Goal: Transaction & Acquisition: Purchase product/service

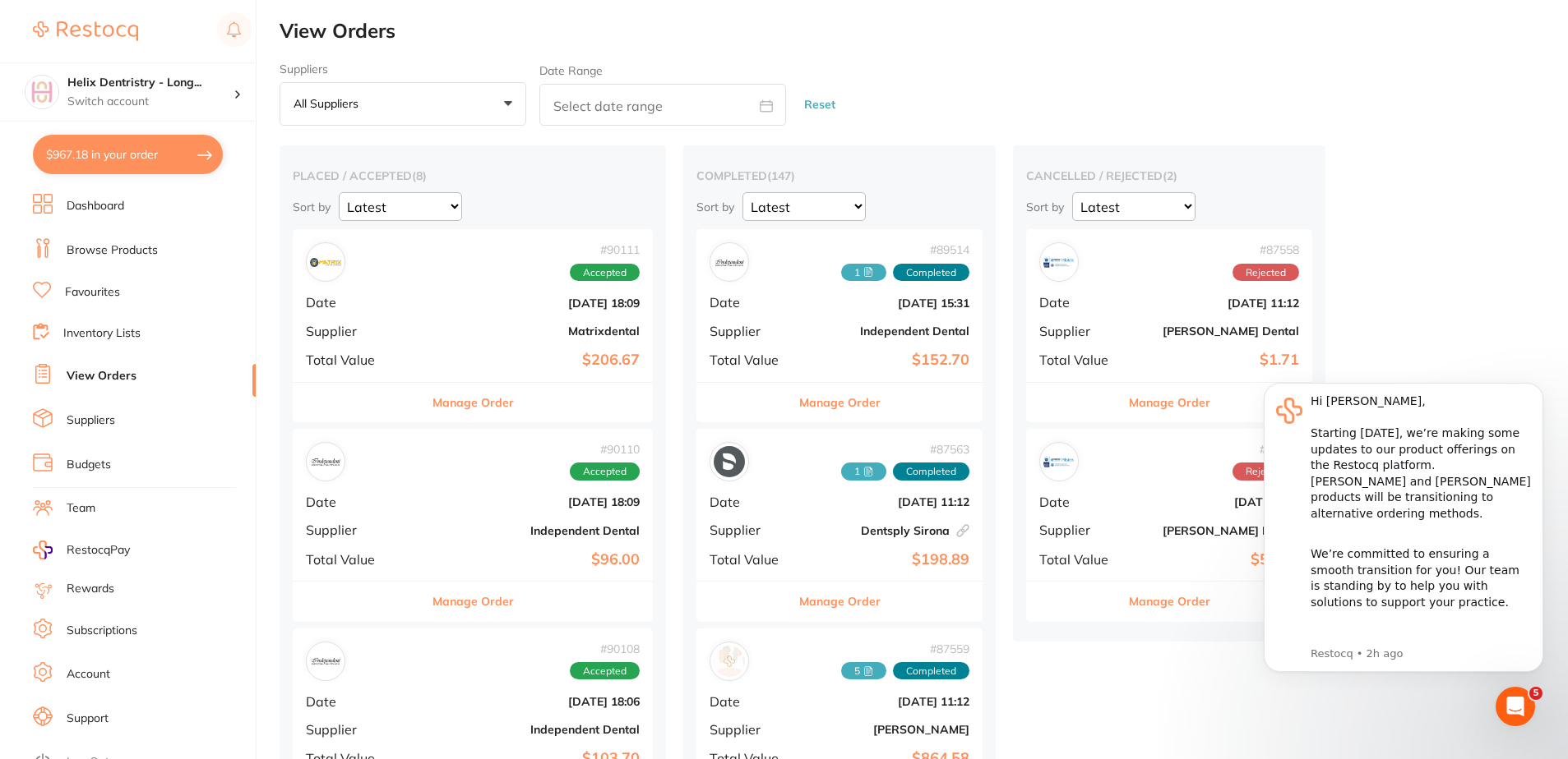
click at [1106, 84] on div "Suppliers All suppliers +0 All suppliers AB Orthodontics Adam Dental AHP Dental…" at bounding box center [923, 93] width 1288 height 64
checkbox input "true"
click at [182, 82] on h4 "Helix Dentristry - Long..." at bounding box center [150, 83] width 166 height 17
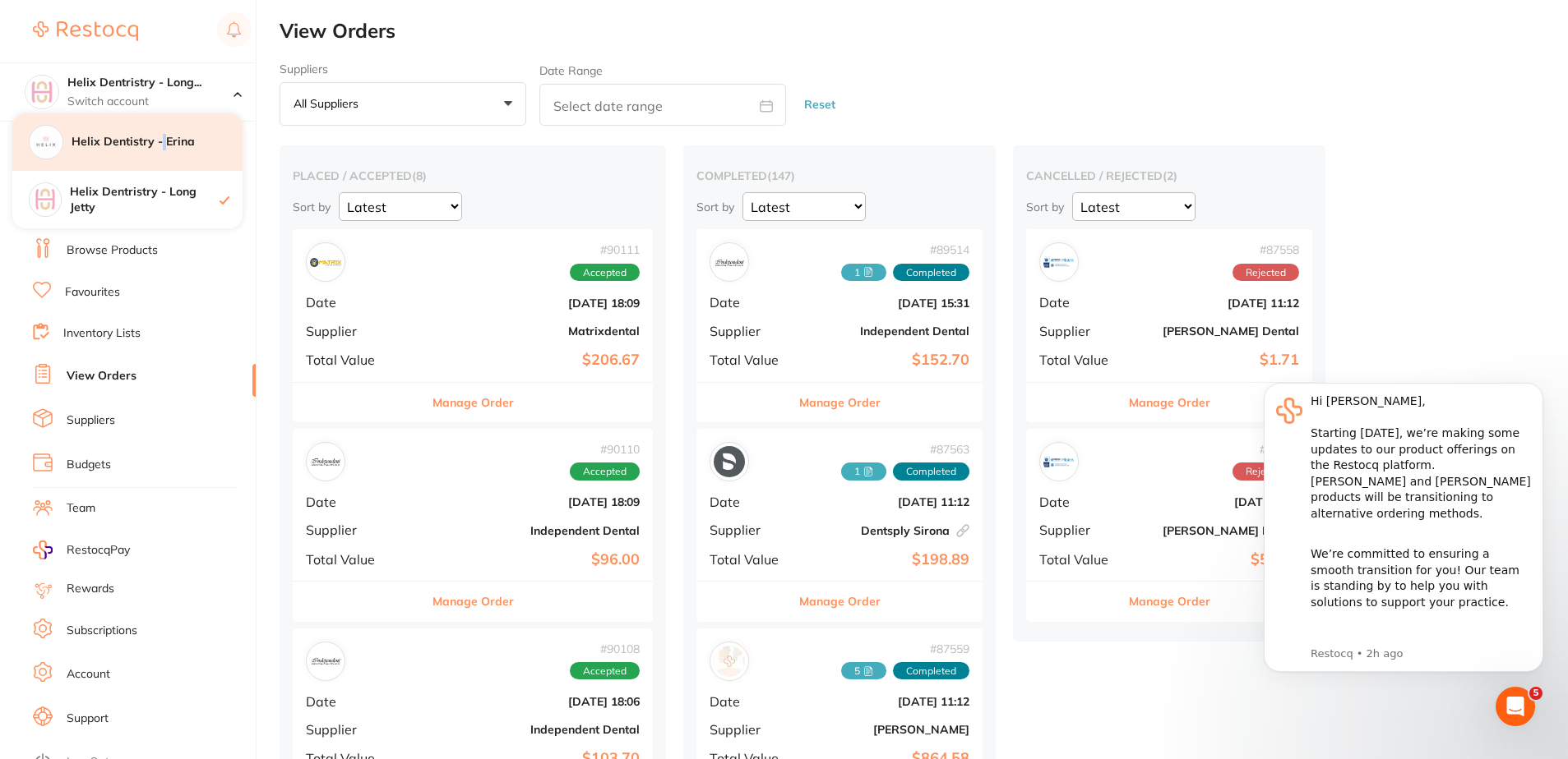
click at [163, 147] on h4 "Helix Dentistry - Erina" at bounding box center [157, 143] width 171 height 17
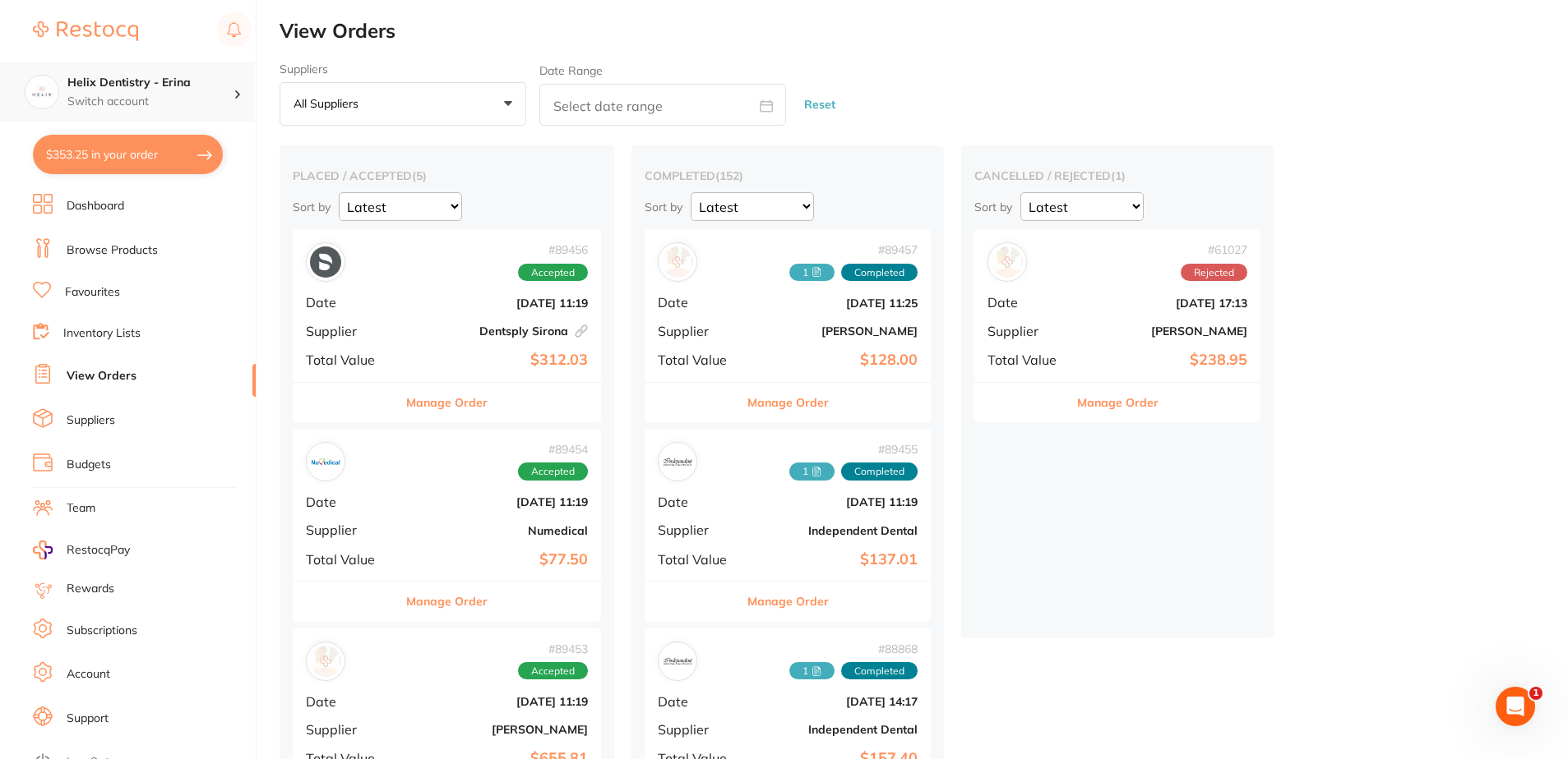
click at [199, 87] on h4 "Helix Dentistry - Erina" at bounding box center [150, 83] width 166 height 17
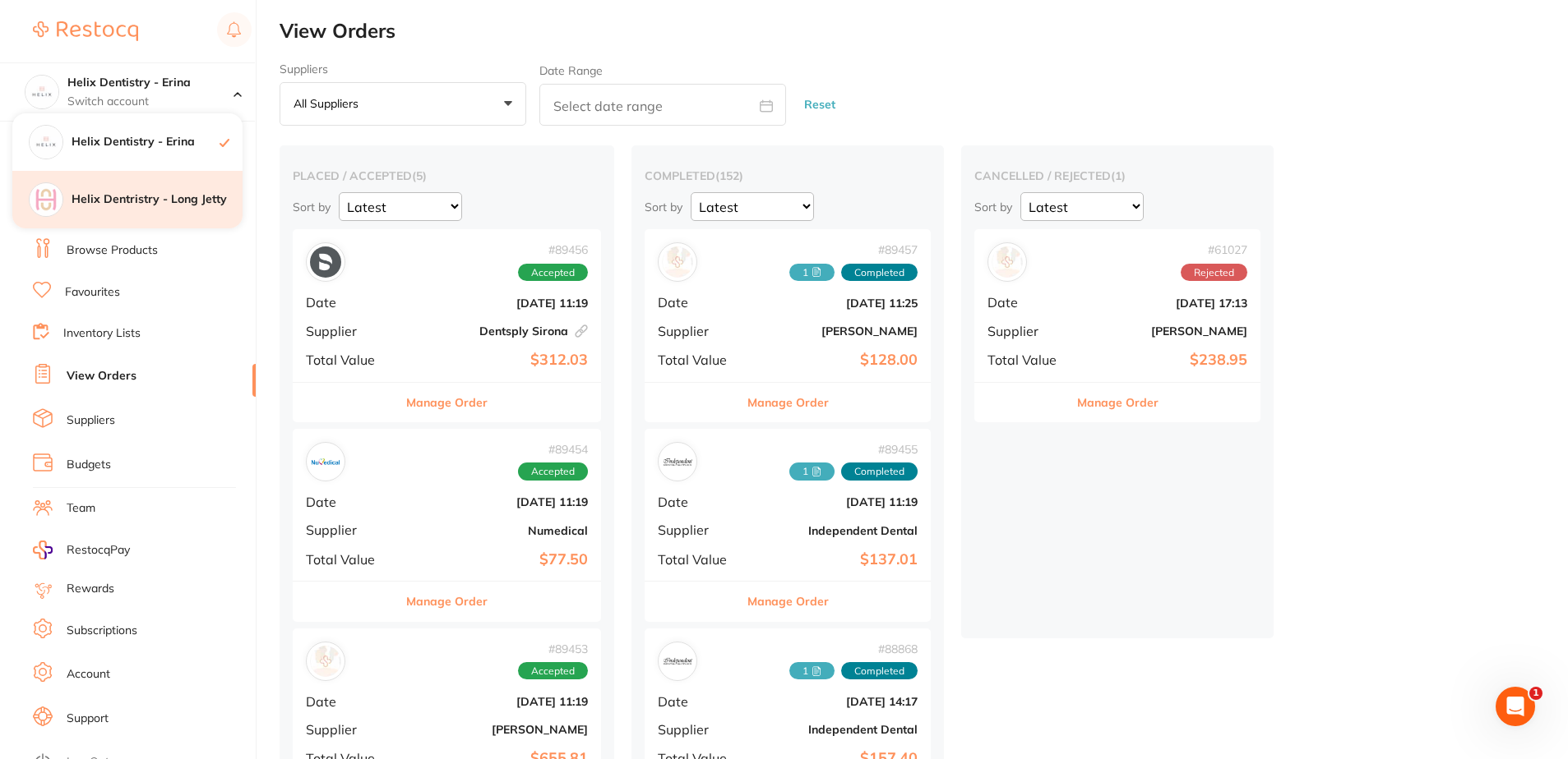
click at [171, 202] on h4 "Helix Dentristry - Long Jetty" at bounding box center [157, 200] width 171 height 17
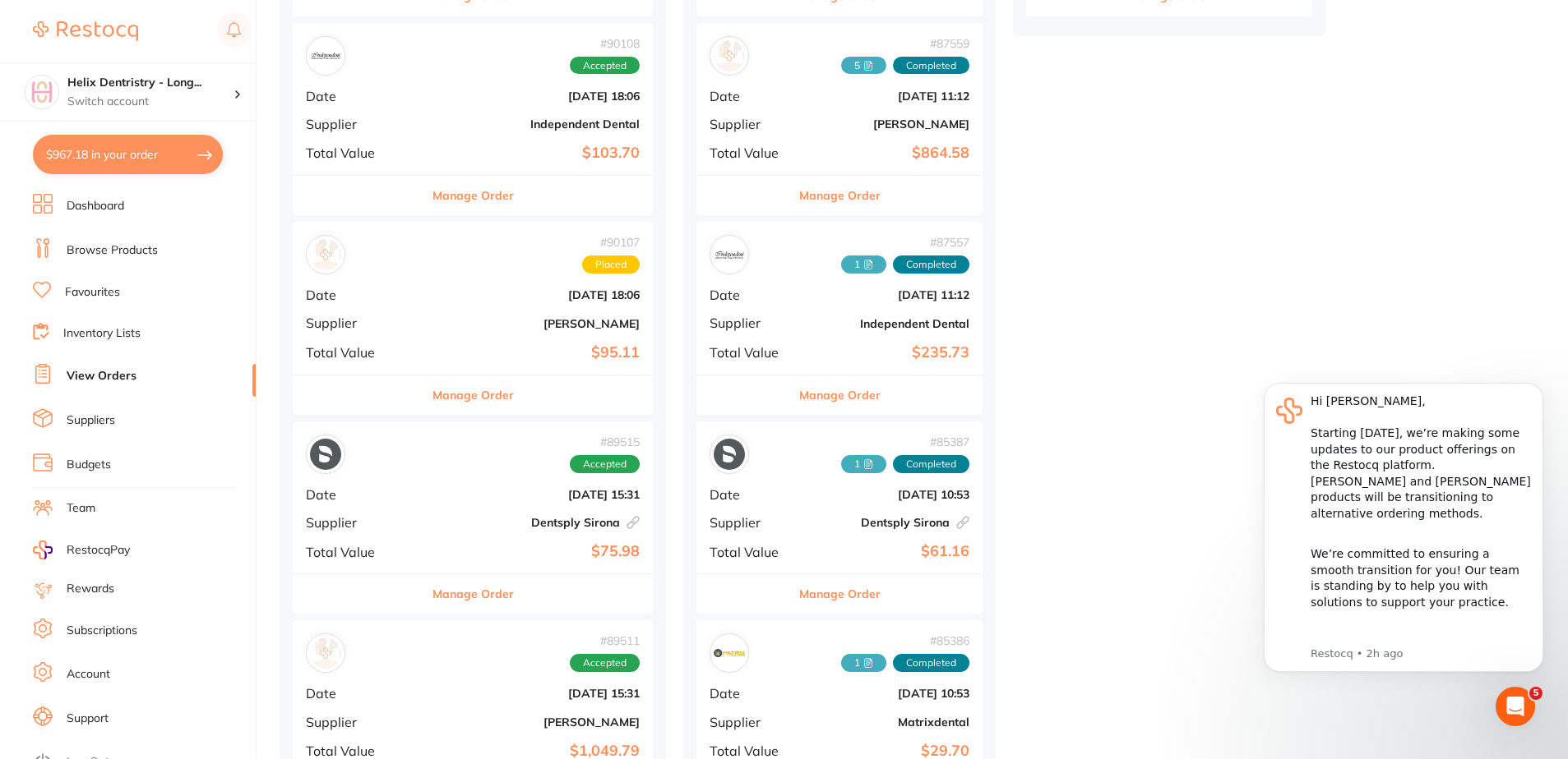
scroll to position [657, 0]
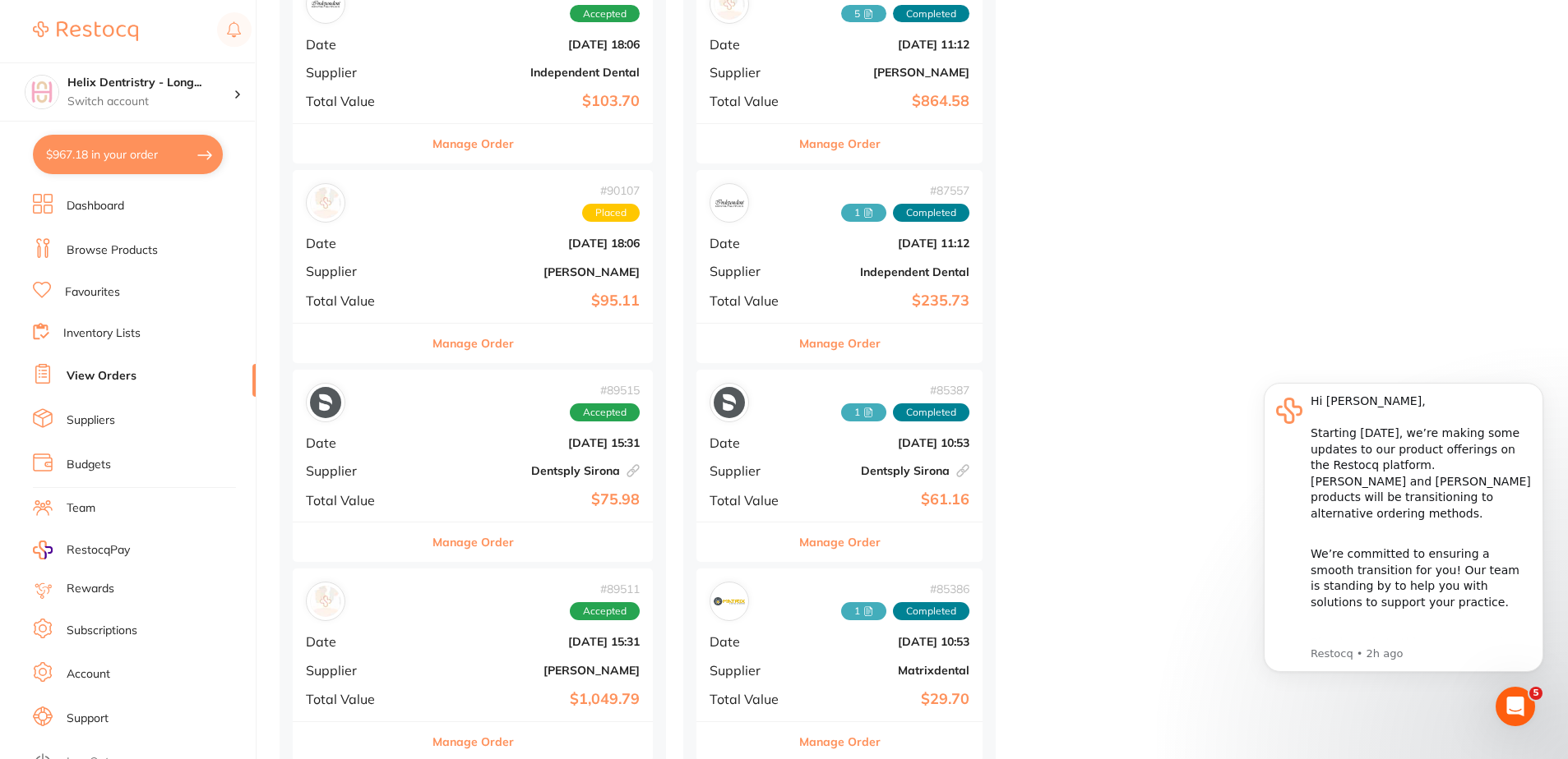
click at [480, 474] on b "Dentsply Sirona This order has been placed with your online account on Dentsply…" at bounding box center [533, 470] width 214 height 13
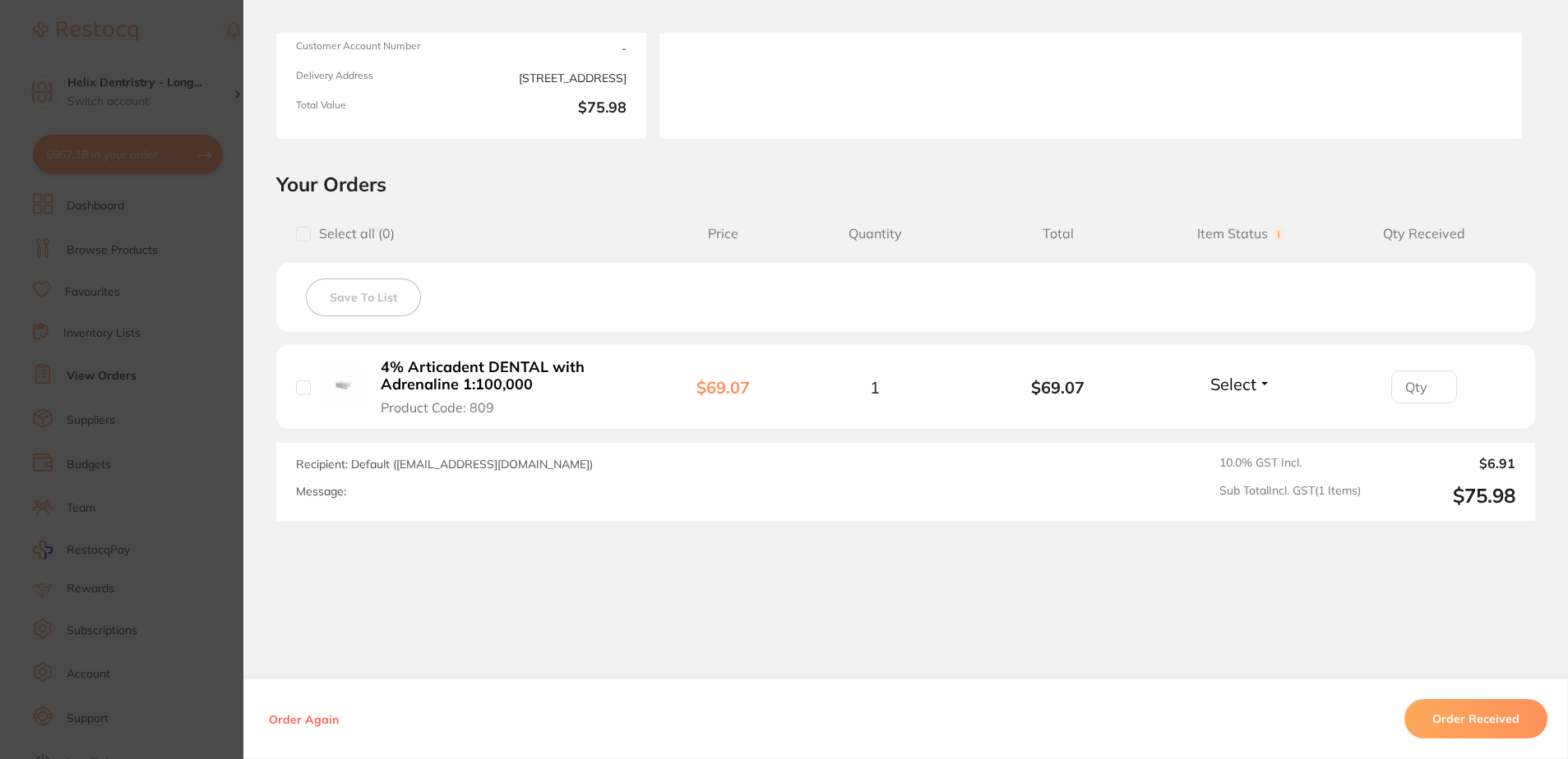
scroll to position [240, 0]
click at [1425, 389] on input "0" at bounding box center [1424, 380] width 66 height 33
type input "1"
click at [1436, 374] on input "1" at bounding box center [1424, 380] width 66 height 33
click at [1486, 712] on button "Order Received" at bounding box center [1475, 718] width 143 height 40
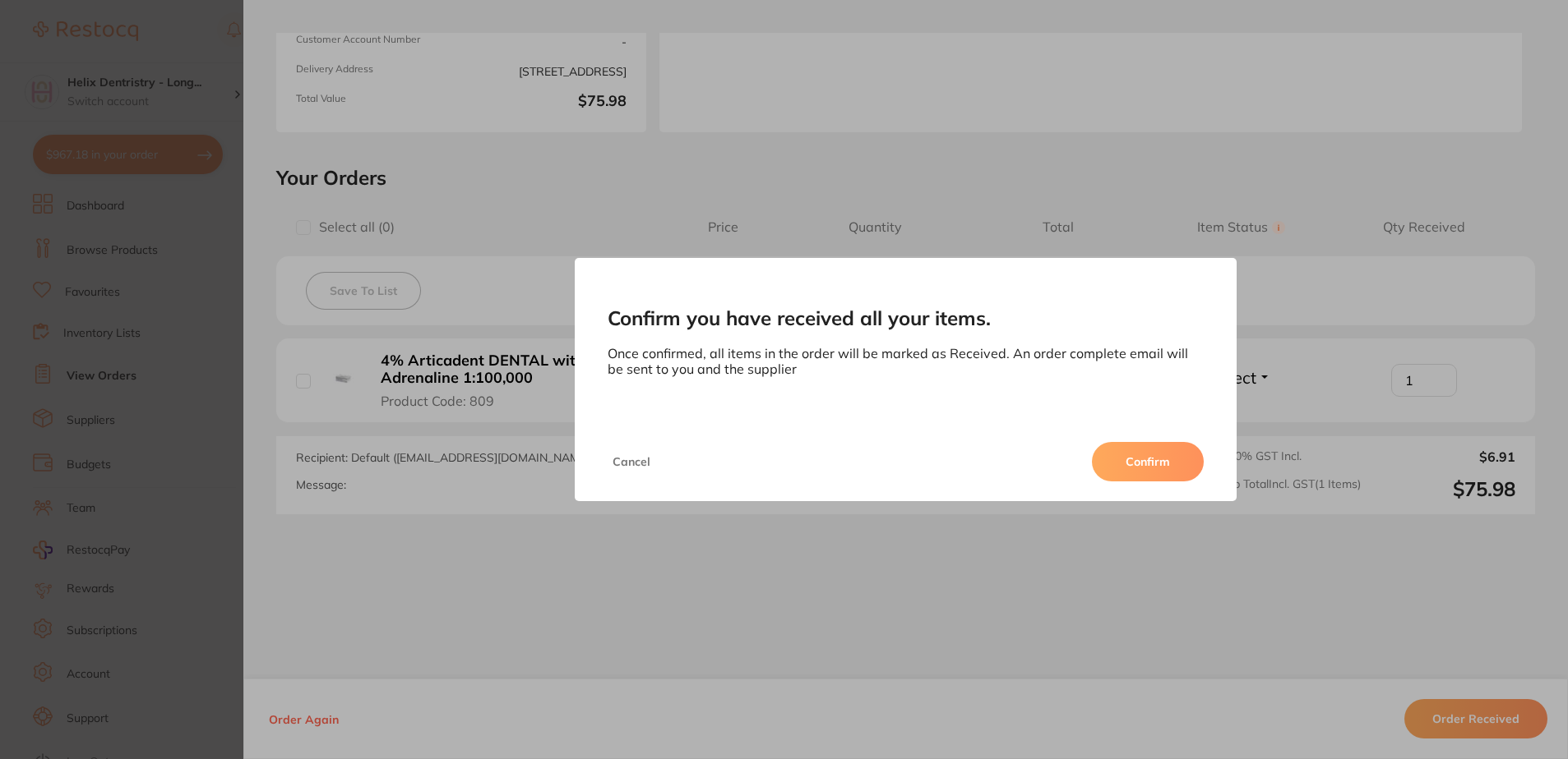
click at [1160, 457] on button "Confirm" at bounding box center [1148, 462] width 112 height 40
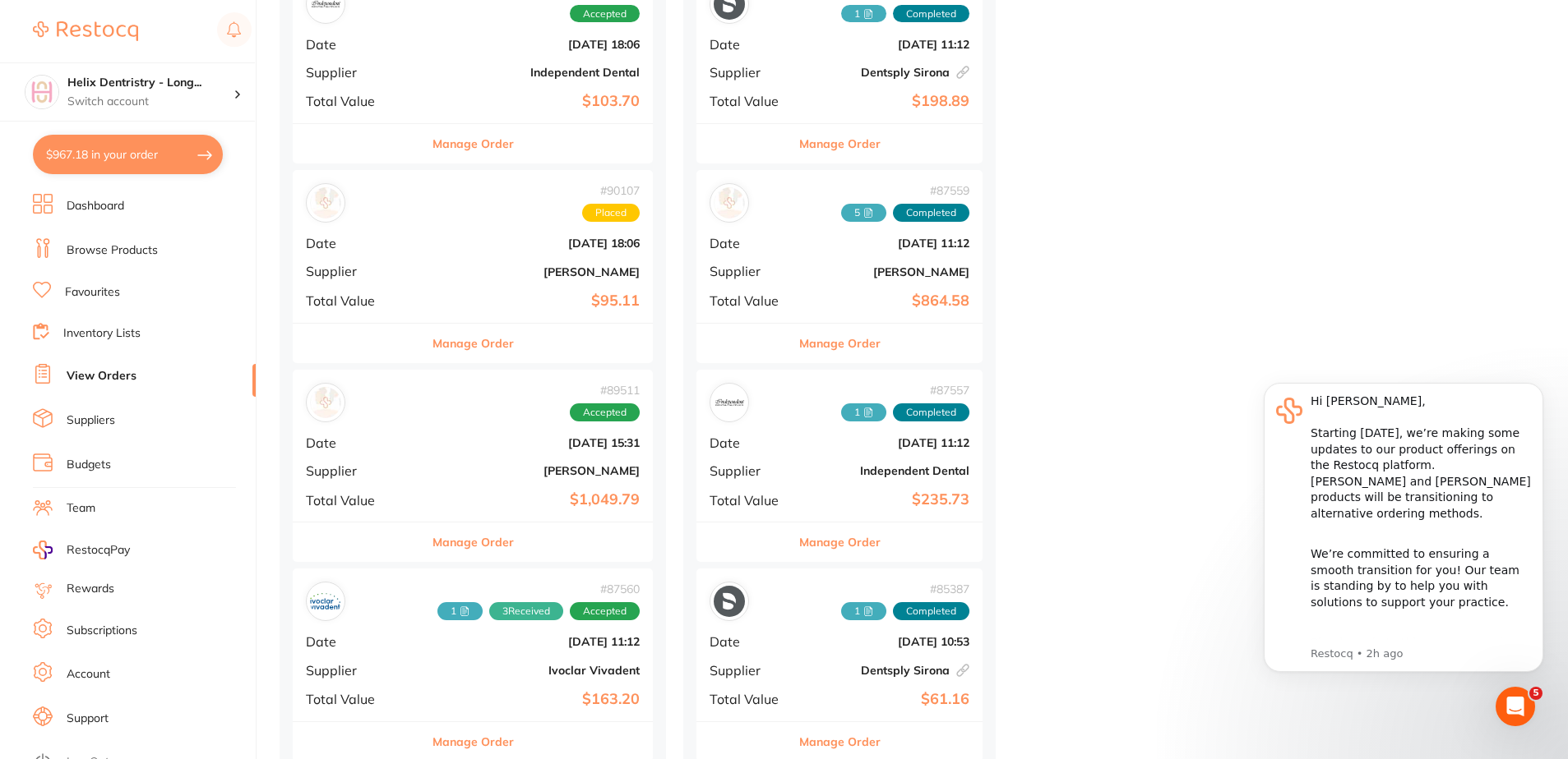
click at [532, 455] on div "# 89511 Accepted Date Aug 7 2025, 15:31 Supplier Henry Schein Halas Total Value…" at bounding box center [472, 445] width 360 height 152
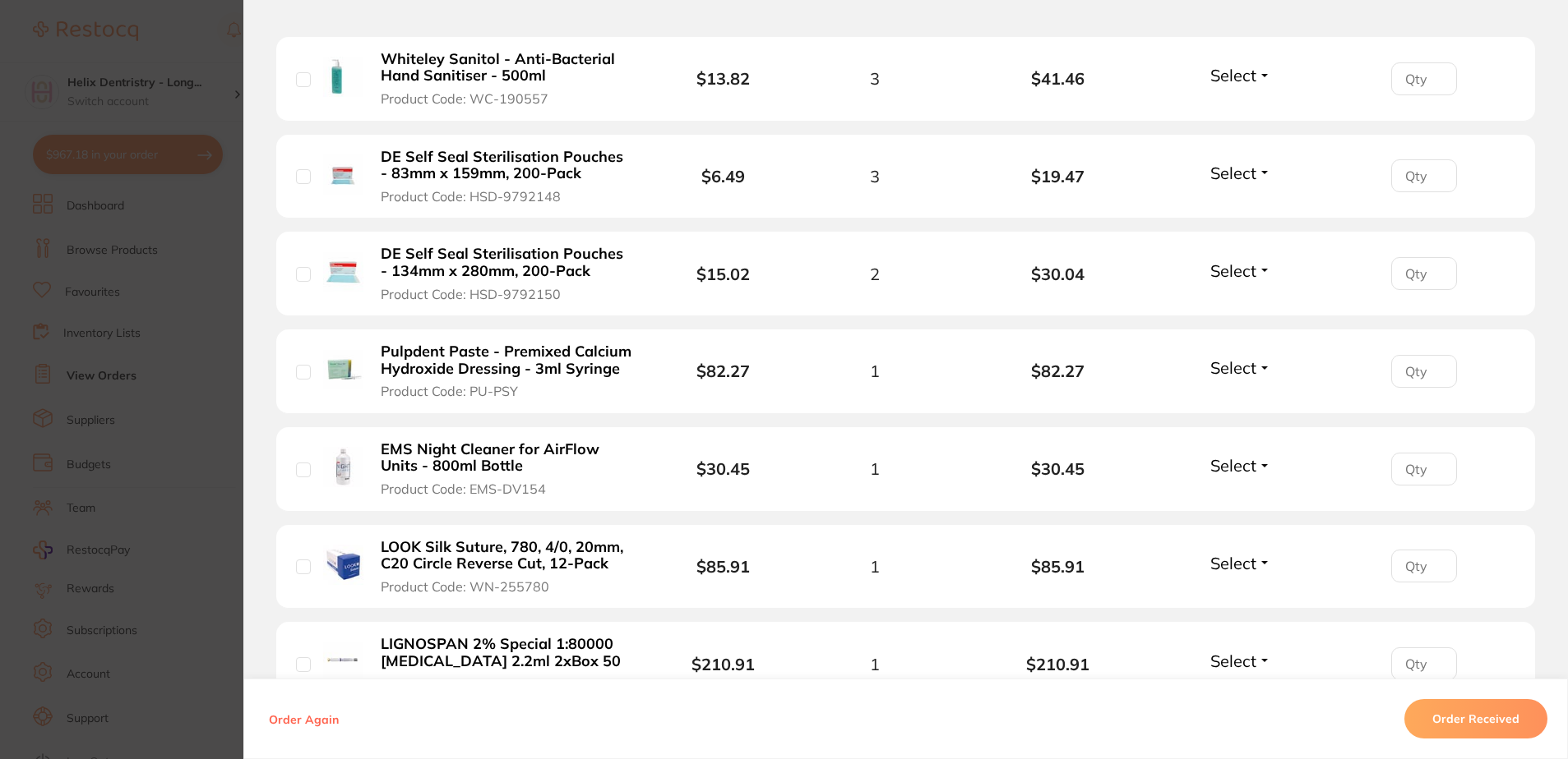
scroll to position [740, 0]
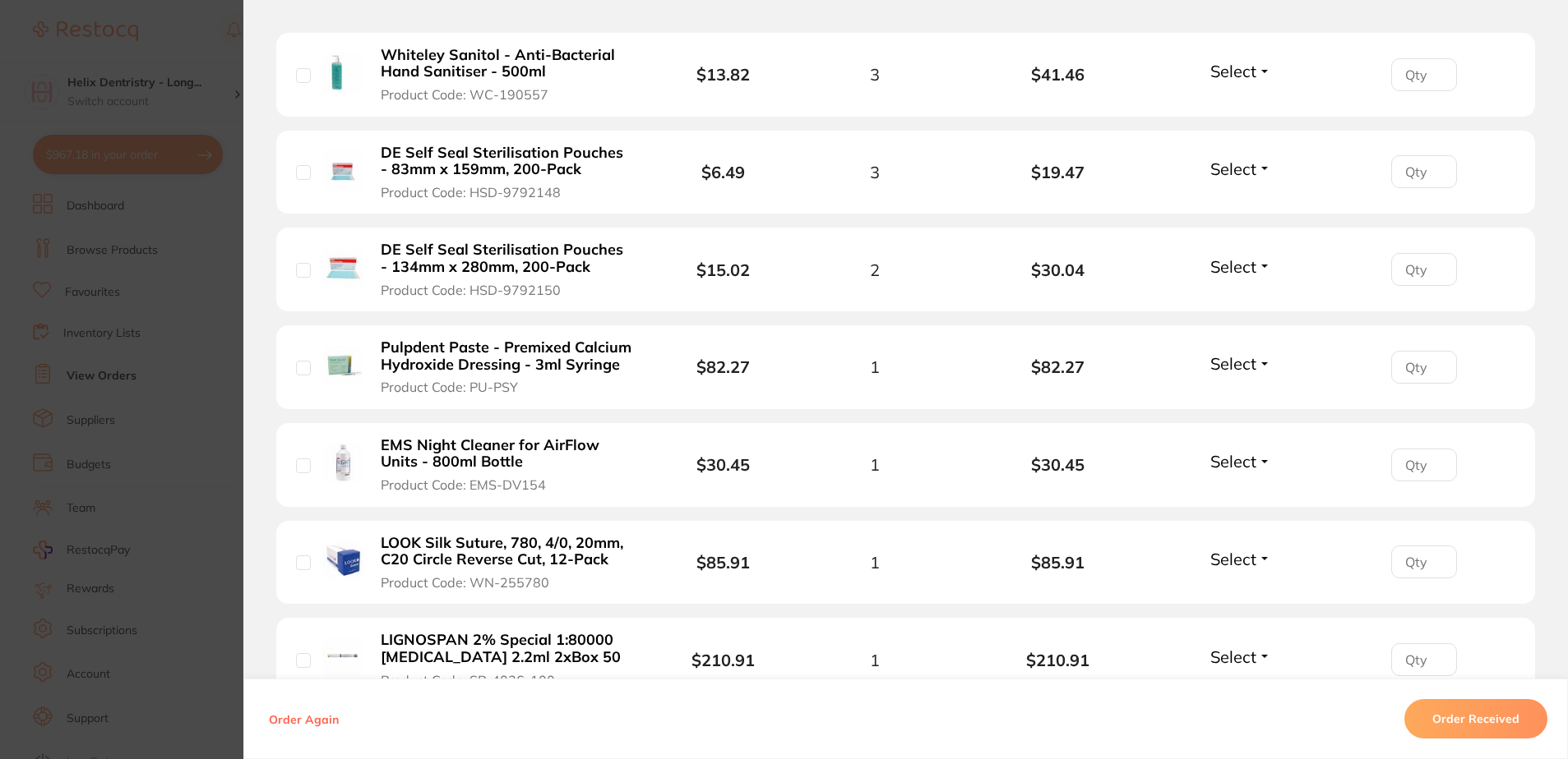
click at [1249, 364] on span "Select" at bounding box center [1233, 364] width 46 height 20
click at [1239, 425] on span "Back Order" at bounding box center [1241, 424] width 50 height 12
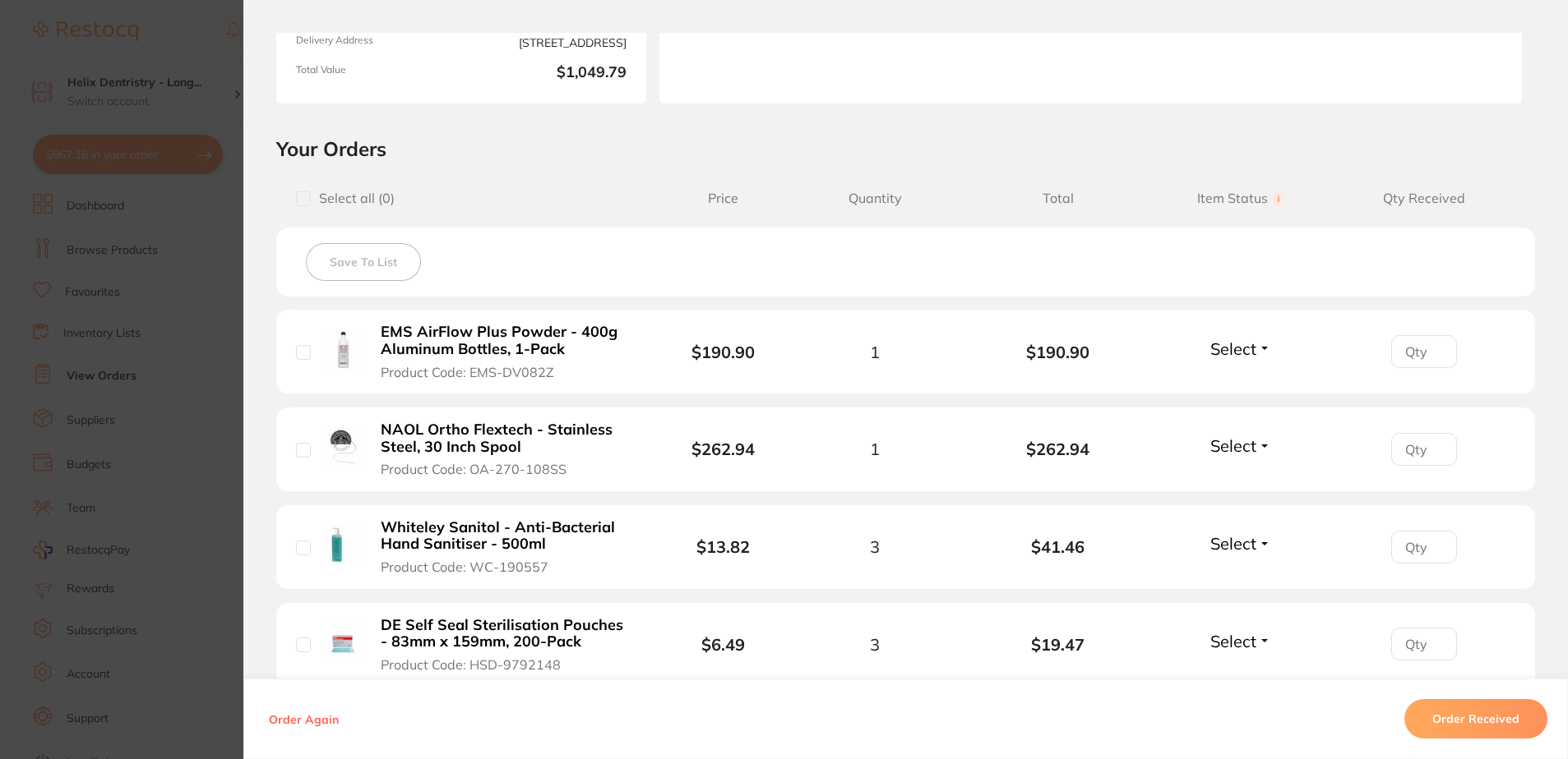
scroll to position [246, 0]
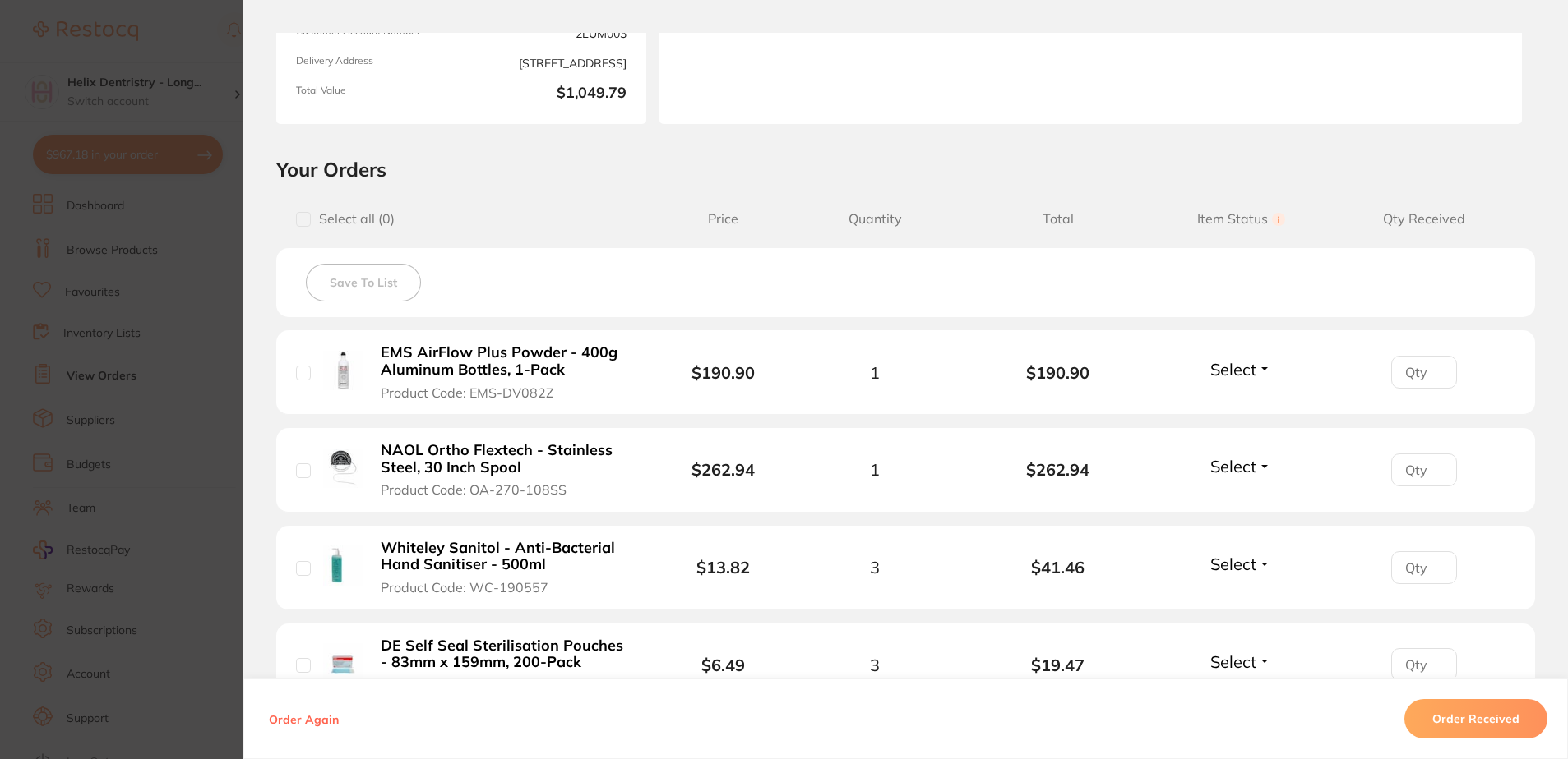
click at [1243, 368] on span "Select" at bounding box center [1233, 369] width 46 height 20
click at [1243, 405] on span "Received" at bounding box center [1240, 404] width 42 height 12
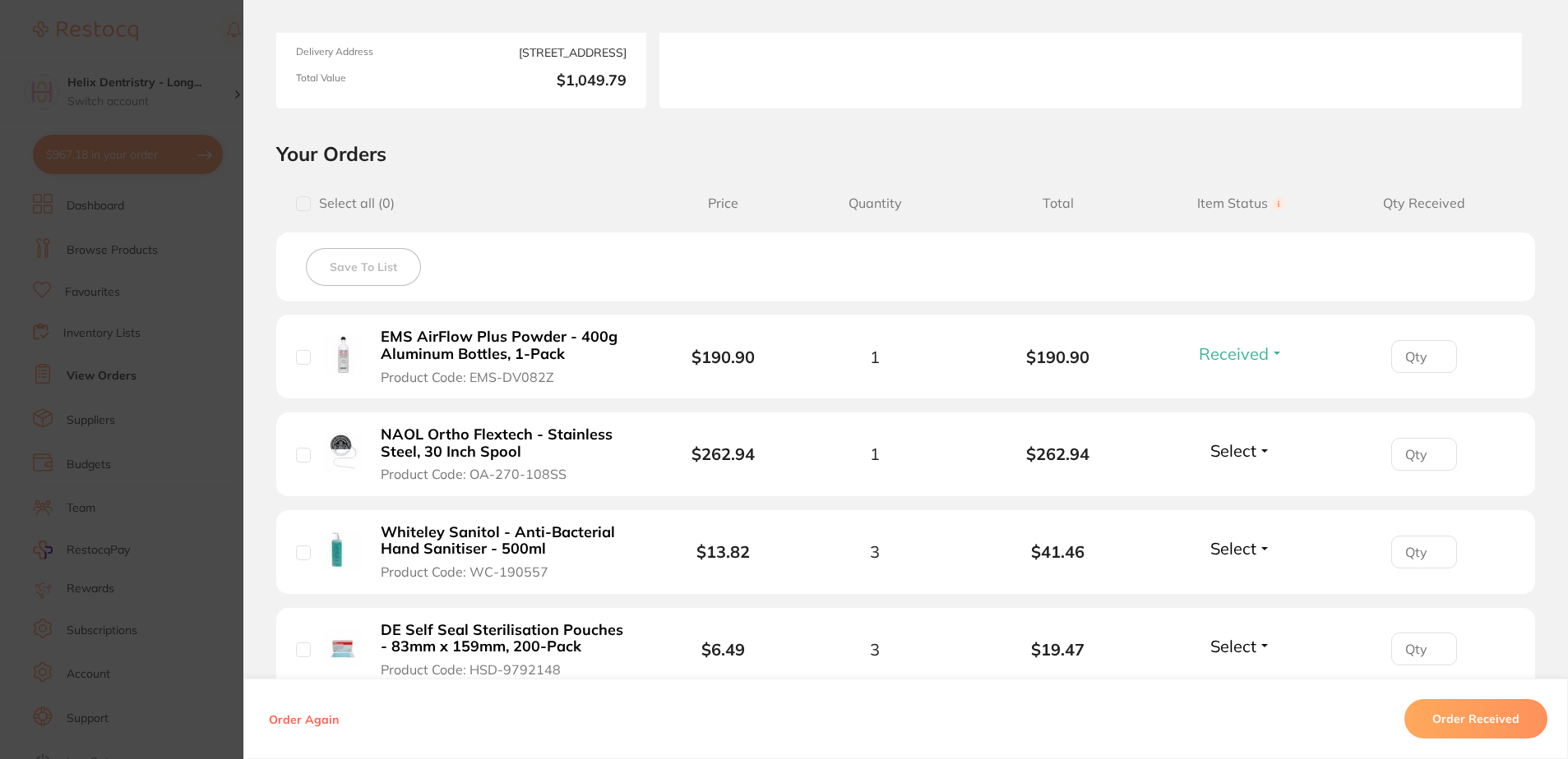
click at [1232, 454] on span "Select" at bounding box center [1233, 451] width 46 height 20
click at [1236, 485] on span "Received" at bounding box center [1240, 485] width 42 height 12
click at [1242, 443] on span "Received" at bounding box center [1233, 451] width 69 height 20
click at [1228, 514] on span "Back Order" at bounding box center [1241, 511] width 50 height 12
click at [1238, 543] on span "Select" at bounding box center [1233, 548] width 46 height 20
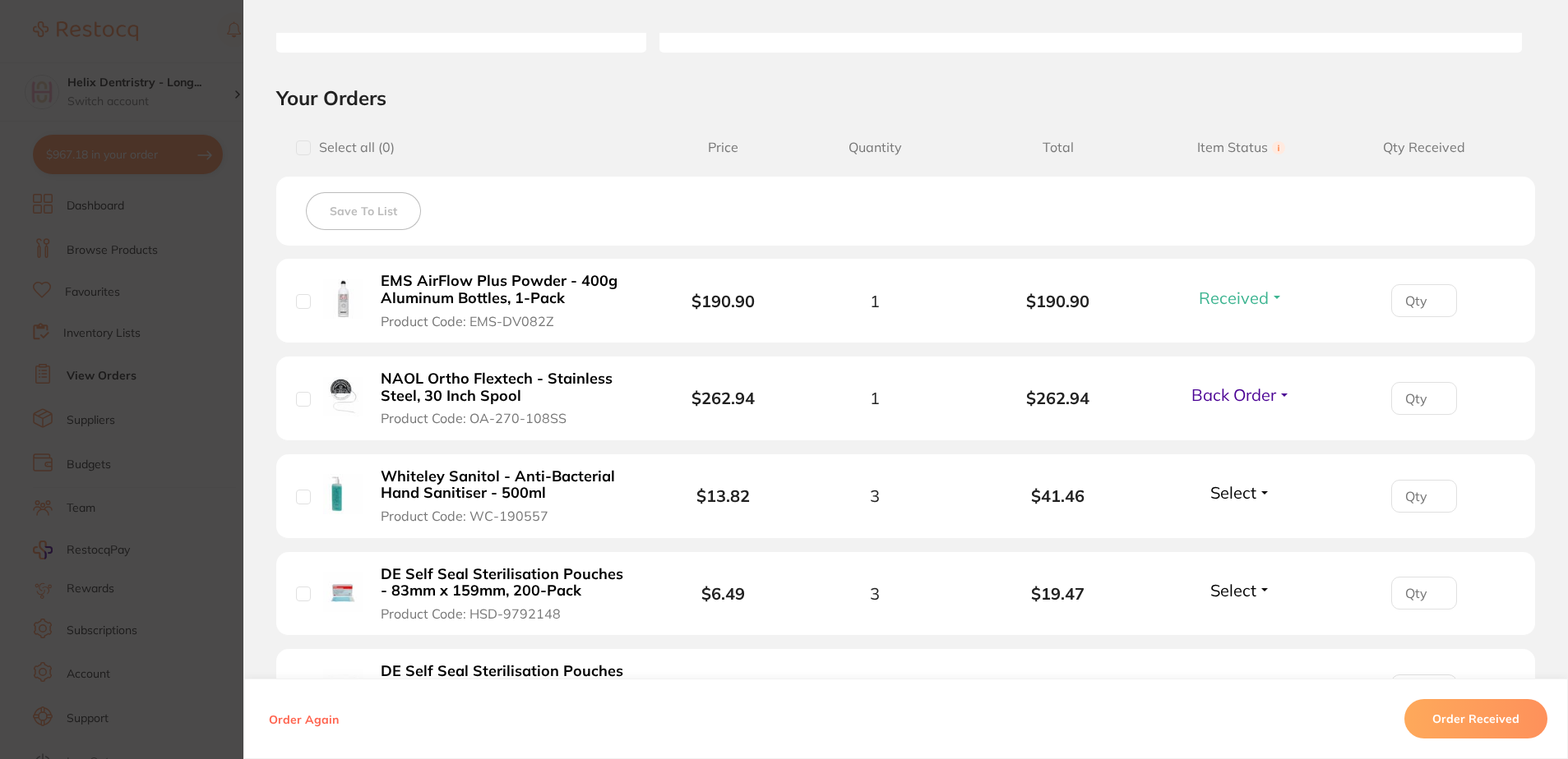
scroll to position [344, 0]
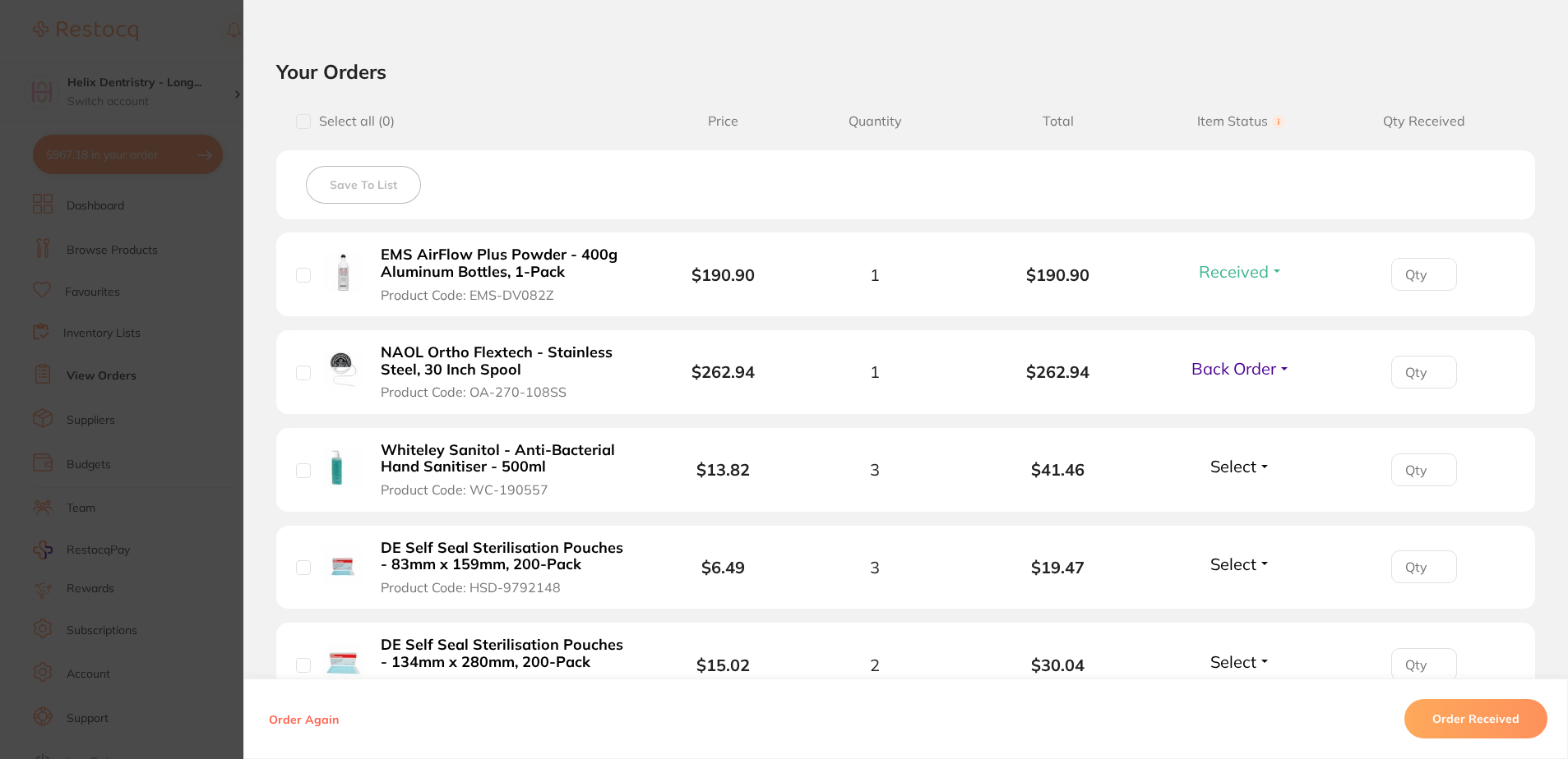
click at [1232, 470] on span "Select" at bounding box center [1233, 467] width 46 height 20
click at [1216, 530] on span "Back Order" at bounding box center [1241, 527] width 50 height 12
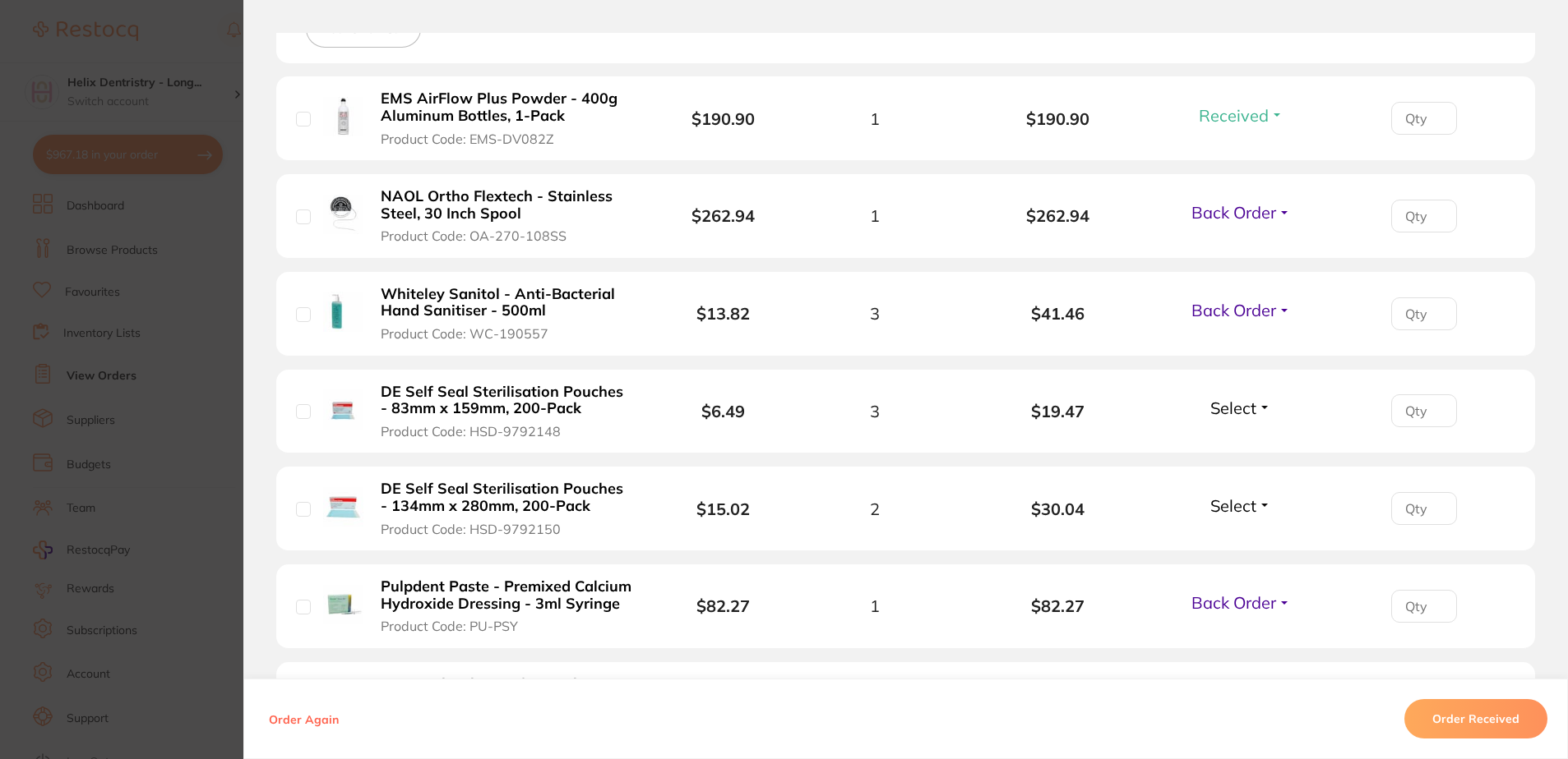
scroll to position [673, 0]
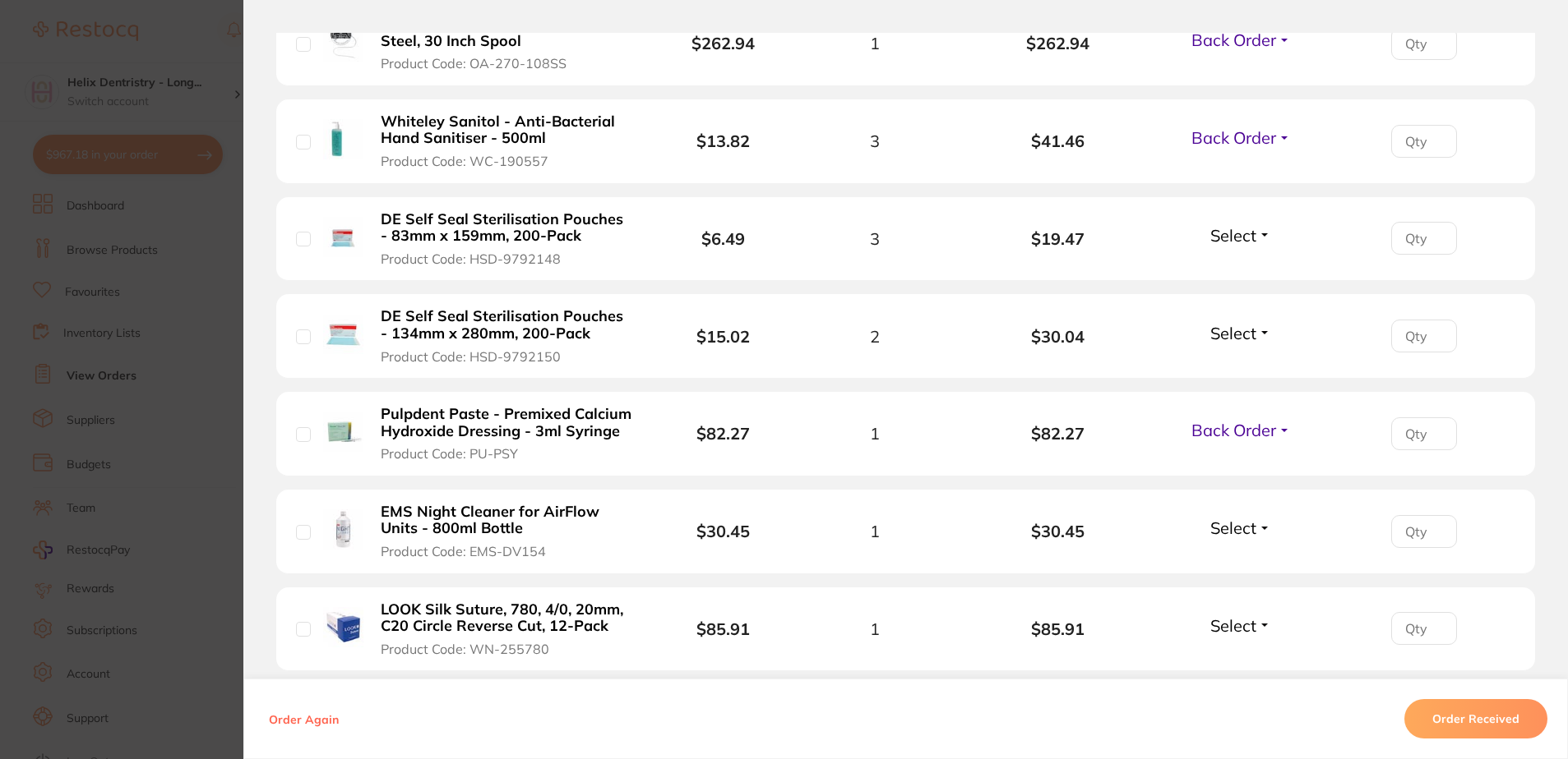
click at [1247, 243] on span "Select" at bounding box center [1233, 235] width 46 height 20
click at [1242, 267] on span "Received" at bounding box center [1240, 270] width 42 height 12
click at [1243, 333] on span "Select" at bounding box center [1233, 333] width 46 height 20
click at [1237, 363] on span "Received" at bounding box center [1240, 367] width 42 height 12
click at [1240, 535] on span "Select" at bounding box center [1233, 528] width 46 height 20
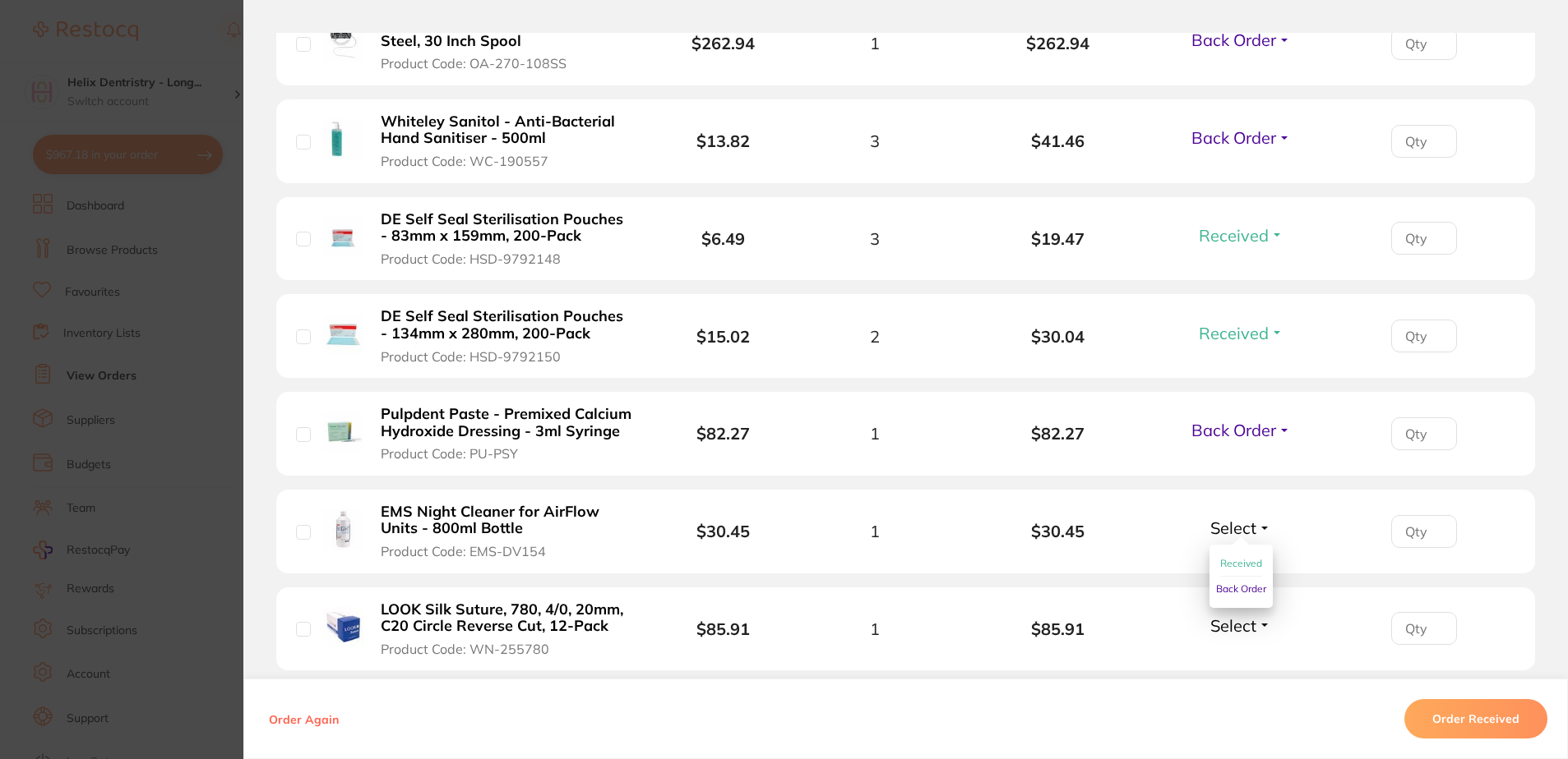
click at [1224, 566] on span "Received" at bounding box center [1240, 563] width 42 height 12
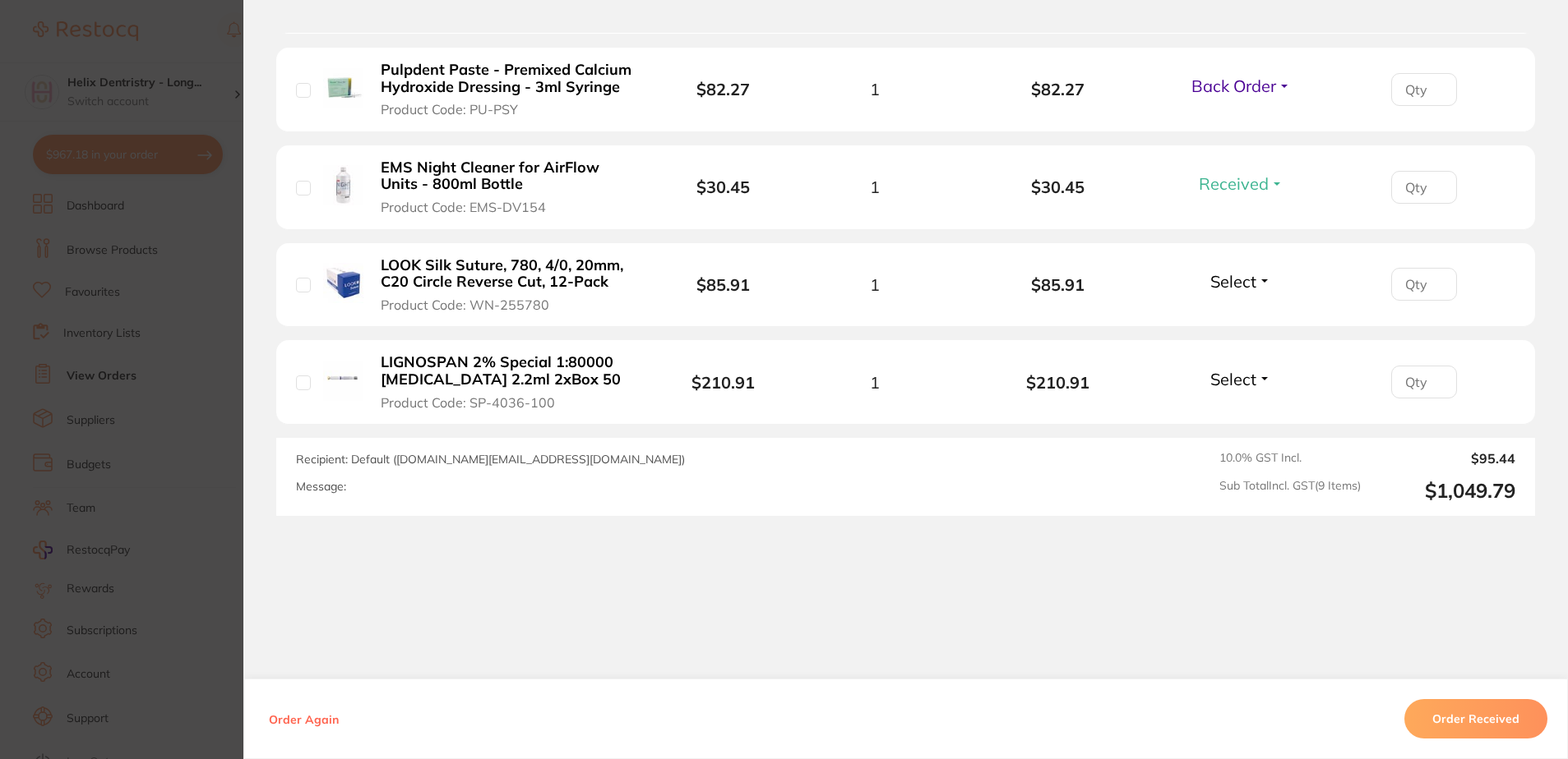
scroll to position [1019, 0]
click at [1249, 372] on span "Select" at bounding box center [1233, 378] width 46 height 20
click at [1253, 413] on span "Received" at bounding box center [1240, 412] width 42 height 12
click at [1220, 270] on span "Select" at bounding box center [1233, 280] width 46 height 20
click at [1239, 312] on span "Received" at bounding box center [1240, 315] width 42 height 12
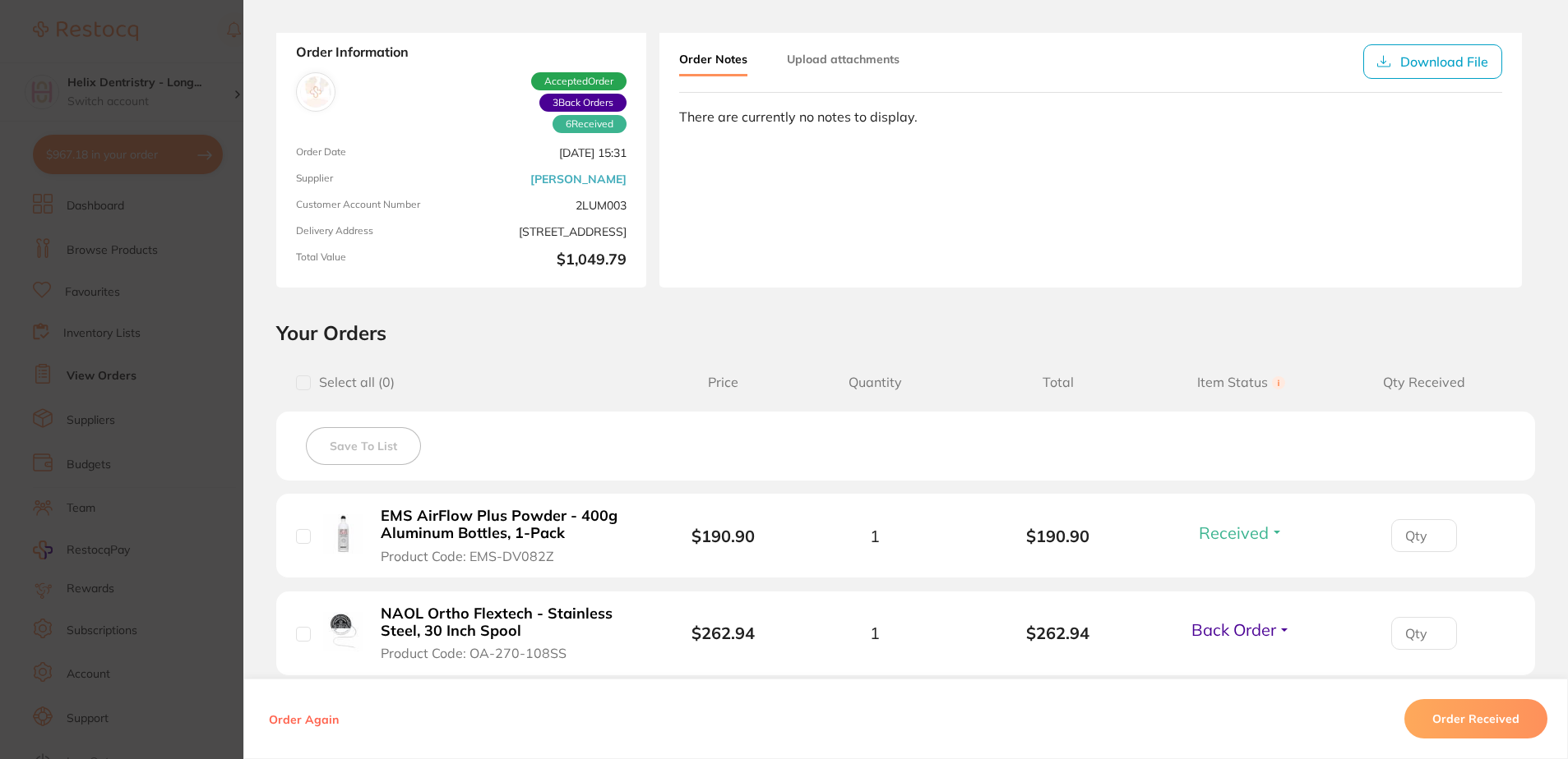
scroll to position [0, 0]
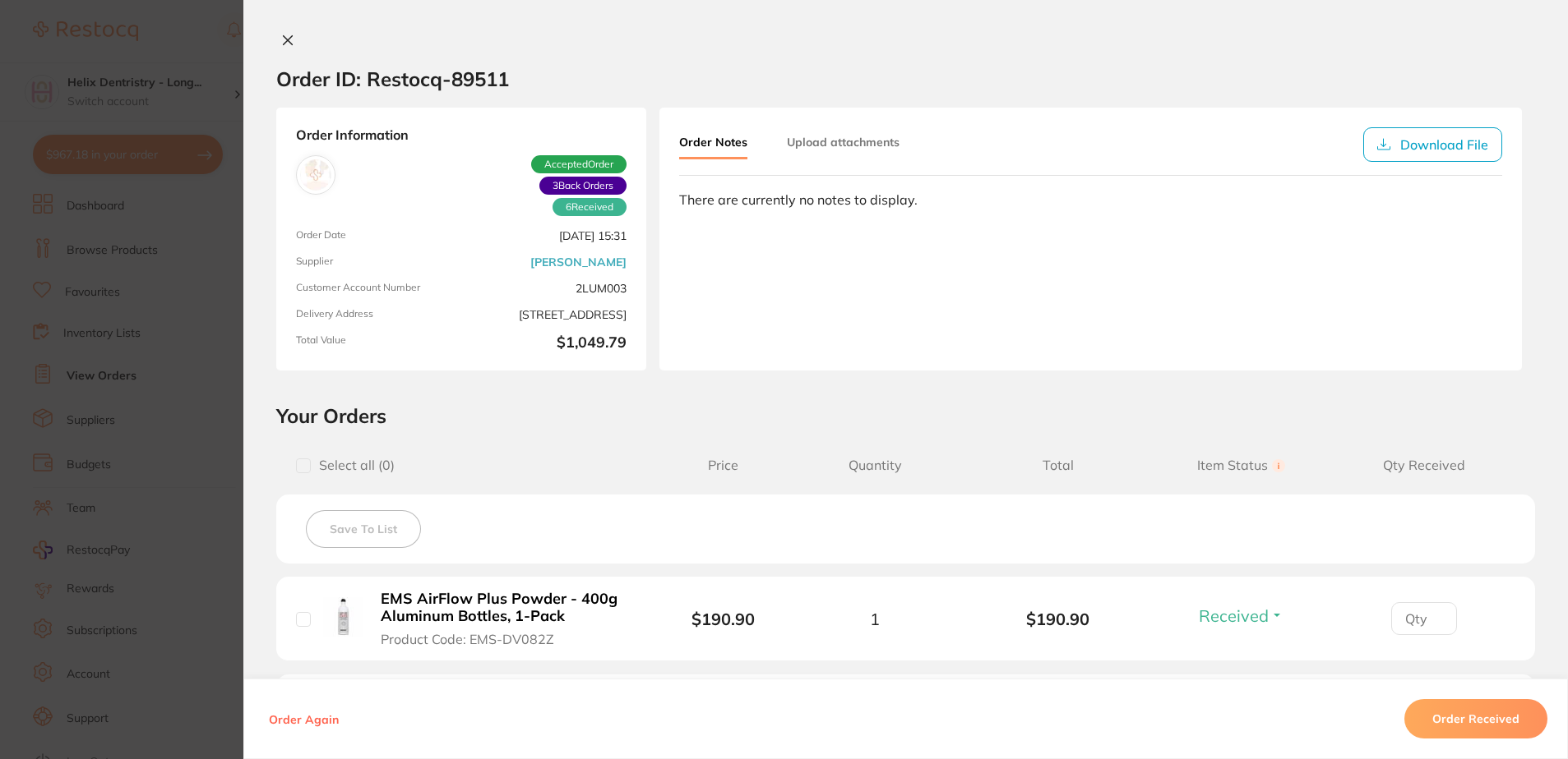
click at [831, 140] on button "Upload attachments" at bounding box center [843, 143] width 113 height 30
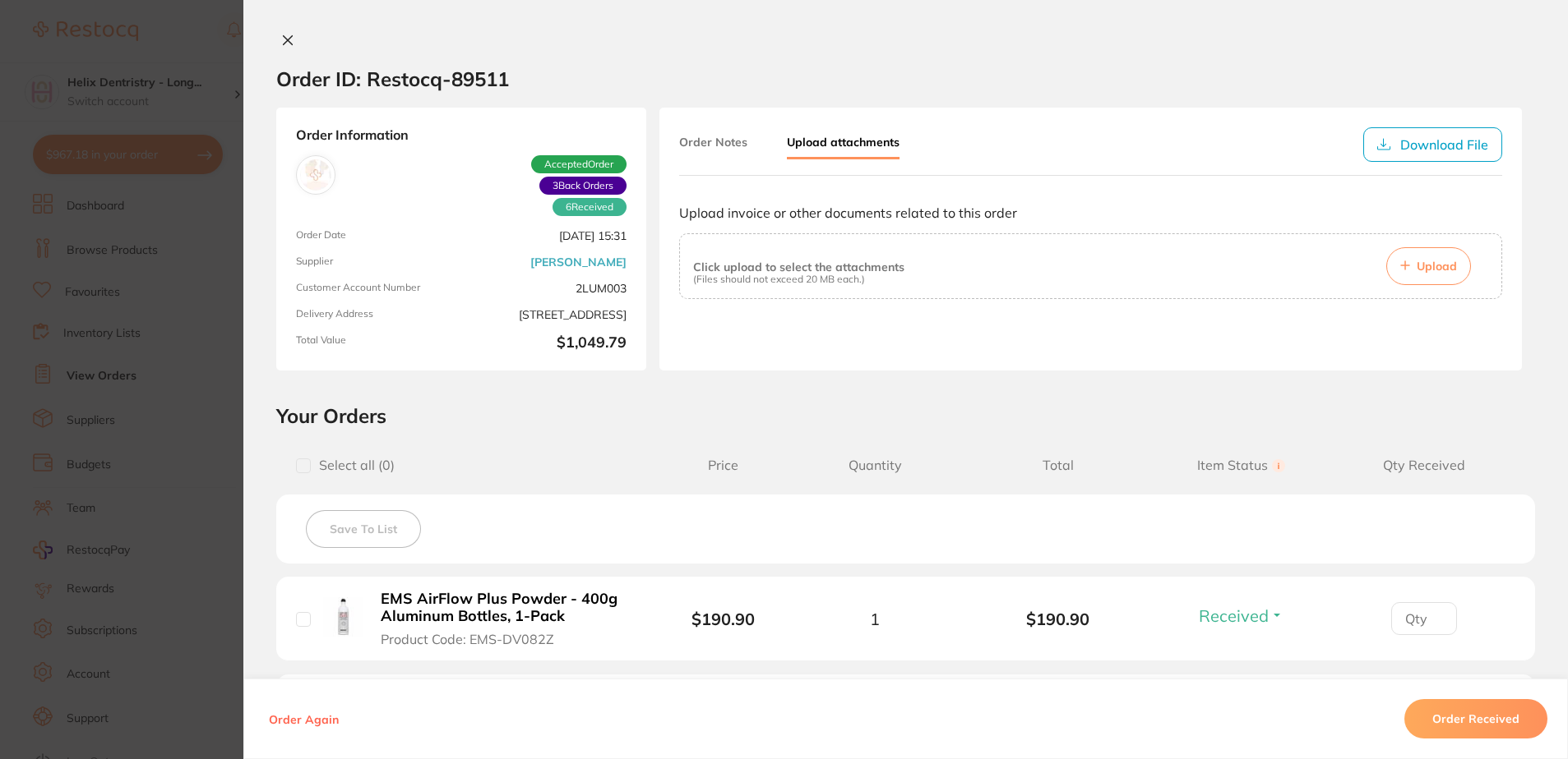
click at [1410, 265] on button "Upload" at bounding box center [1427, 266] width 84 height 38
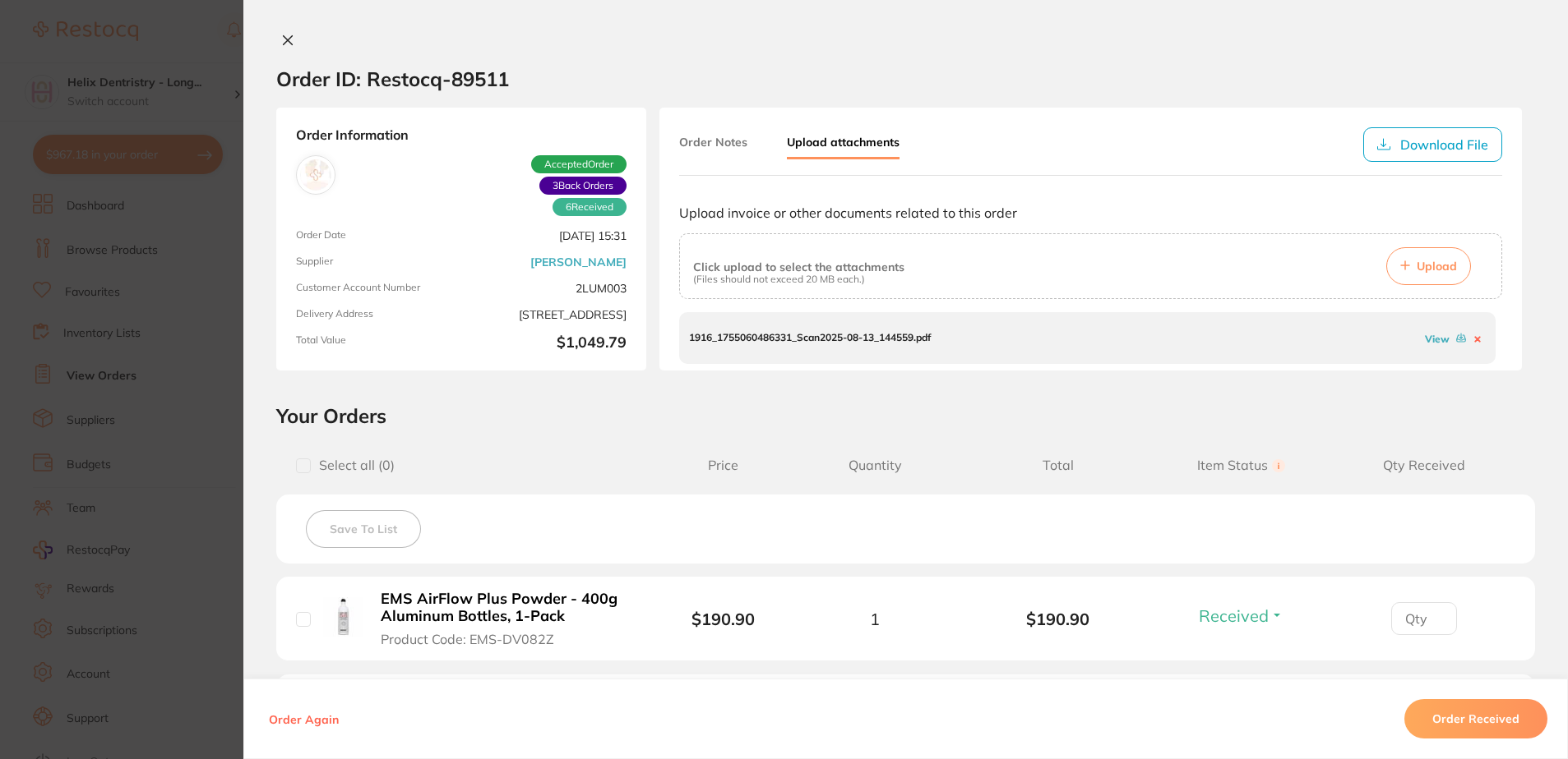
click at [1429, 334] on link "View" at bounding box center [1436, 338] width 25 height 12
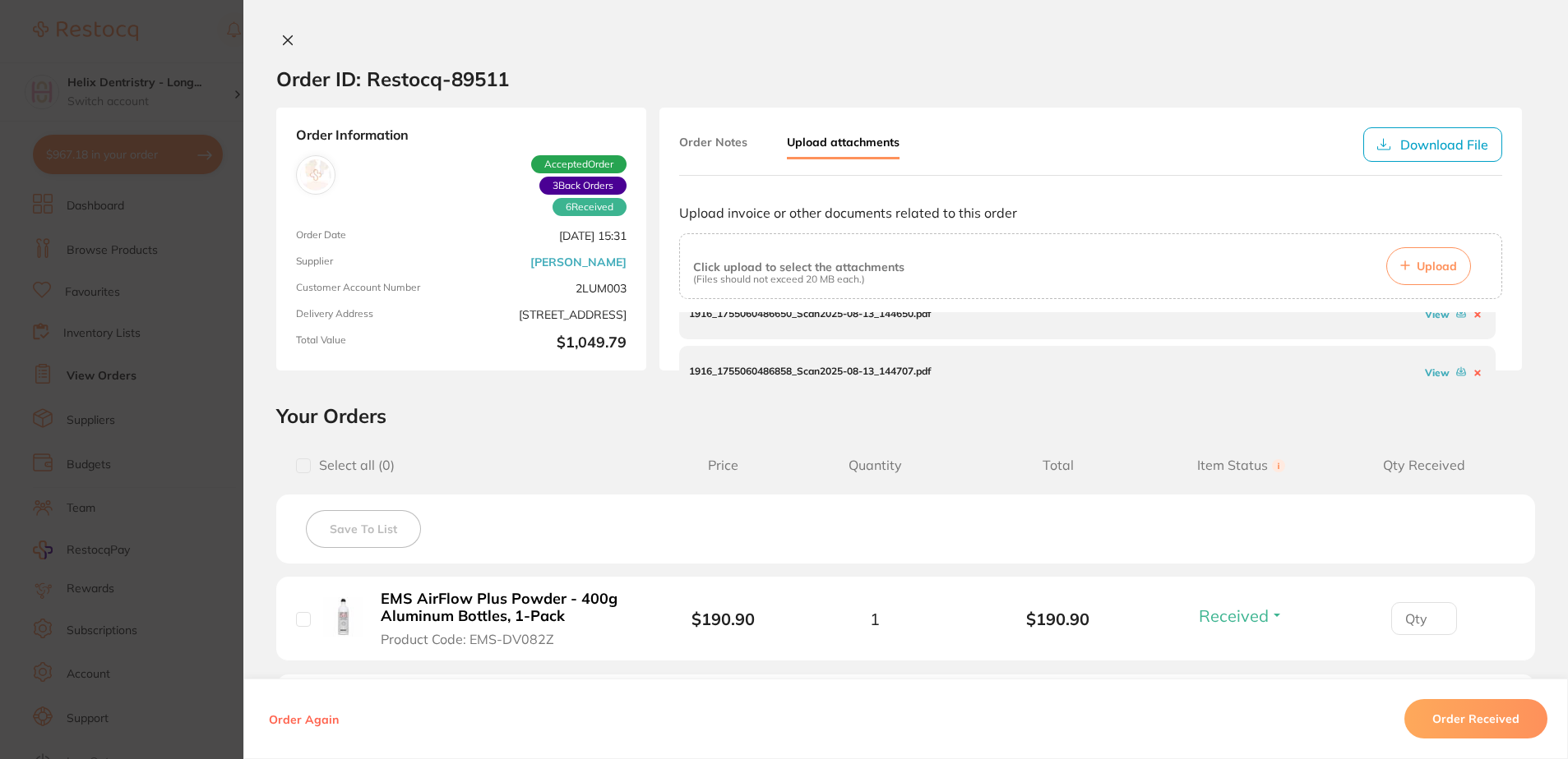
click at [1434, 317] on link "View" at bounding box center [1436, 314] width 25 height 12
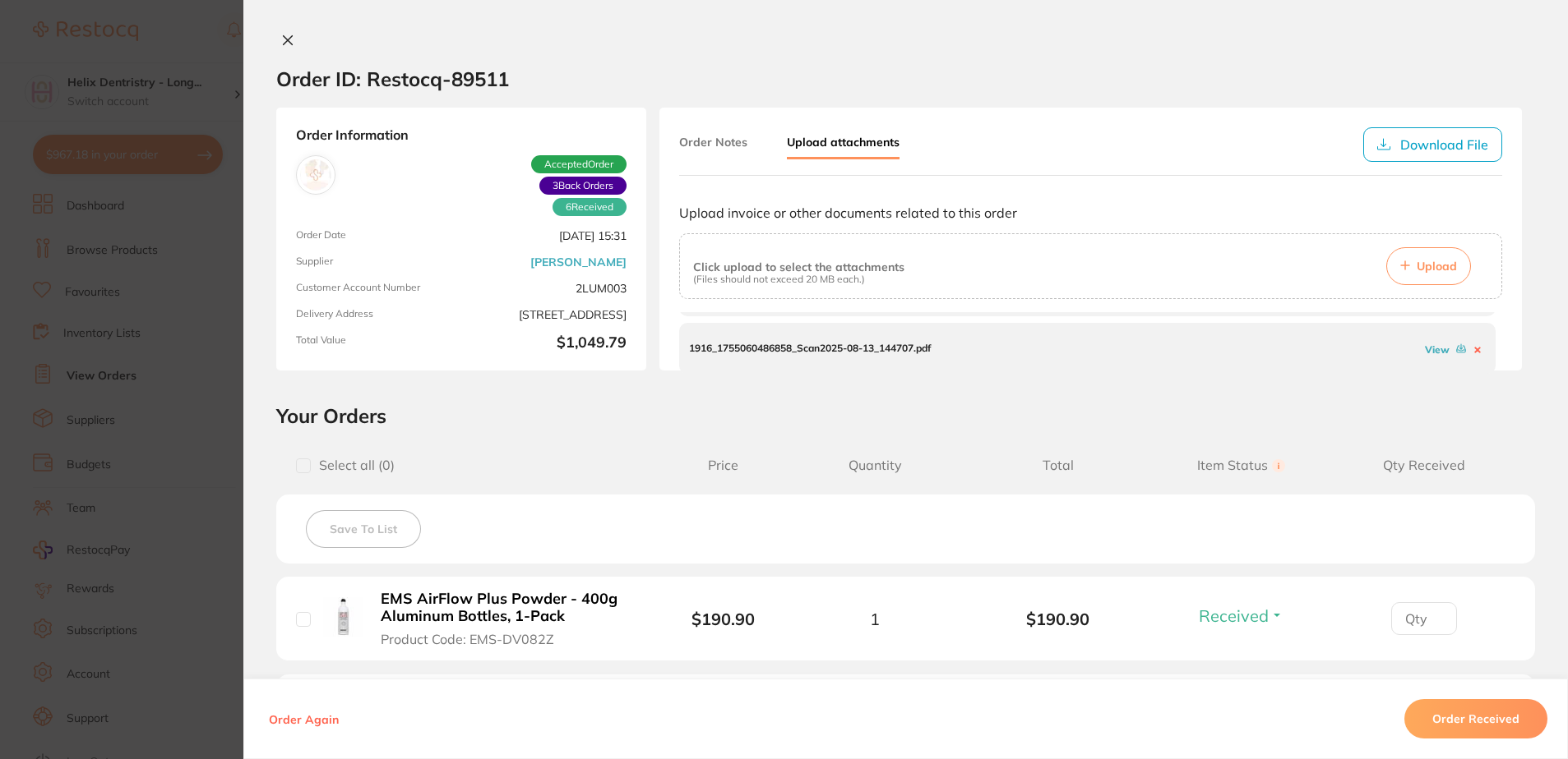
scroll to position [107, 0]
click at [1422, 339] on div "View" at bounding box center [1453, 346] width 64 height 16
click at [1424, 343] on link "View" at bounding box center [1436, 346] width 25 height 12
click at [291, 31] on div "Order ID: Restocq- 89511 Order Information 6 Received 3 Back Orders Accepted Or…" at bounding box center [906, 380] width 1324 height 759
click at [286, 35] on icon at bounding box center [288, 40] width 13 height 13
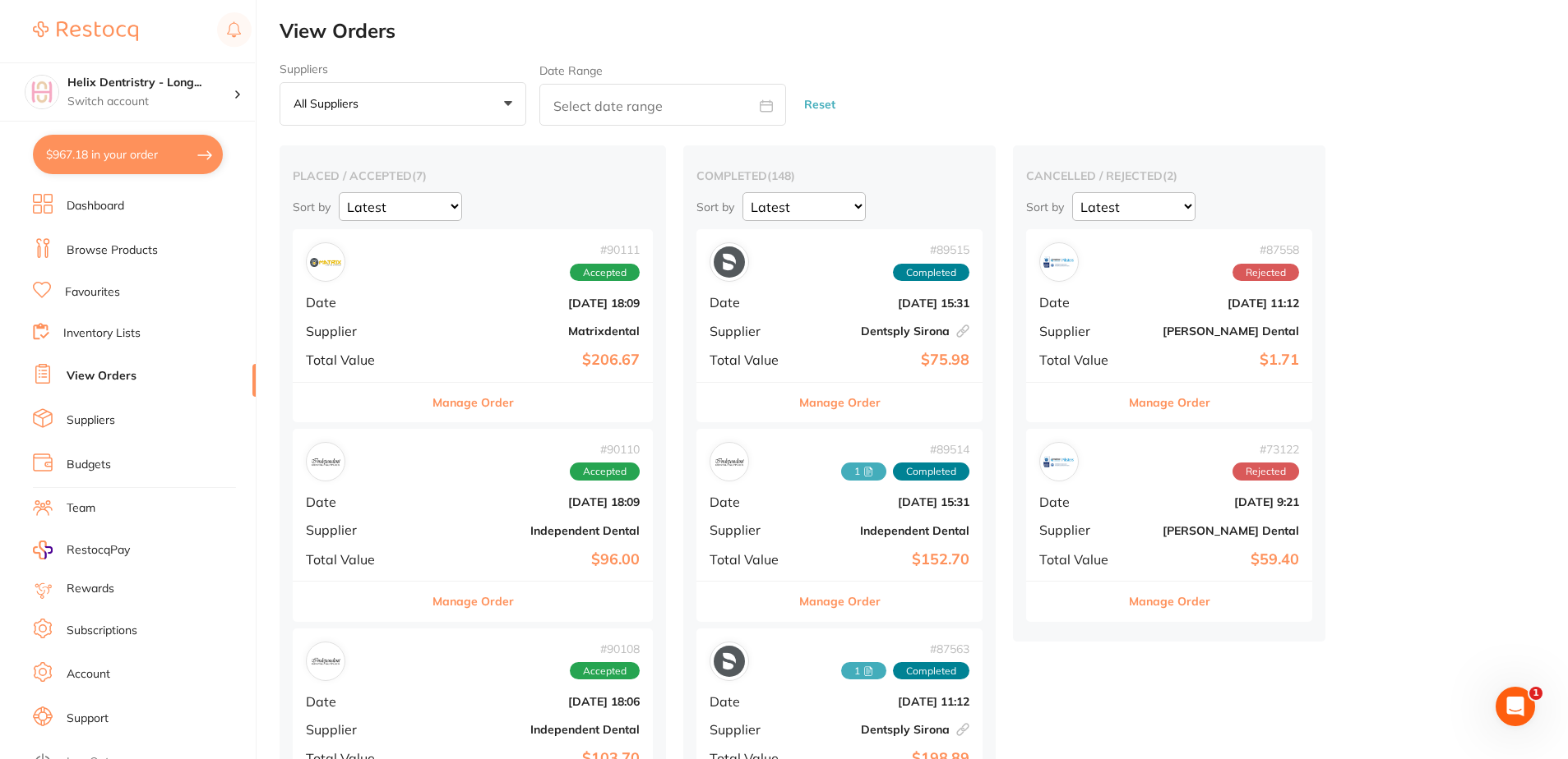
click at [903, 328] on b "Dentsply Sirona This order has been placed with your online account on Dentsply…" at bounding box center [887, 331] width 165 height 13
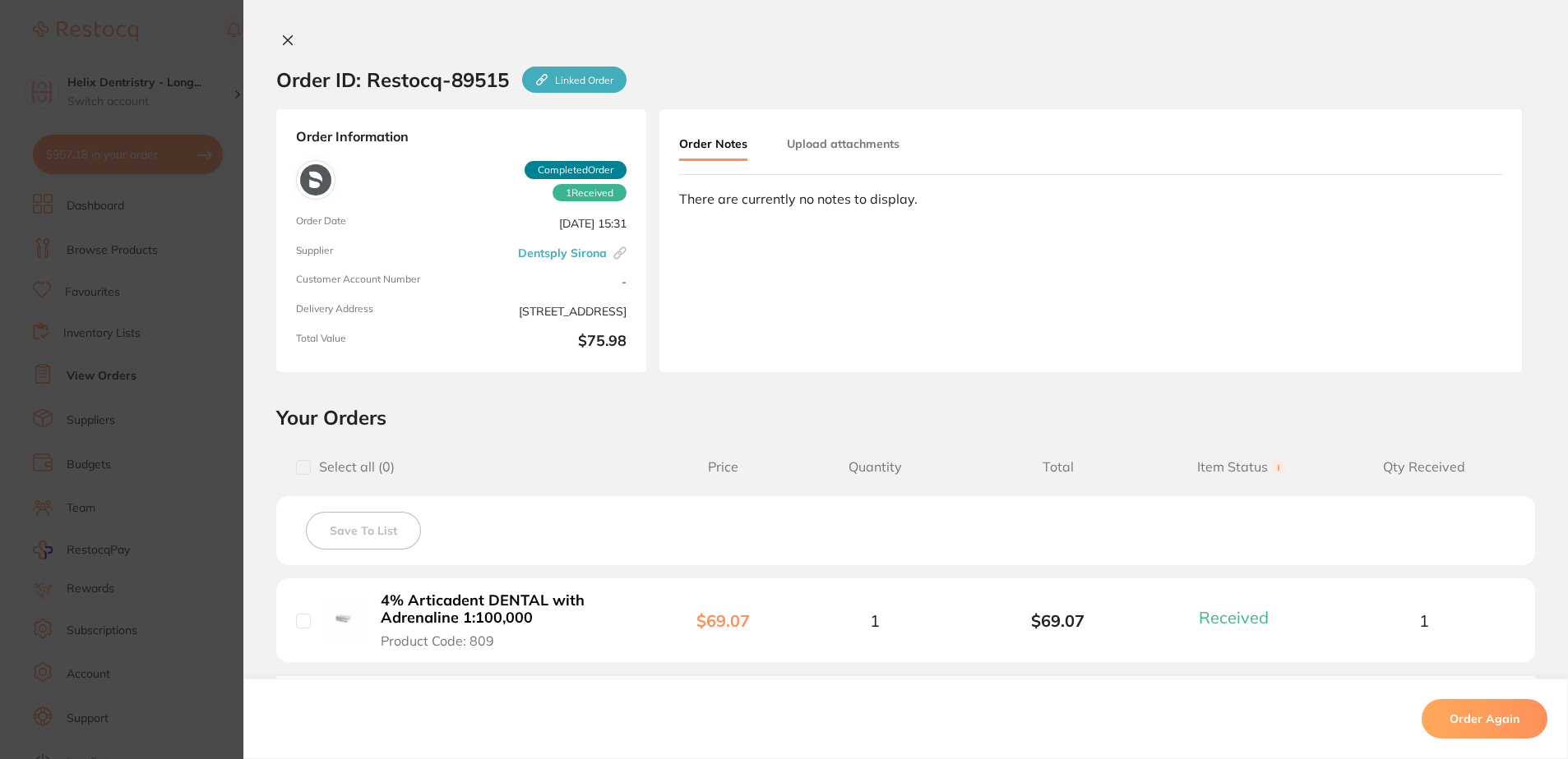
click at [811, 143] on button "Upload attachments" at bounding box center [843, 143] width 113 height 30
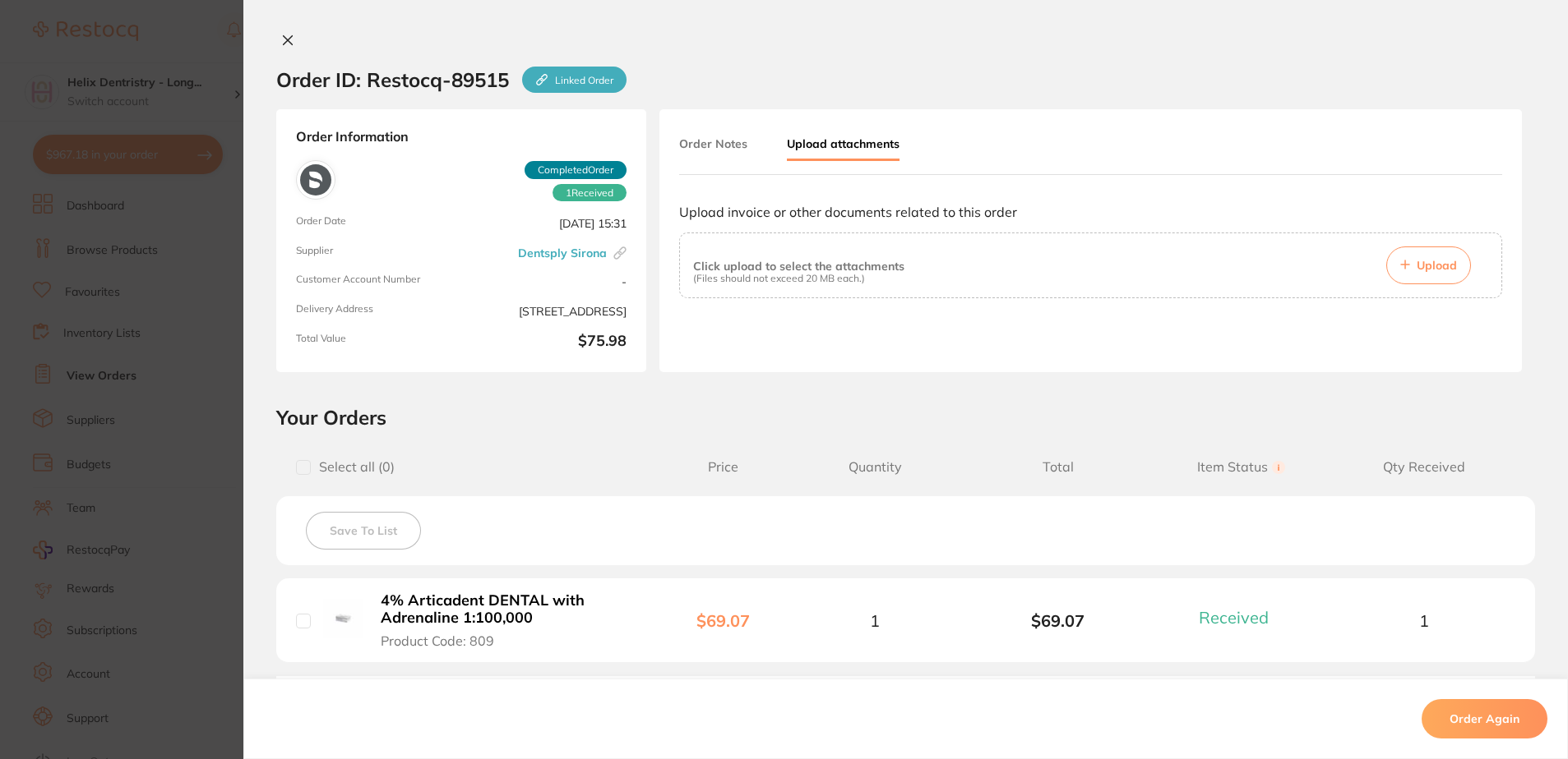
click at [1430, 267] on span "Upload" at bounding box center [1436, 266] width 40 height 15
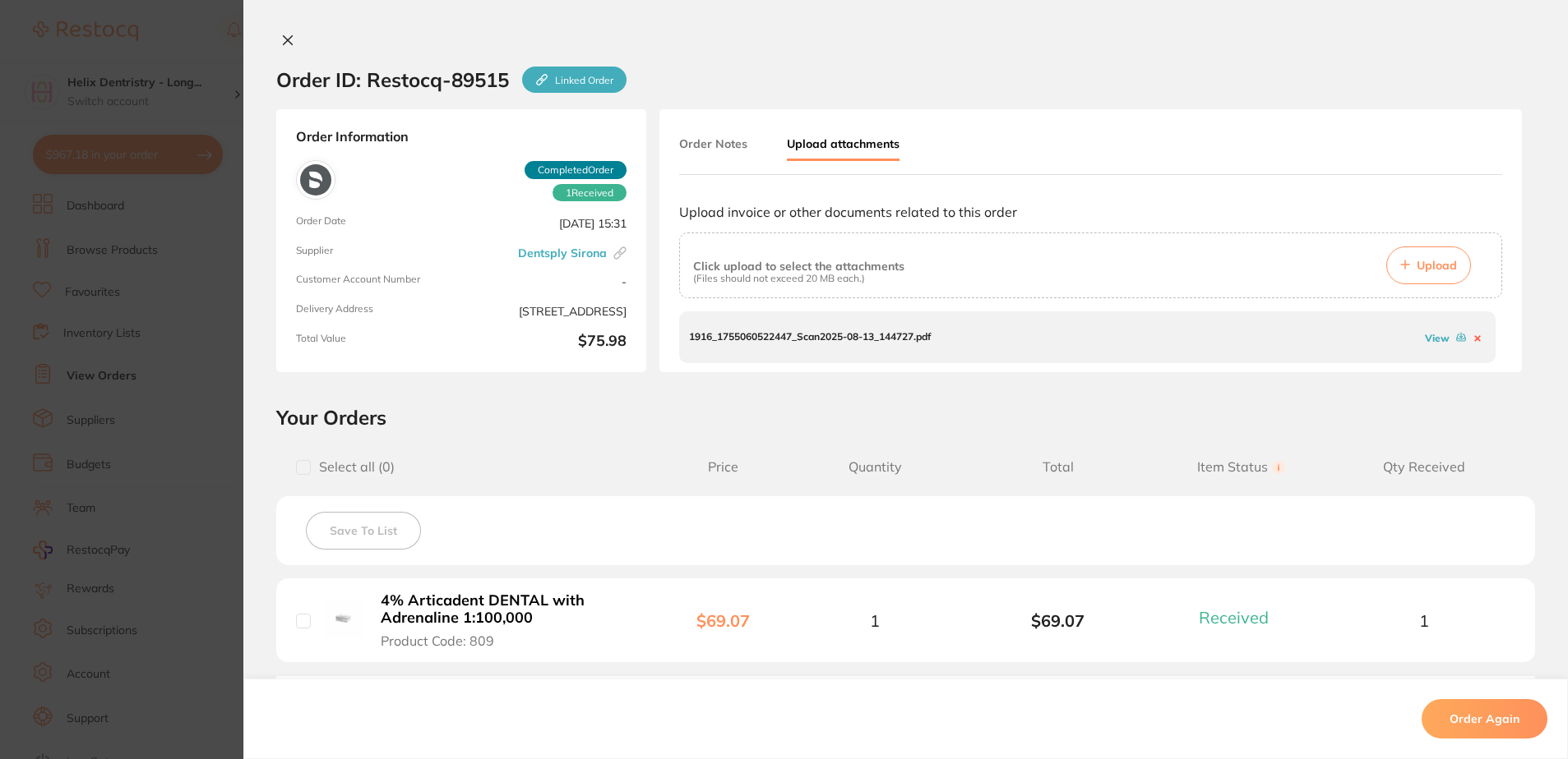
click at [1432, 332] on link "View" at bounding box center [1436, 338] width 25 height 12
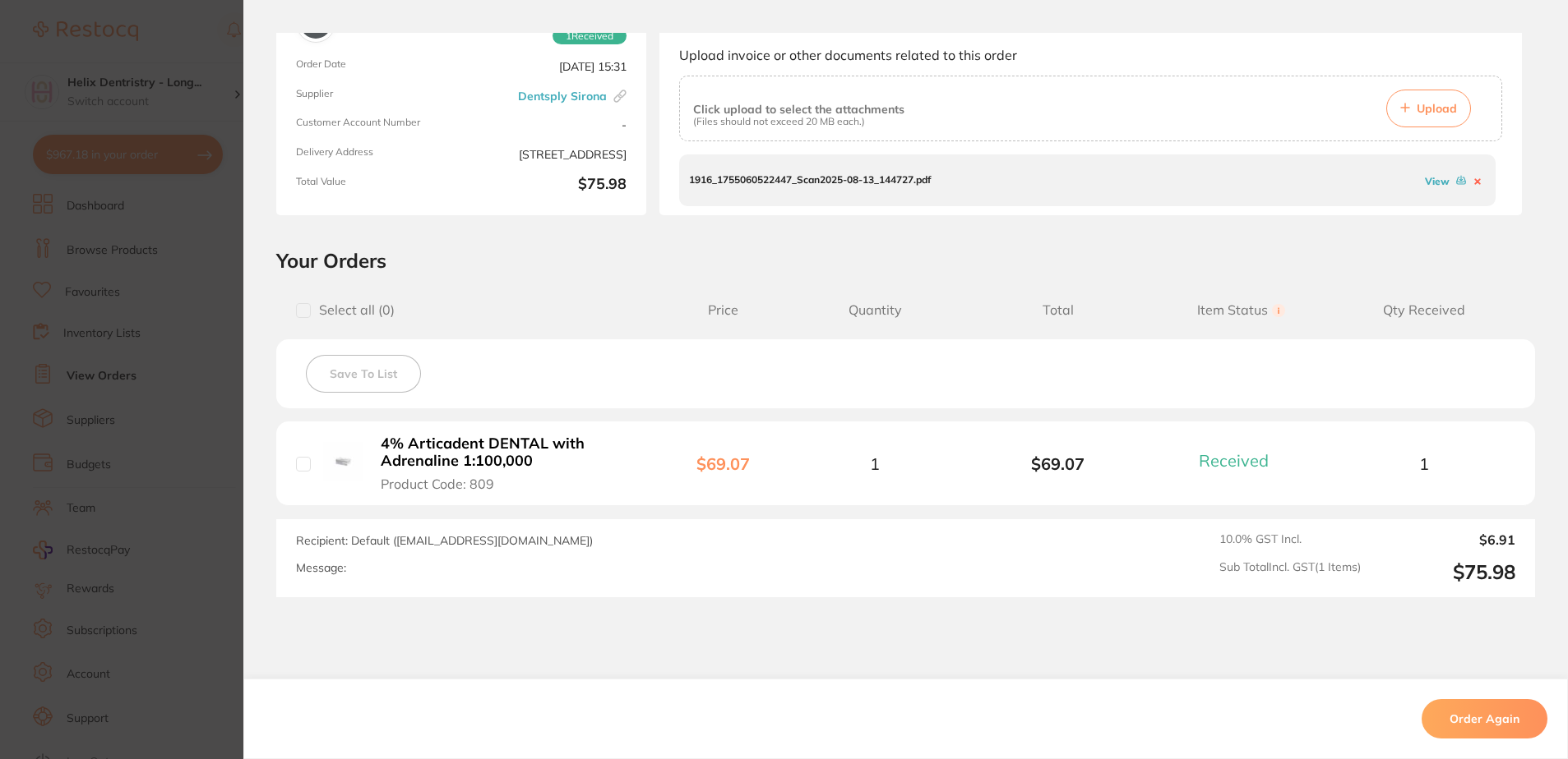
scroll to position [240, 0]
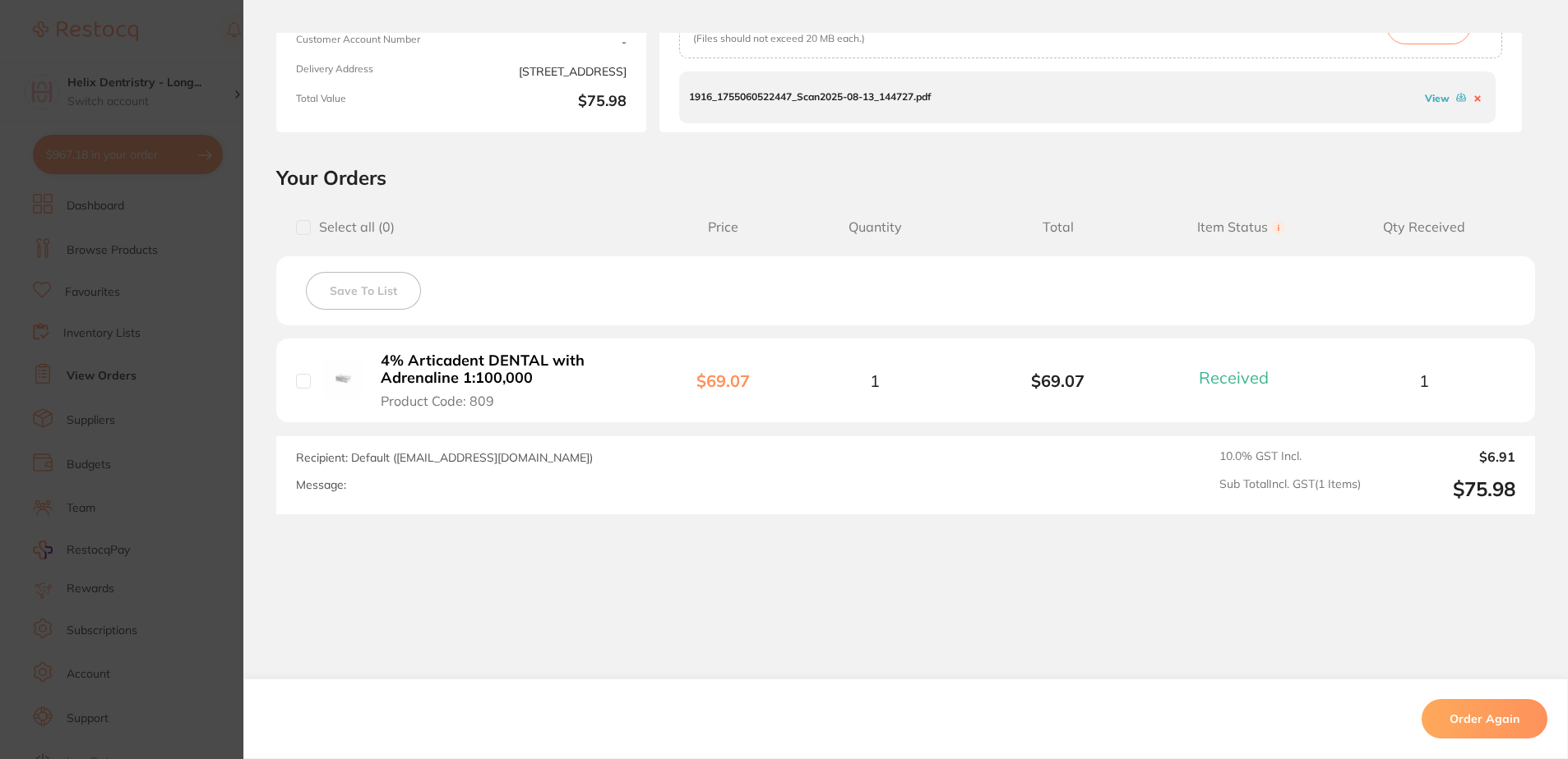
click at [173, 303] on section "Order ID: Restocq- 89515 Linked Order Order Information 1 Received Completed Or…" at bounding box center [784, 380] width 1568 height 759
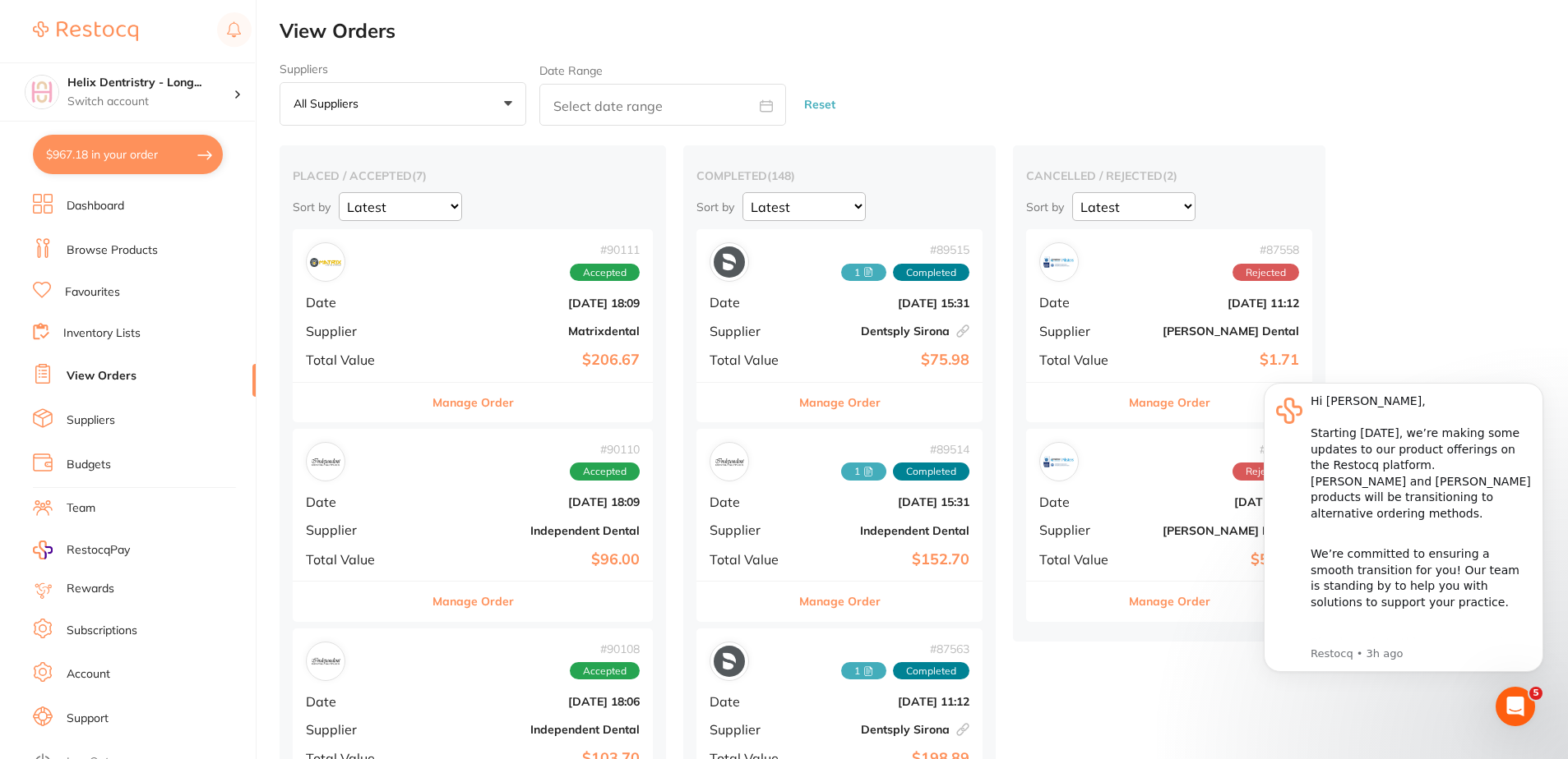
click at [517, 332] on b "Matrixdental" at bounding box center [533, 331] width 214 height 13
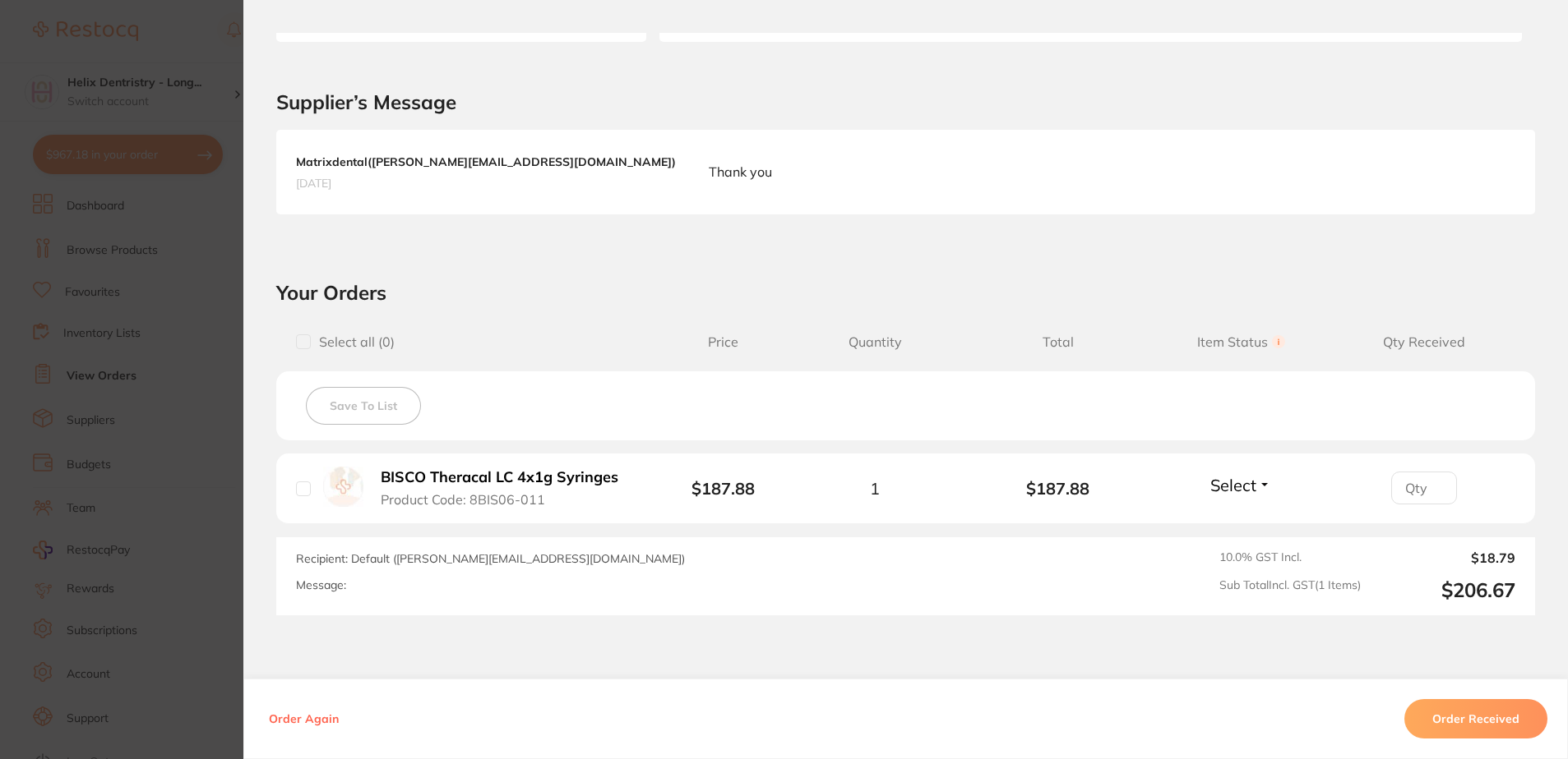
click at [146, 352] on section "Order ID: Restocq- 90111 Order Information Accepted Order Order Date Aug 12 202…" at bounding box center [784, 380] width 1568 height 759
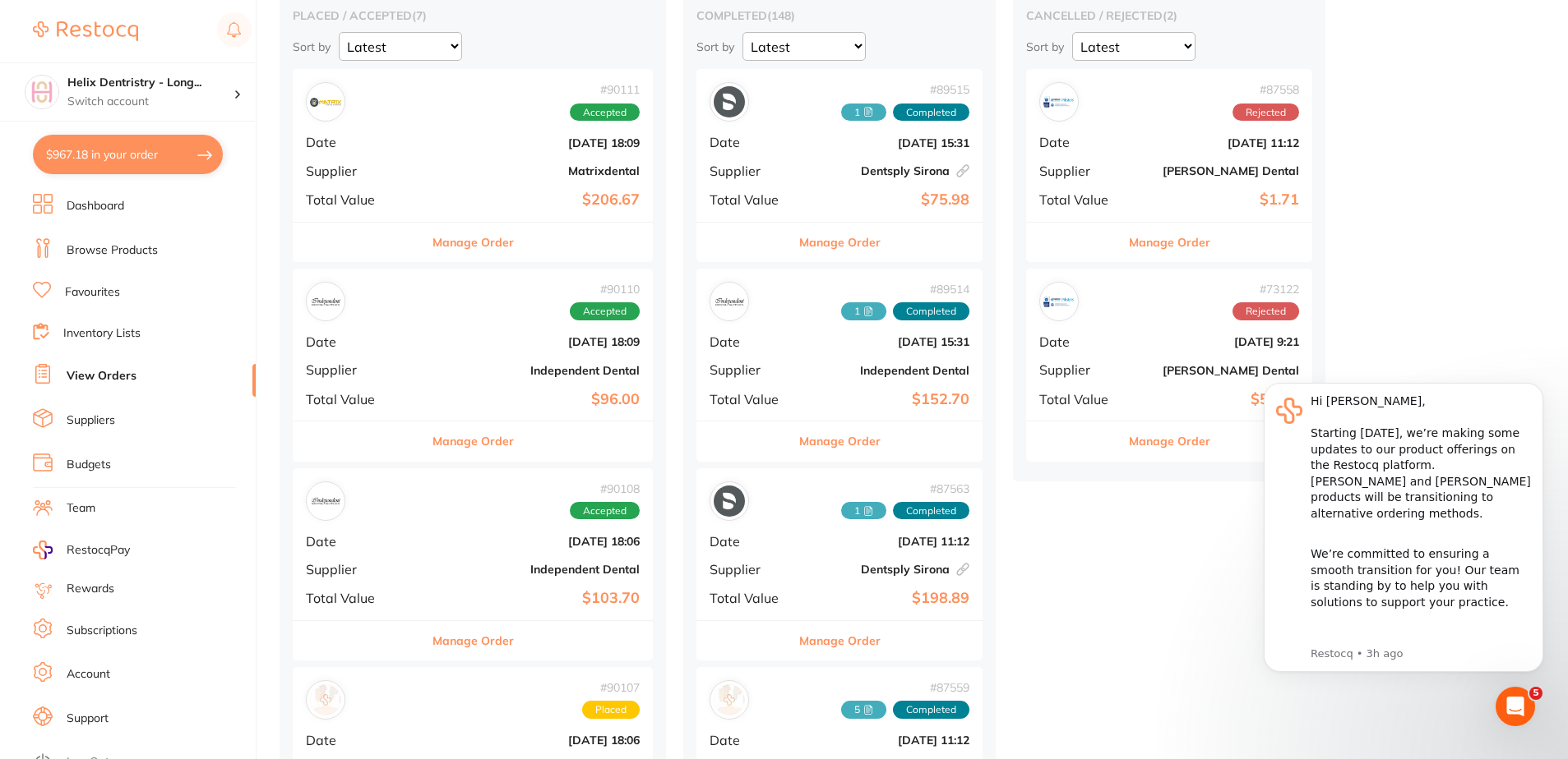
scroll to position [165, 0]
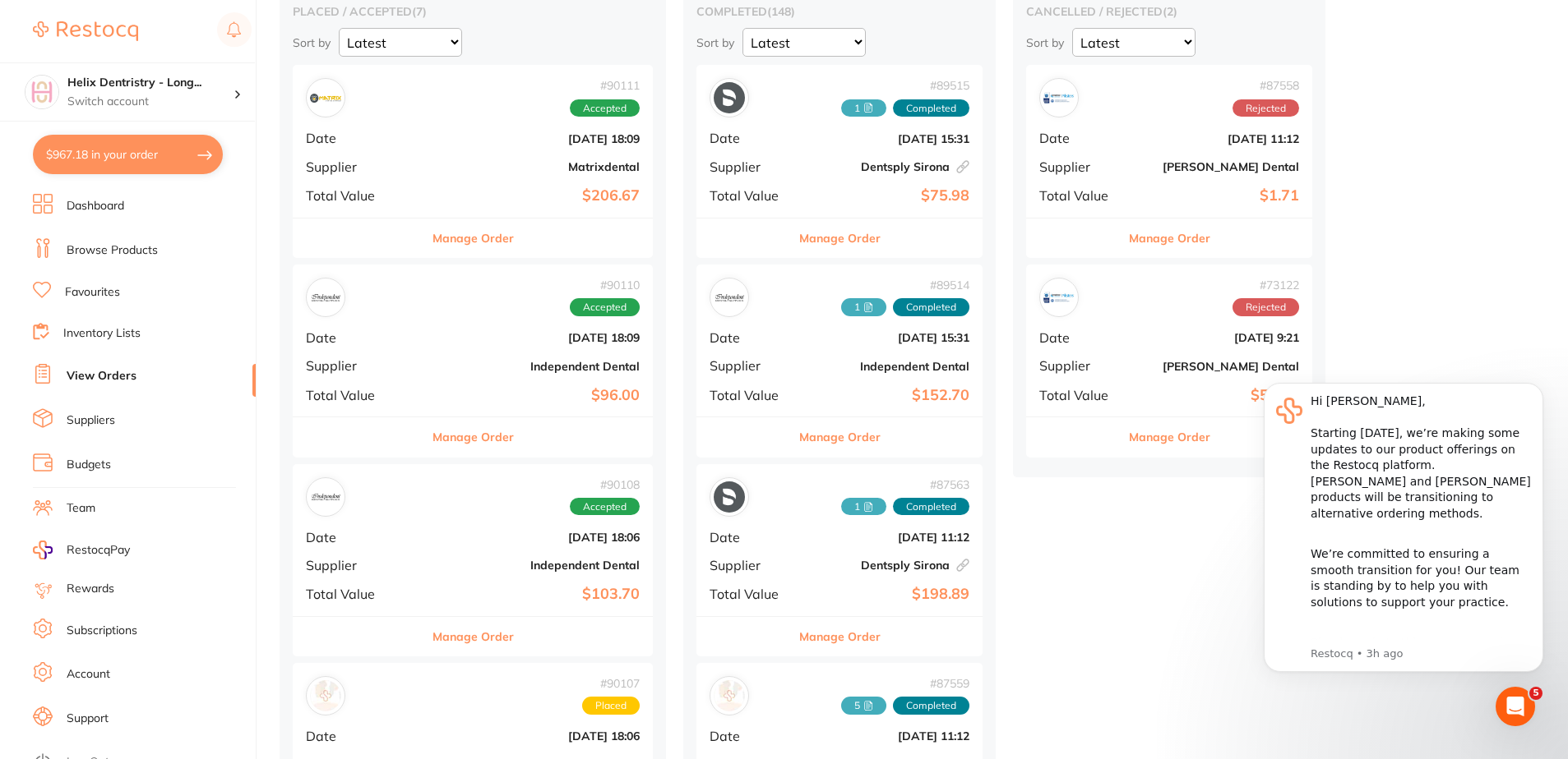
click at [134, 163] on button "$967.18 in your order" at bounding box center [128, 155] width 190 height 40
checkbox input "true"
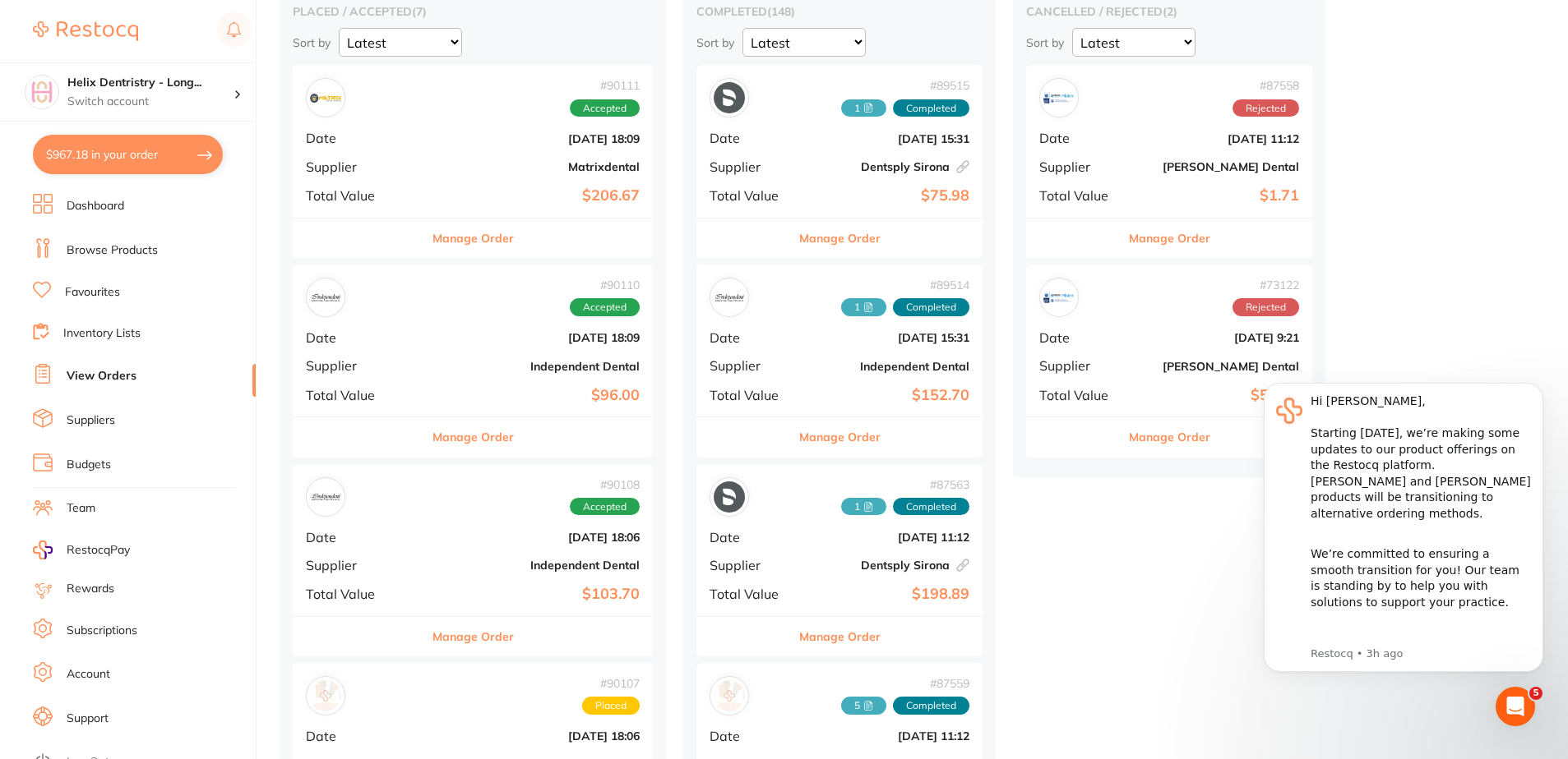
checkbox input "true"
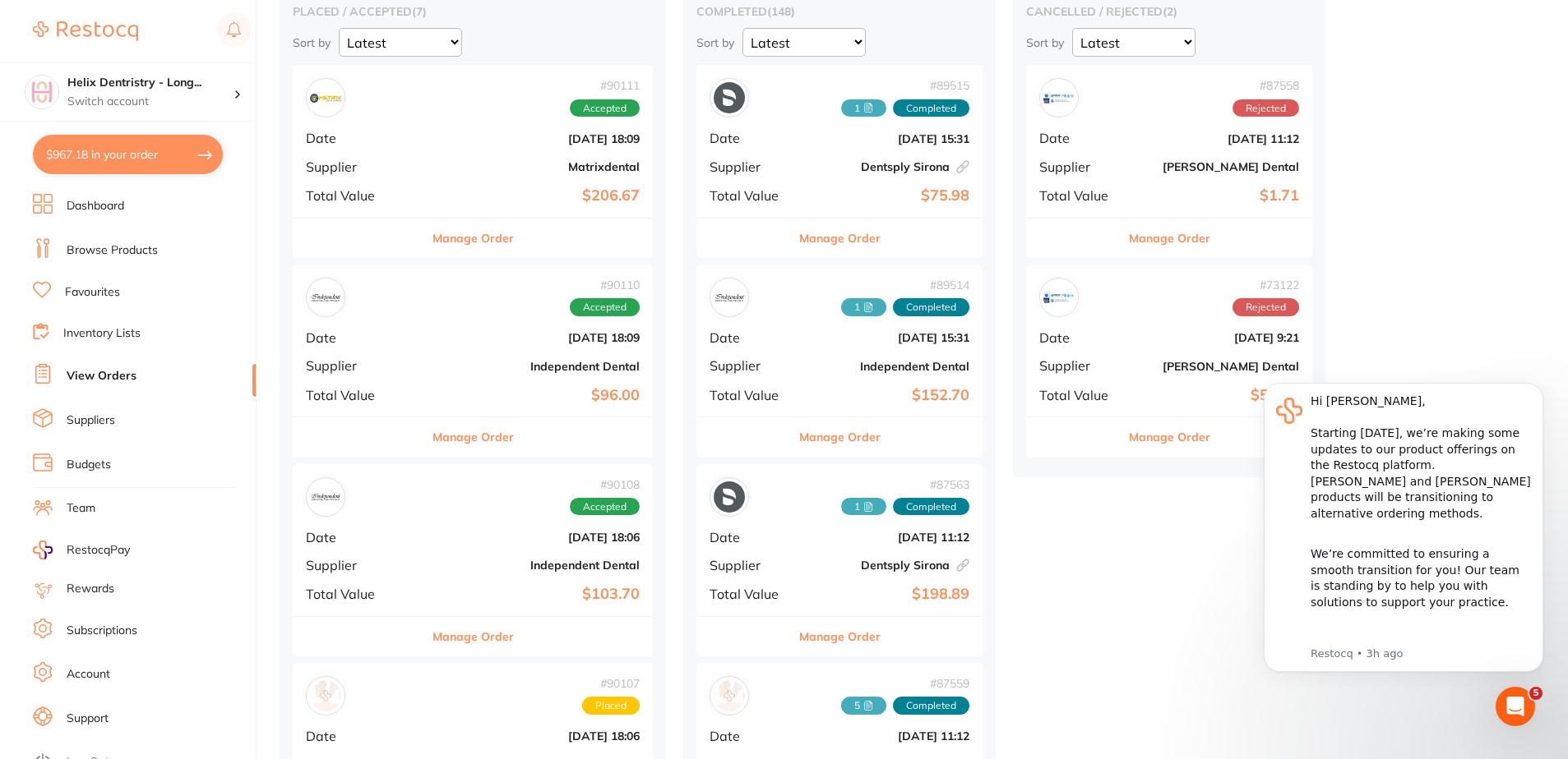
checkbox input "true"
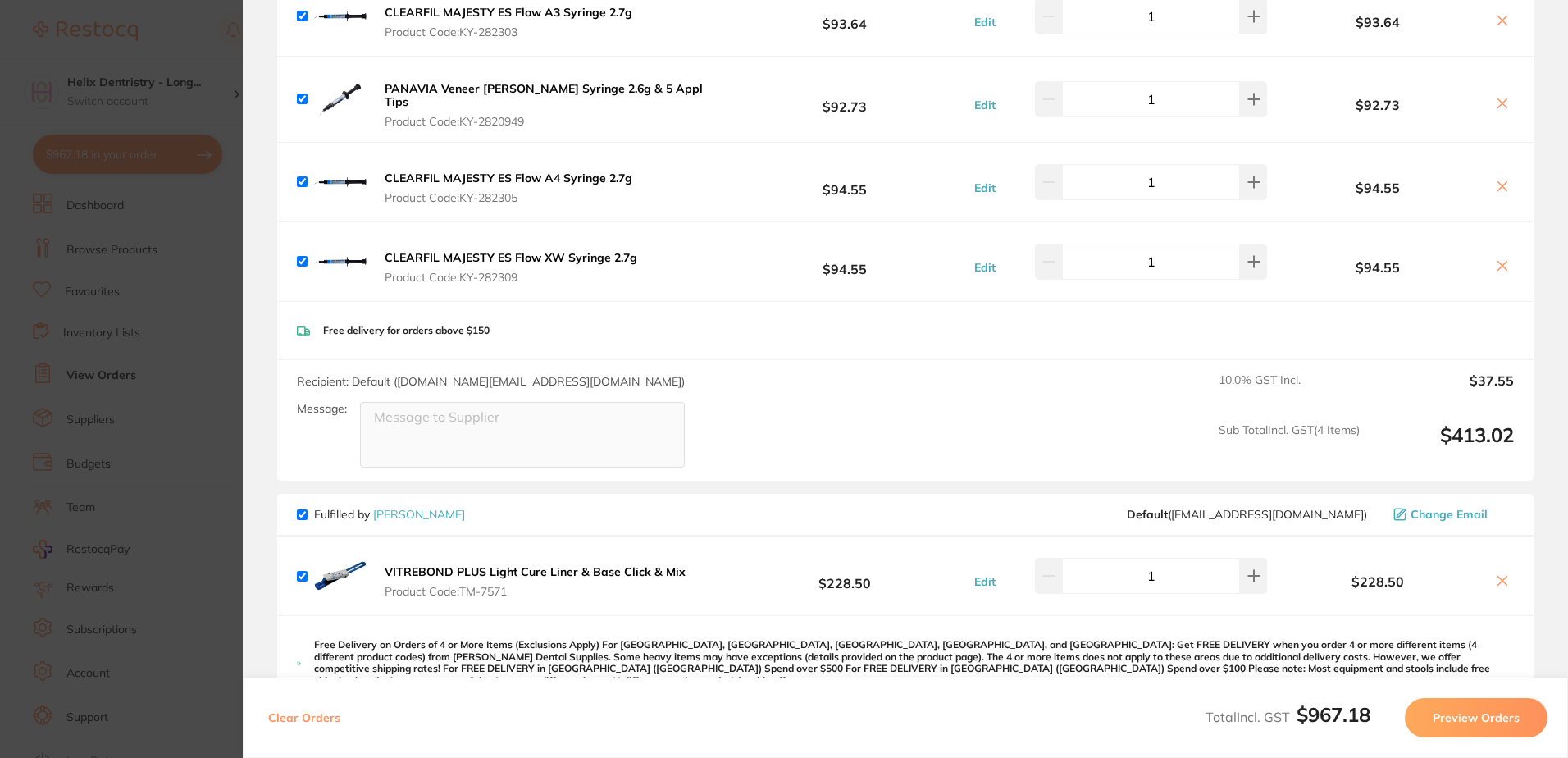
scroll to position [0, 0]
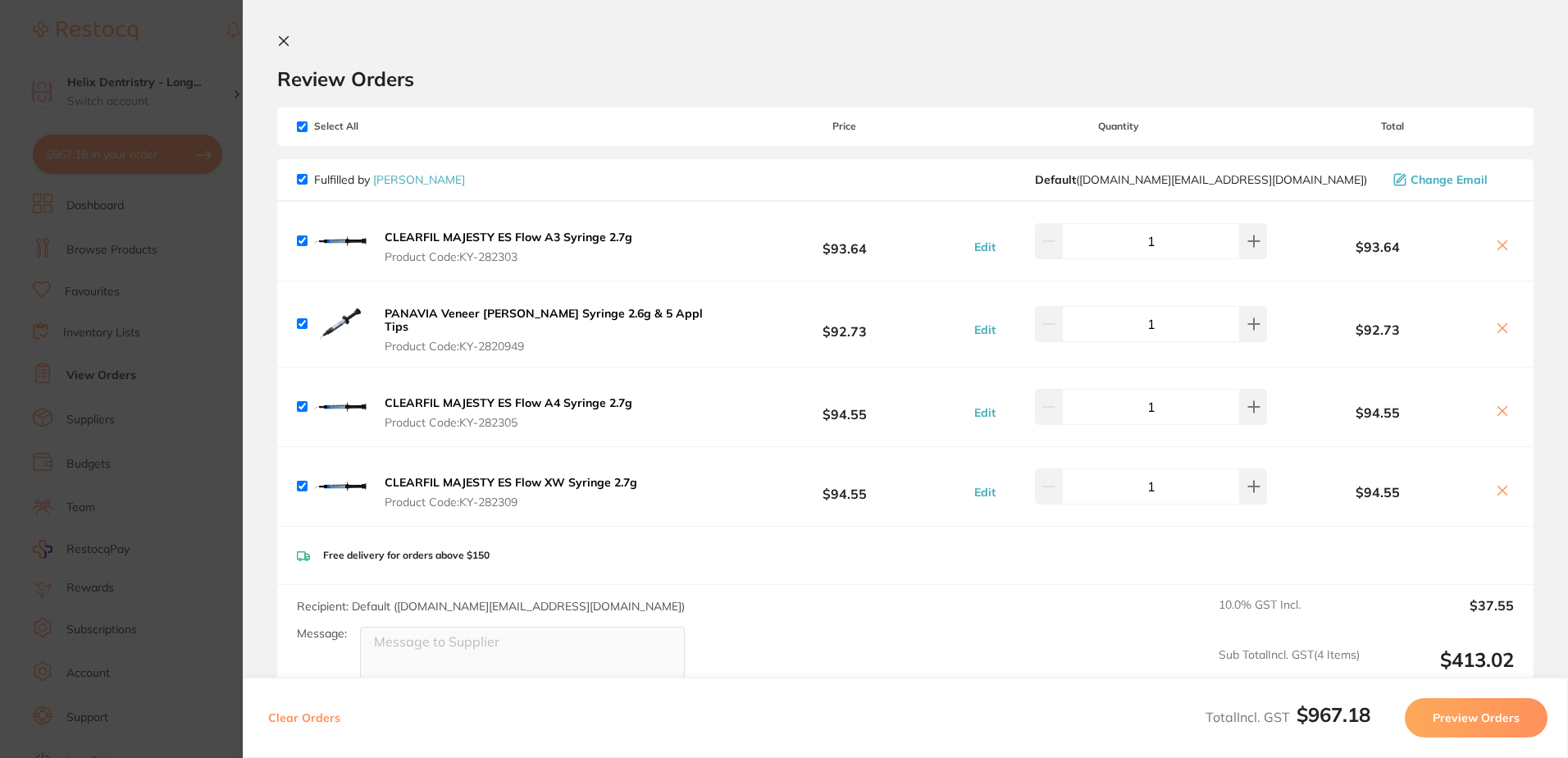
click at [182, 165] on section "Update RRP Set your pre negotiated price for this item. Item Agreed RRP (excl. …" at bounding box center [784, 379] width 1568 height 758
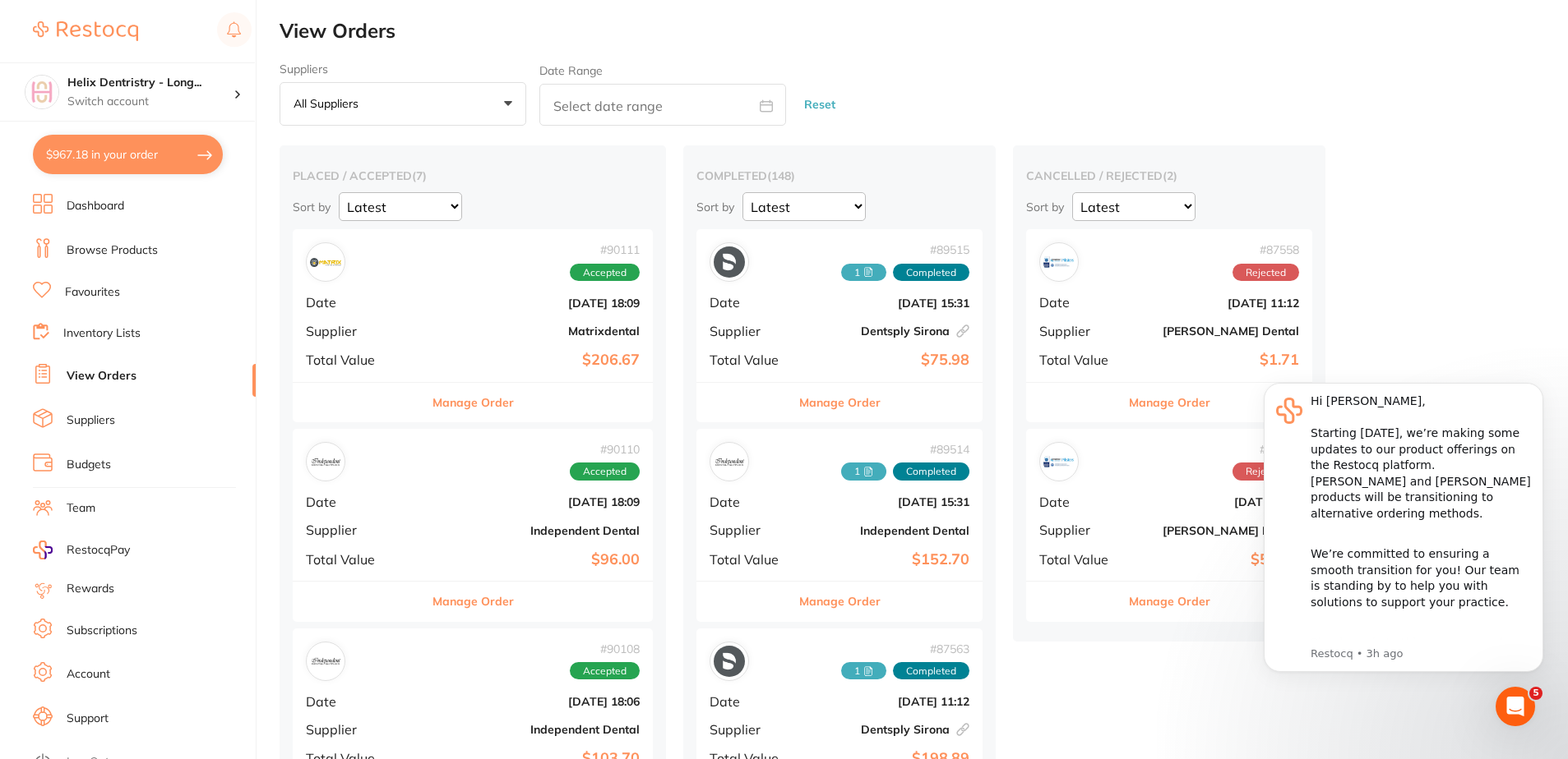
click at [109, 251] on link "Browse Products" at bounding box center [112, 251] width 92 height 17
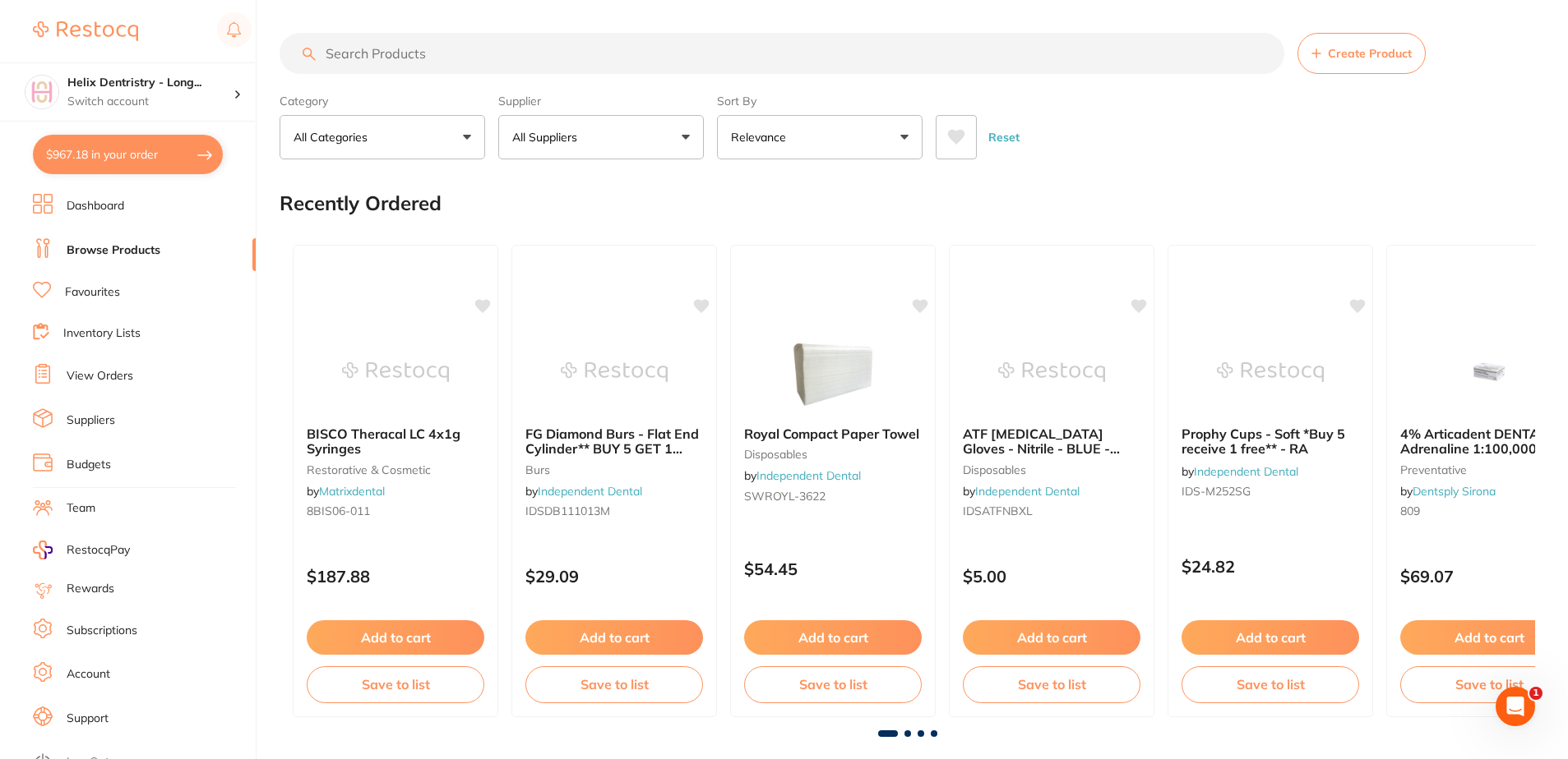
click at [490, 65] on input "search" at bounding box center [782, 54] width 1005 height 41
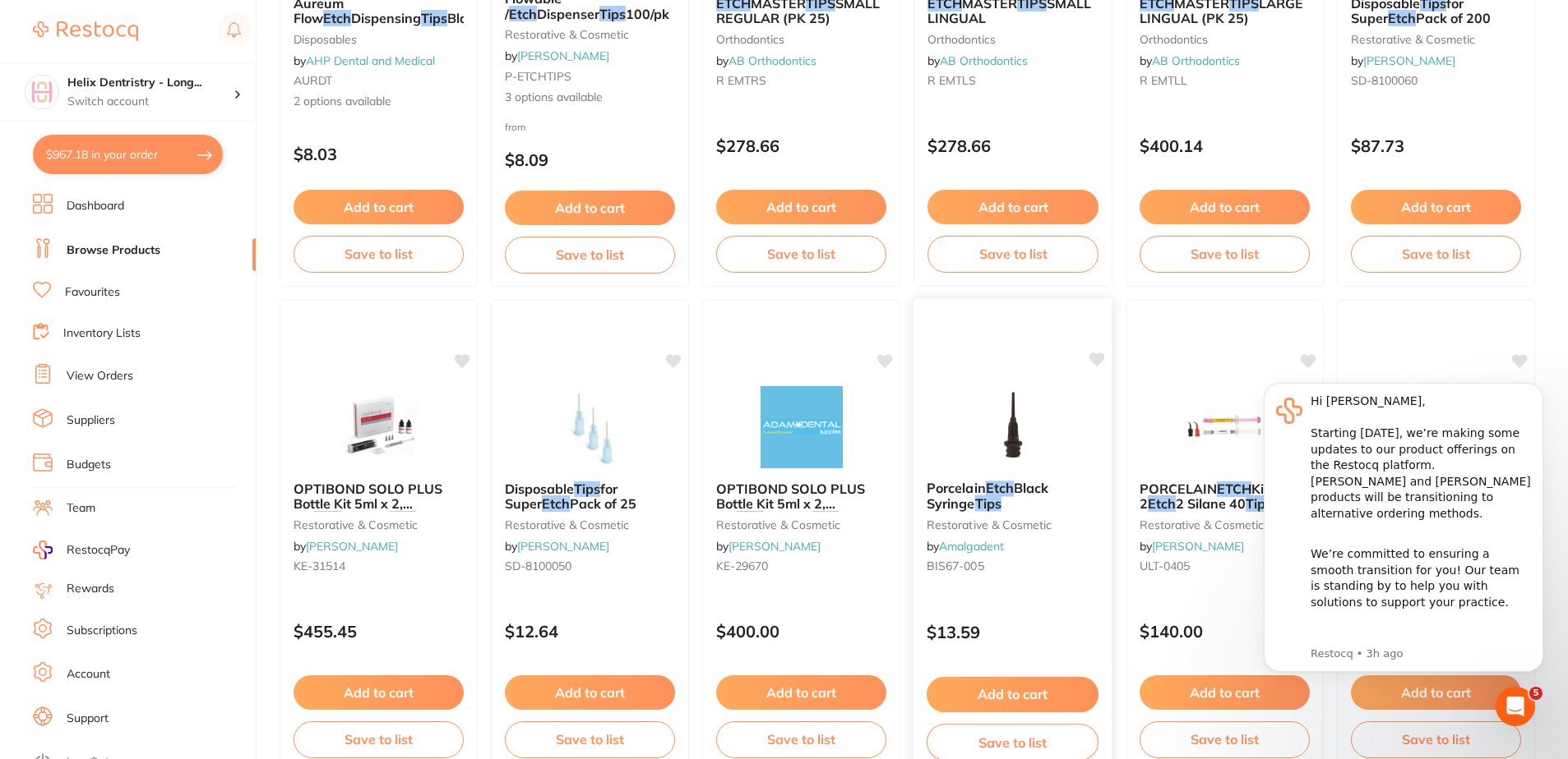
scroll to position [903, 0]
type input "etch tips"
click at [571, 685] on button "Add to cart" at bounding box center [589, 693] width 171 height 35
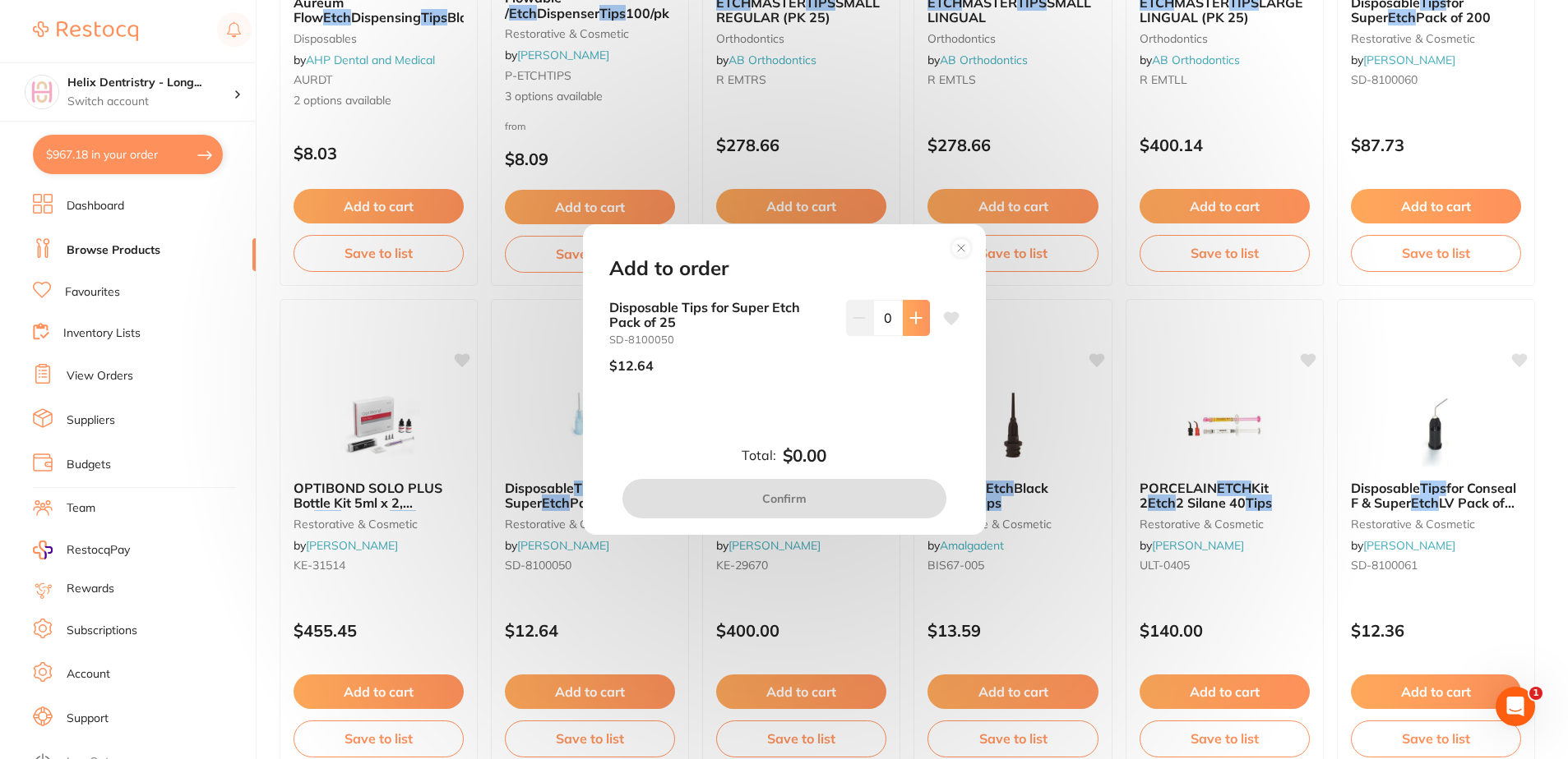
scroll to position [0, 0]
click at [917, 321] on icon at bounding box center [916, 317] width 13 height 13
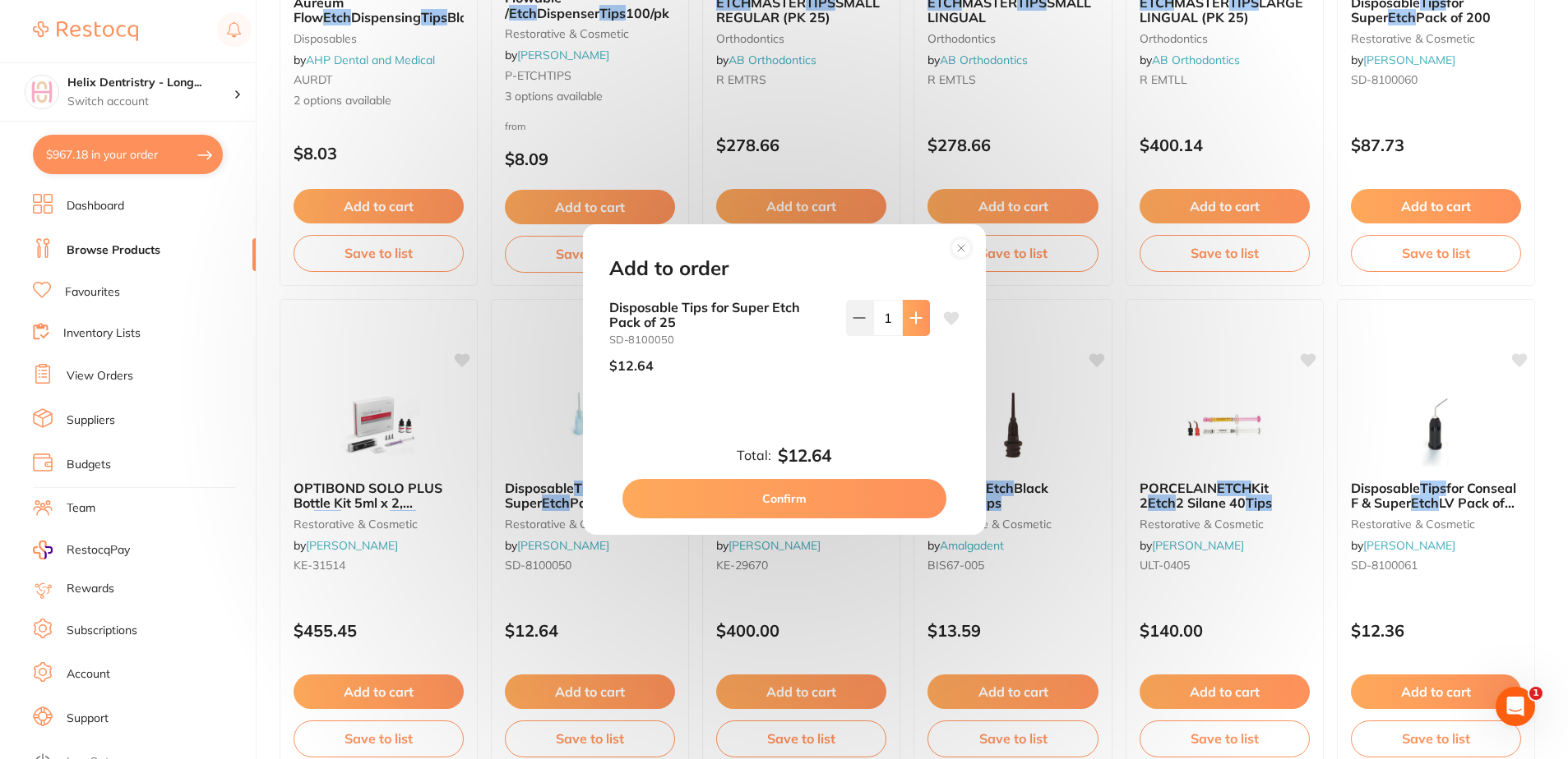
click at [917, 321] on icon at bounding box center [916, 317] width 13 height 13
type input "2"
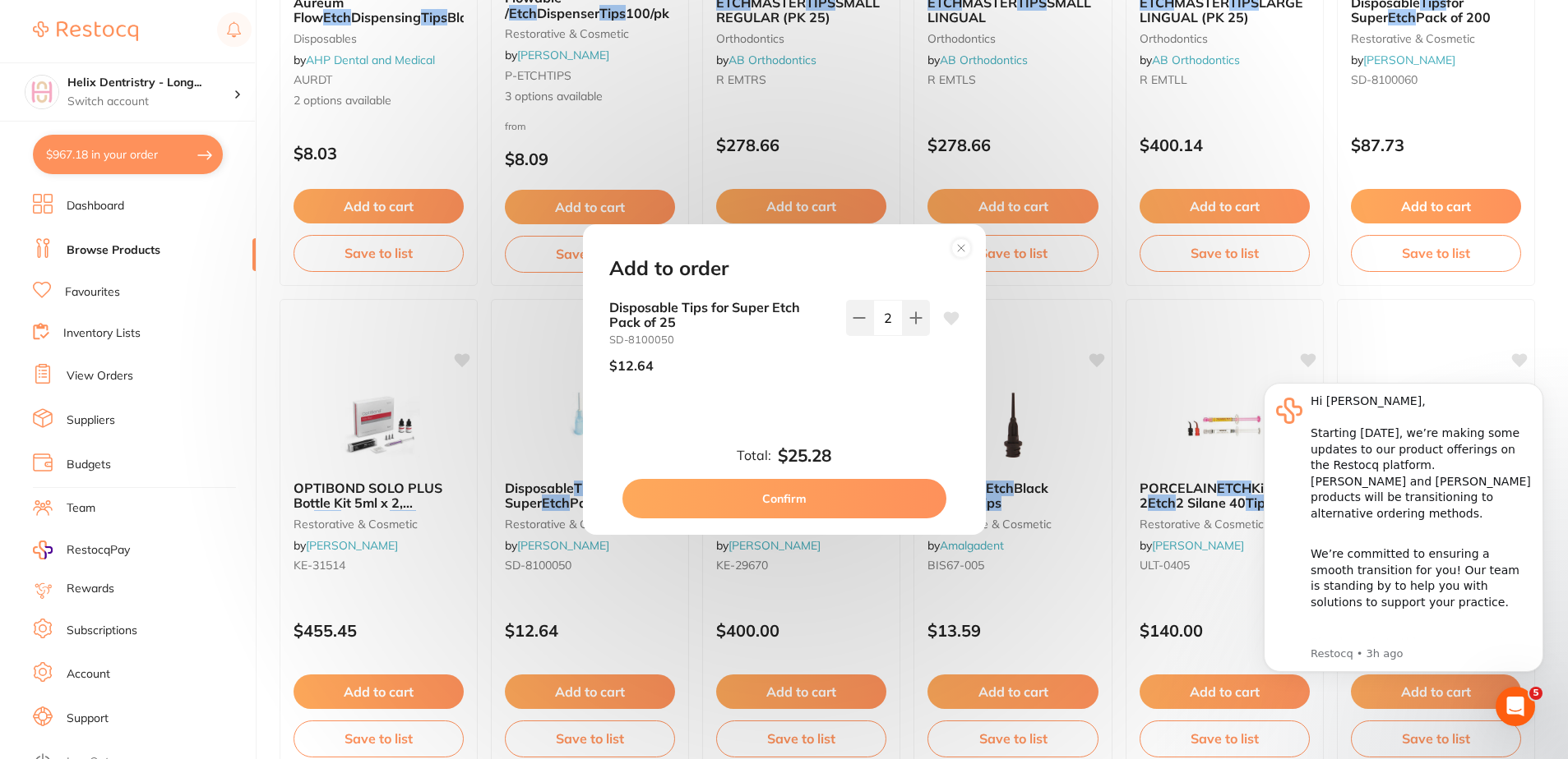
click at [790, 490] on button "Confirm" at bounding box center [784, 498] width 324 height 40
checkbox input "false"
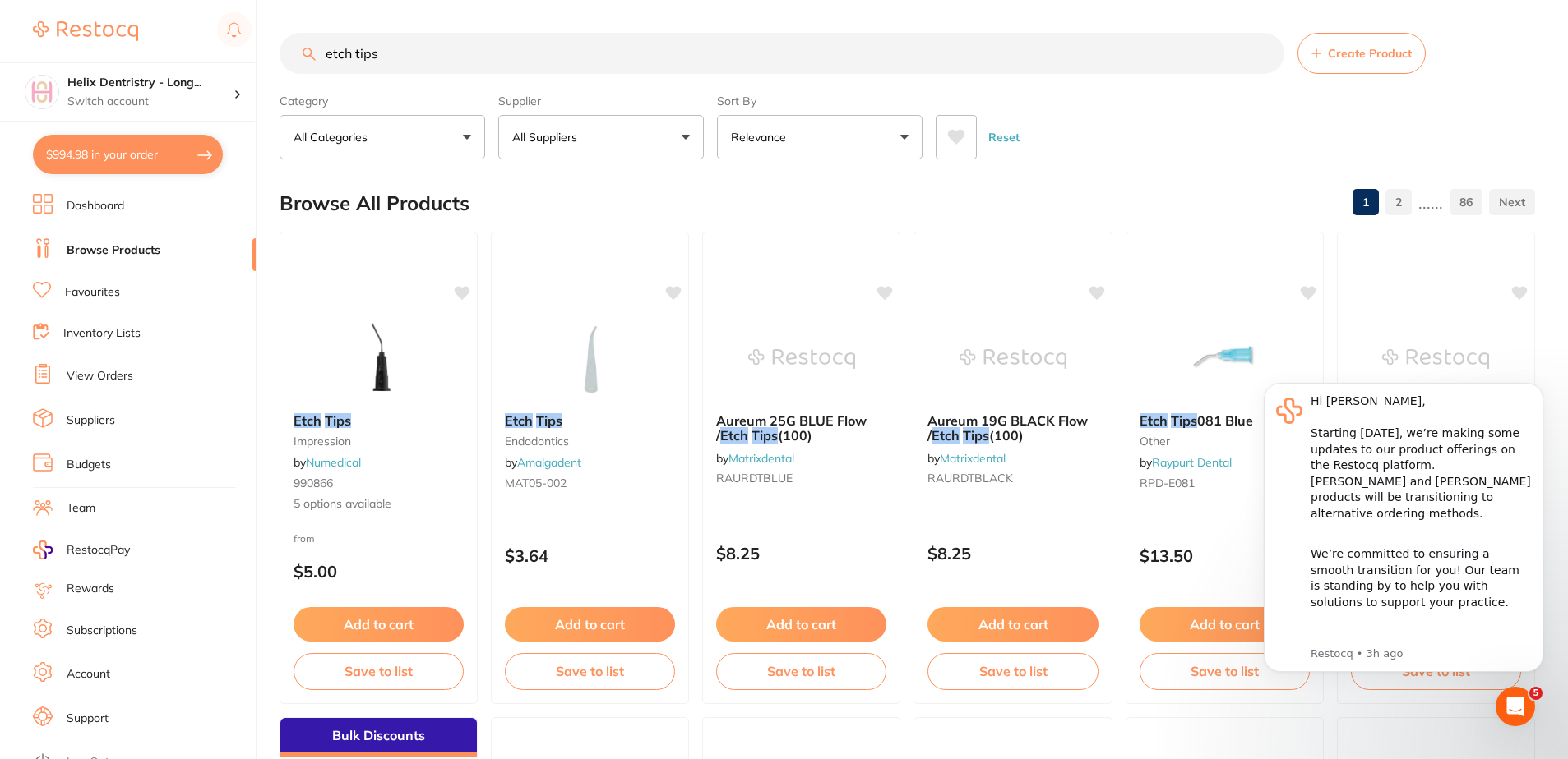
click at [474, 41] on input "etch tips" at bounding box center [782, 54] width 1005 height 41
click at [471, 44] on input "etch tips" at bounding box center [782, 54] width 1005 height 41
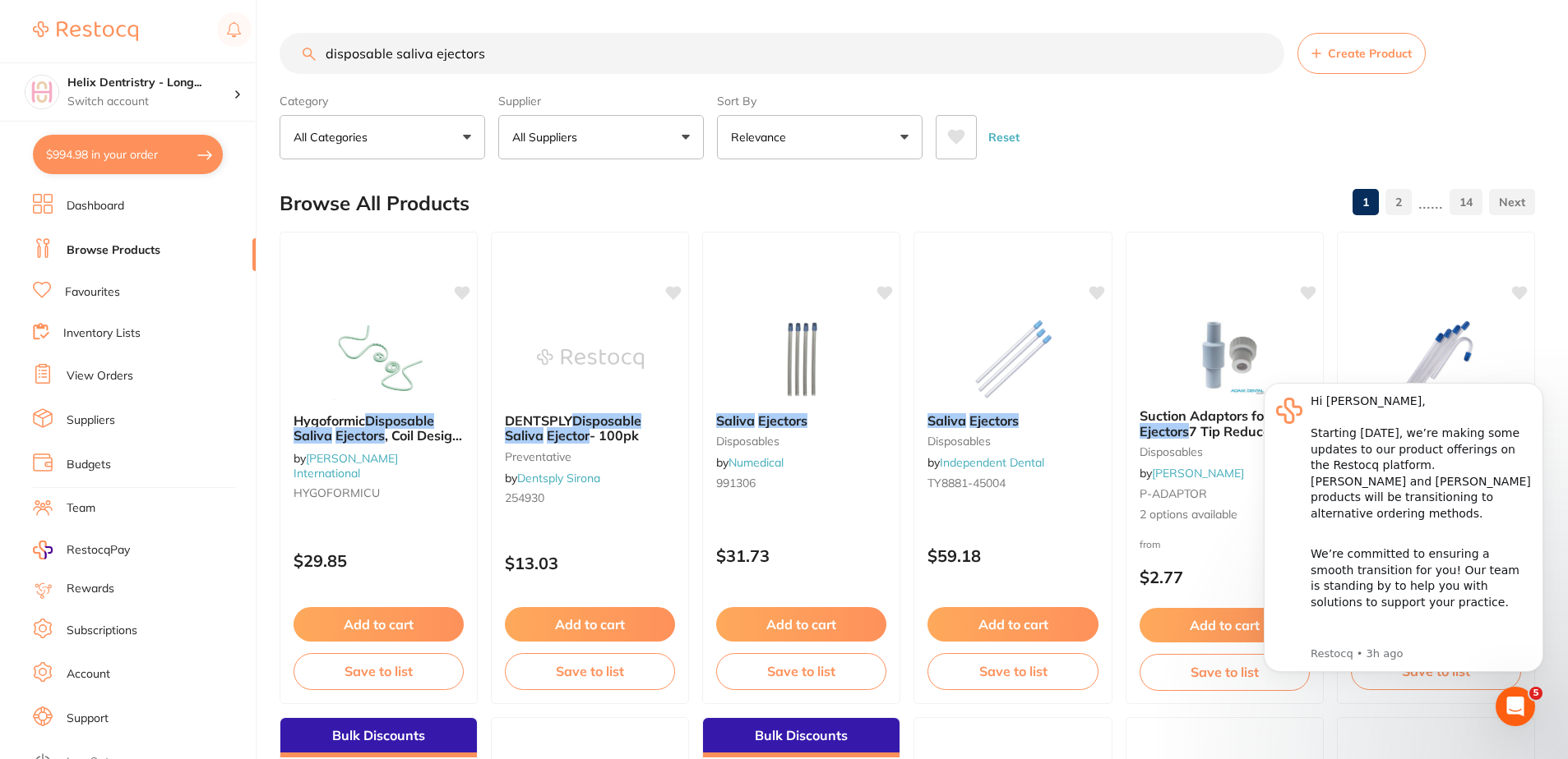
click at [398, 40] on input "disposable saliva ejectors" at bounding box center [782, 54] width 1005 height 41
click at [395, 49] on input "disposable saliva ejectors" at bounding box center [782, 54] width 1005 height 41
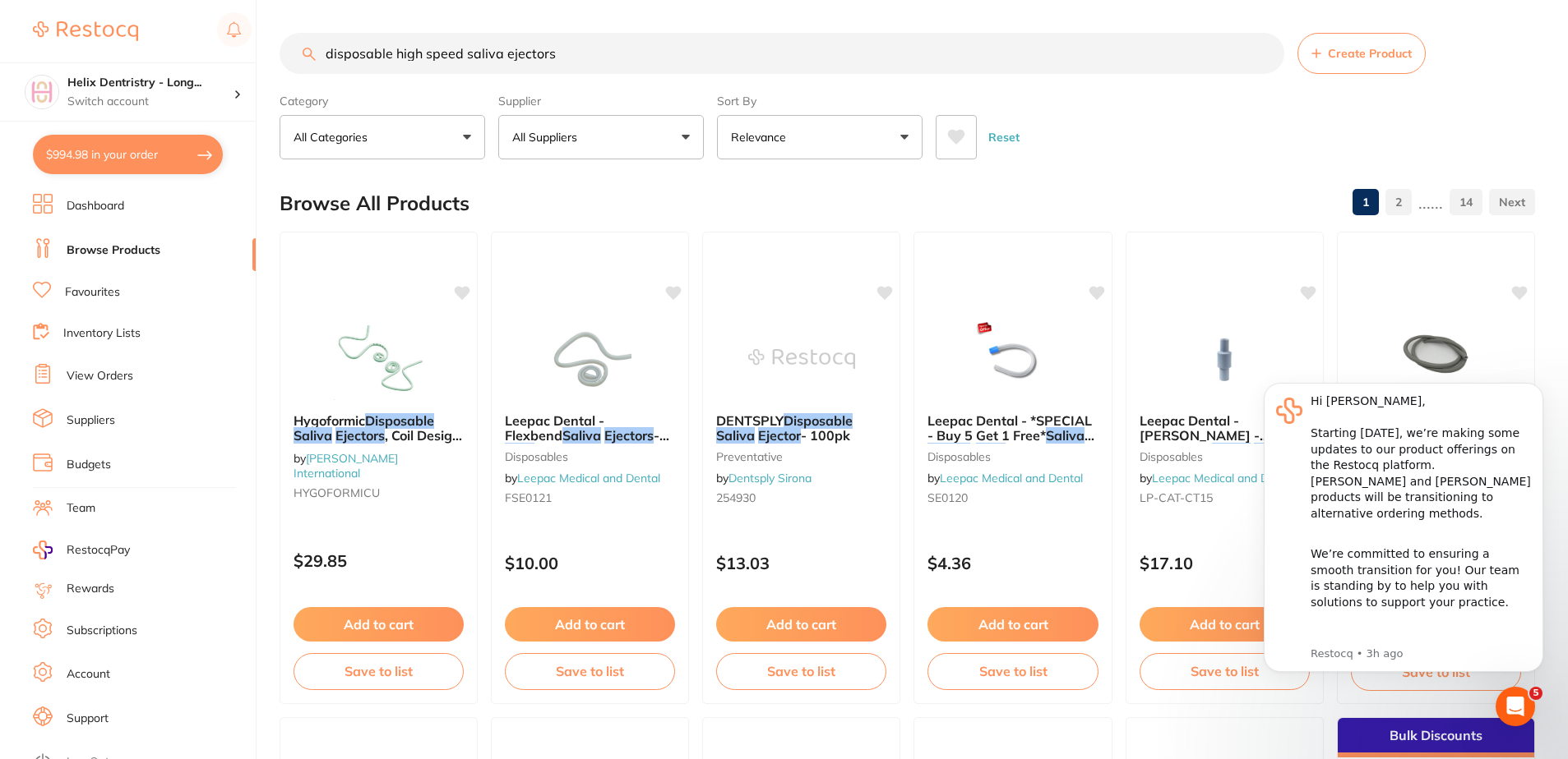
drag, startPoint x: 566, startPoint y: 55, endPoint x: 484, endPoint y: 57, distance: 82.0
click at [484, 57] on input "disposable high speed saliva ejectors" at bounding box center [782, 54] width 1005 height 41
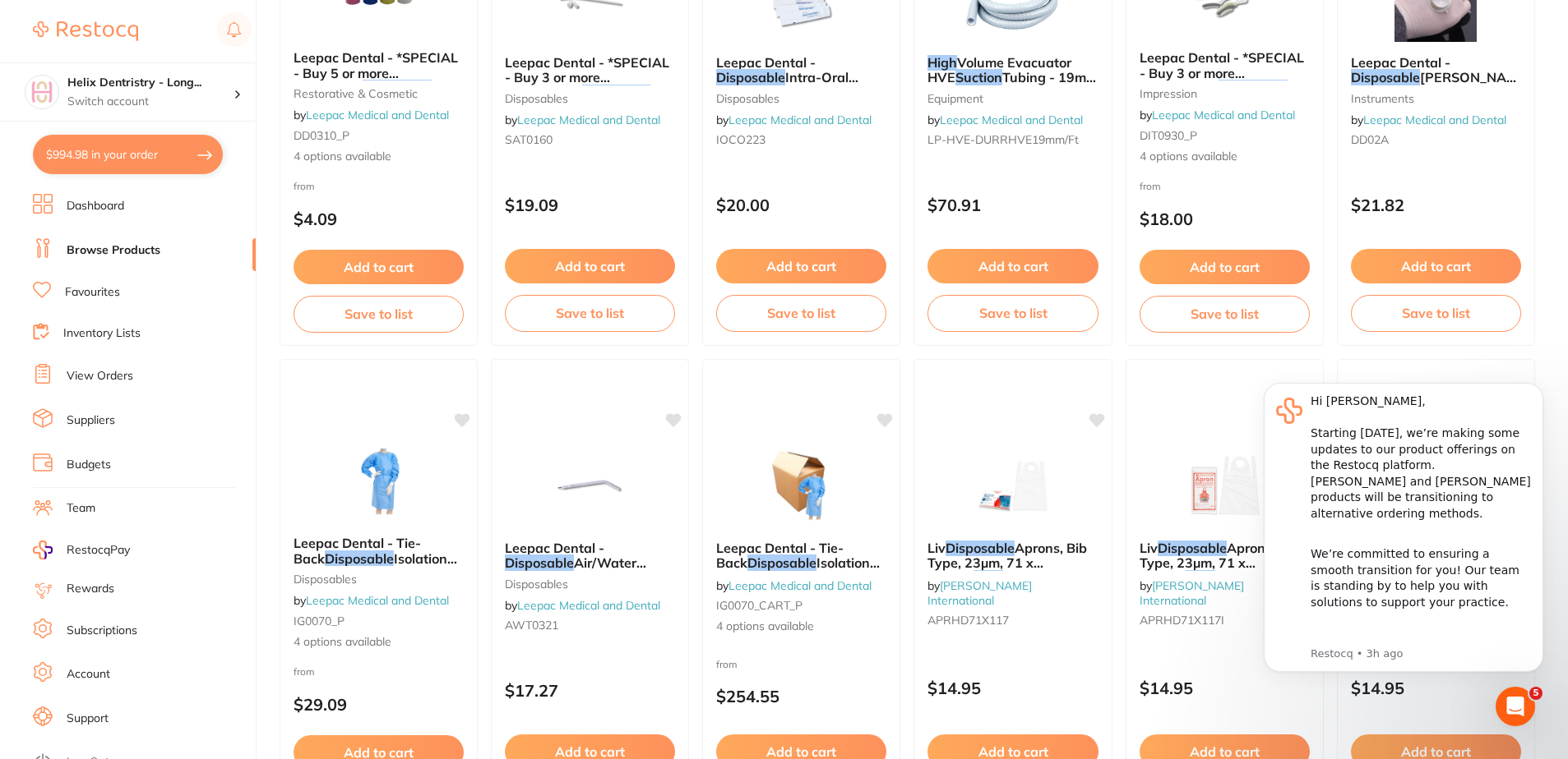
scroll to position [2629, 0]
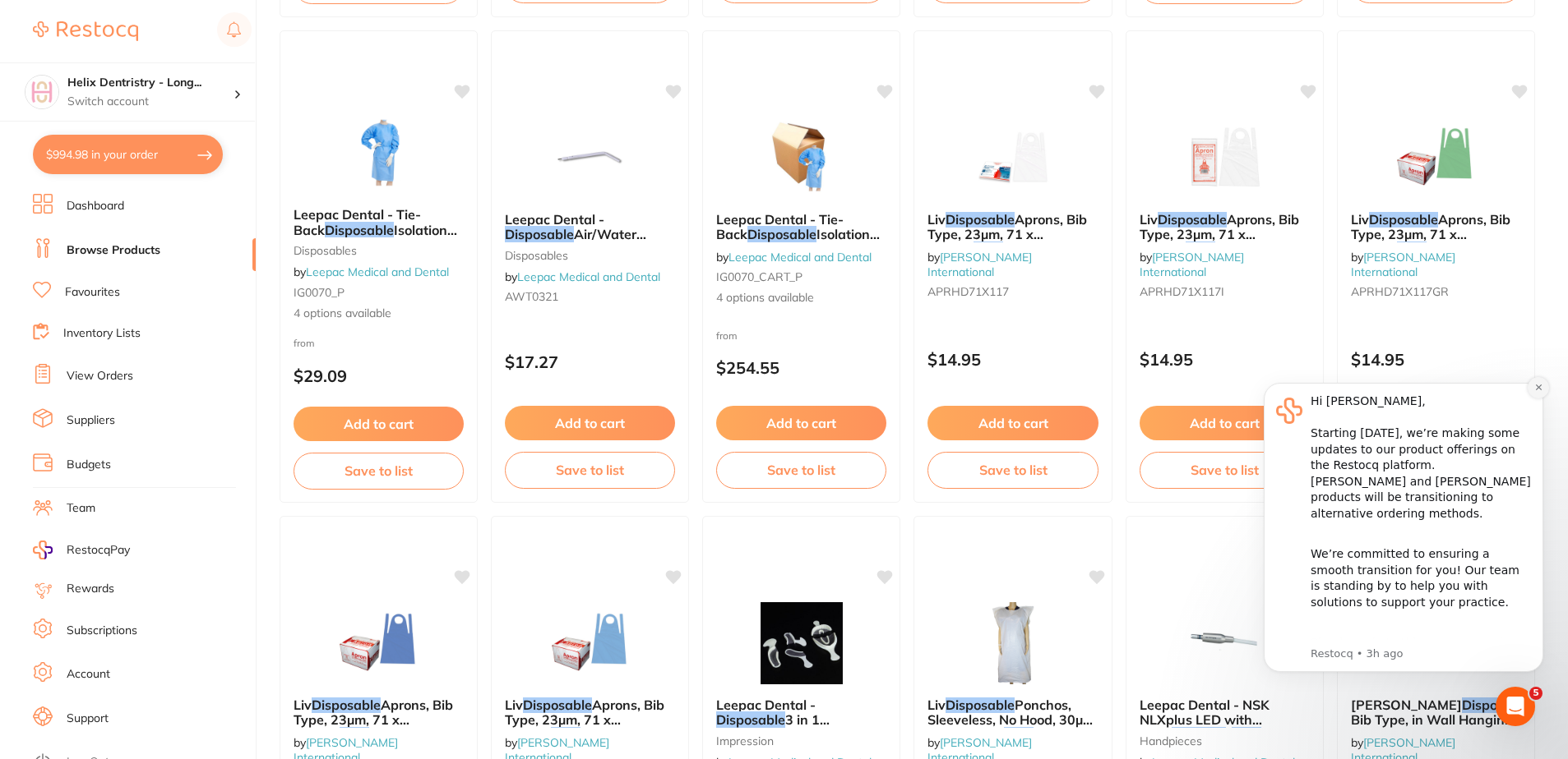
type input "disposable high speed suction"
click at [1532, 384] on button "Dismiss notification" at bounding box center [1537, 387] width 21 height 21
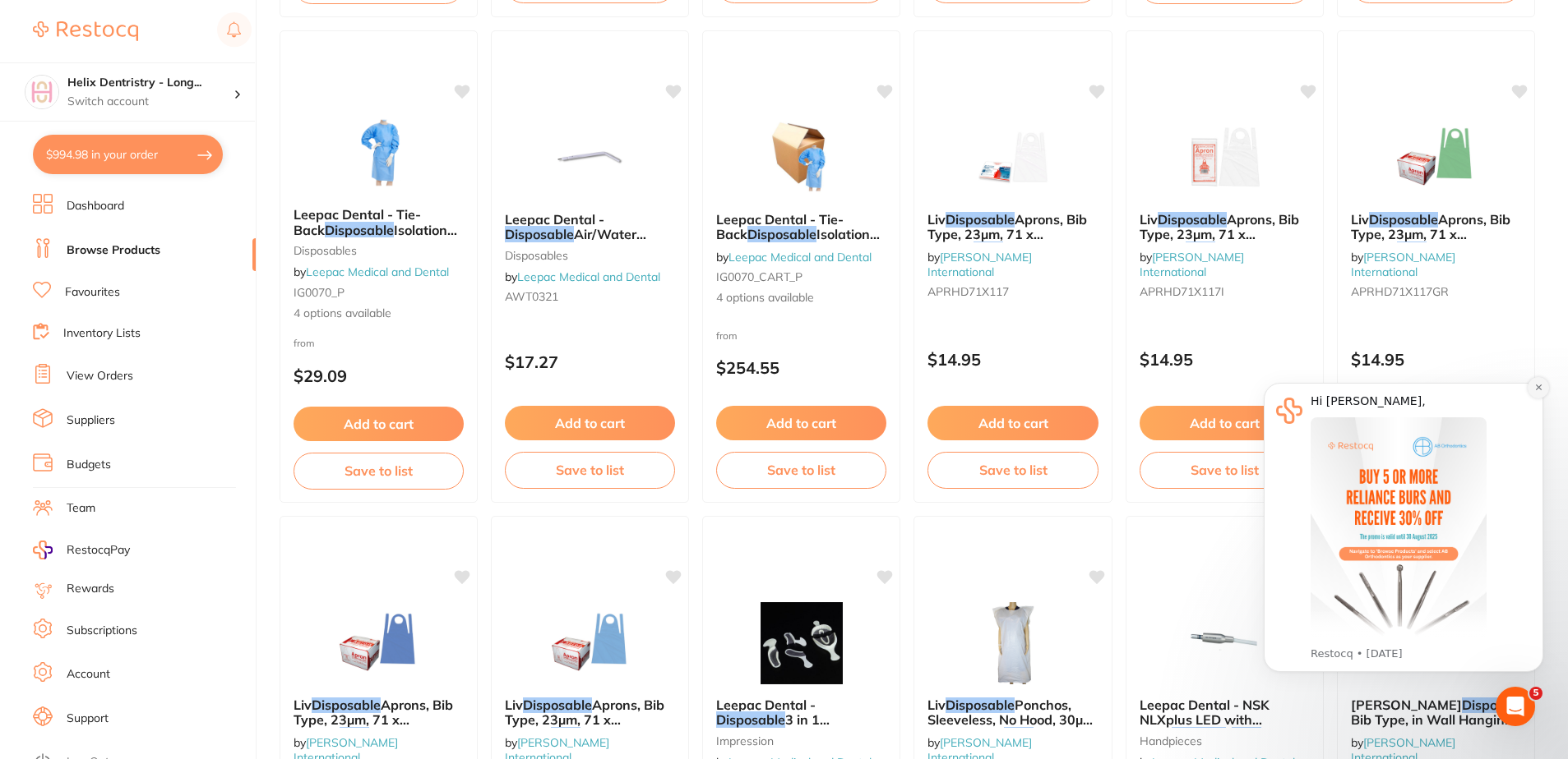
click at [1534, 383] on icon "Dismiss notification" at bounding box center [1538, 388] width 9 height 9
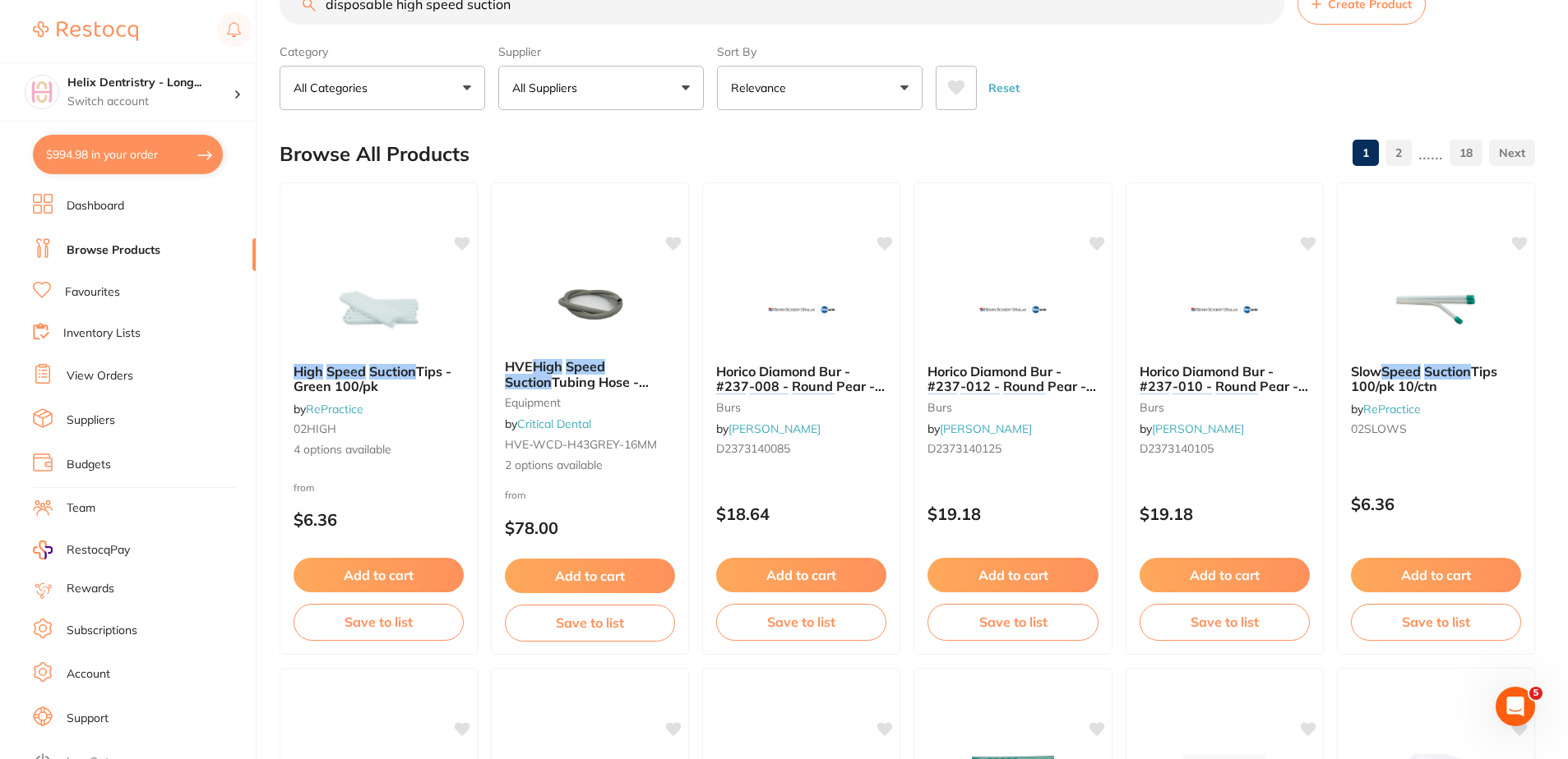
scroll to position [0, 0]
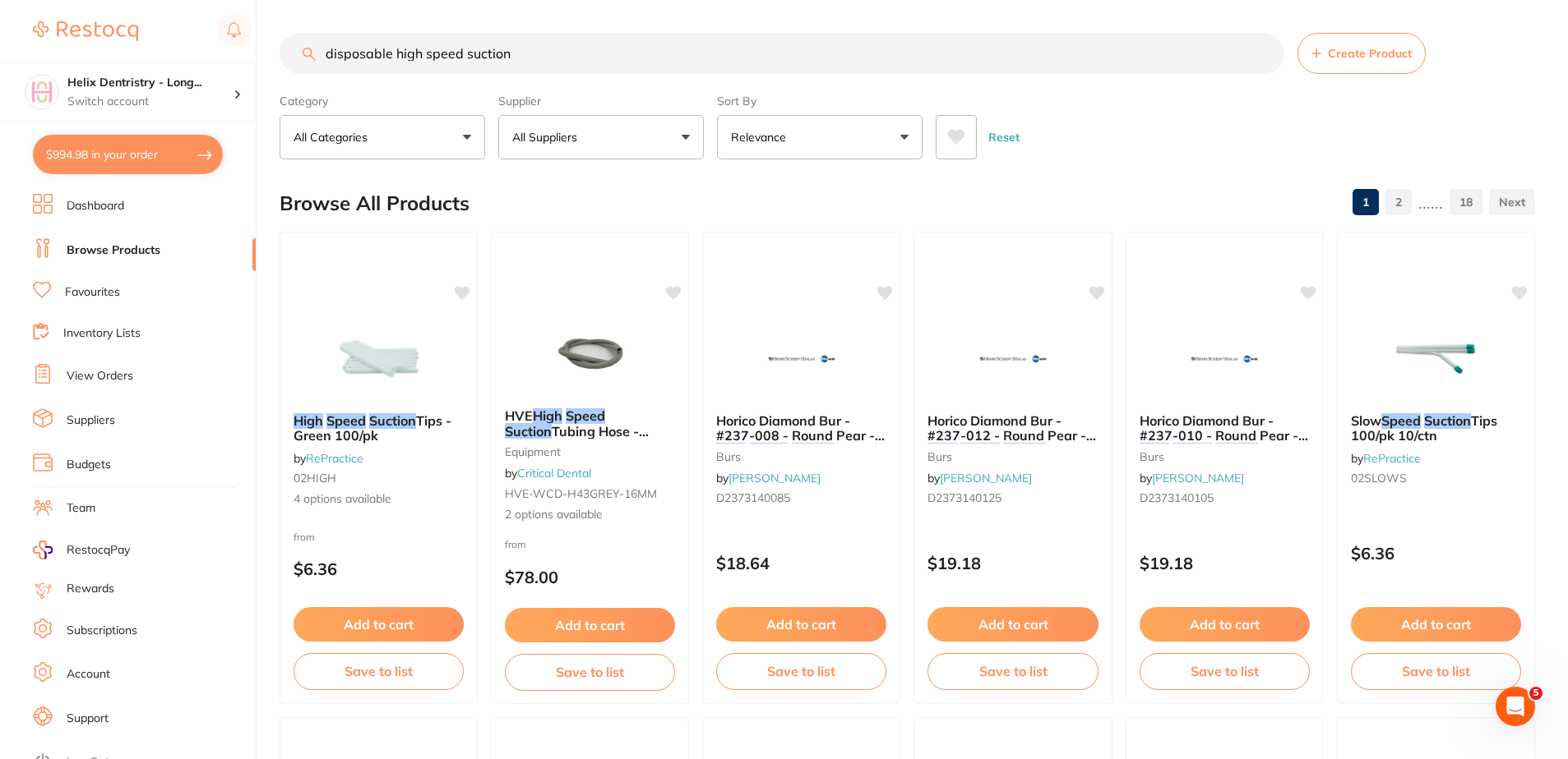
drag, startPoint x: 571, startPoint y: 50, endPoint x: 308, endPoint y: 43, distance: 263.1
click at [308, 43] on input "disposable high speed suction" at bounding box center [782, 54] width 1005 height 41
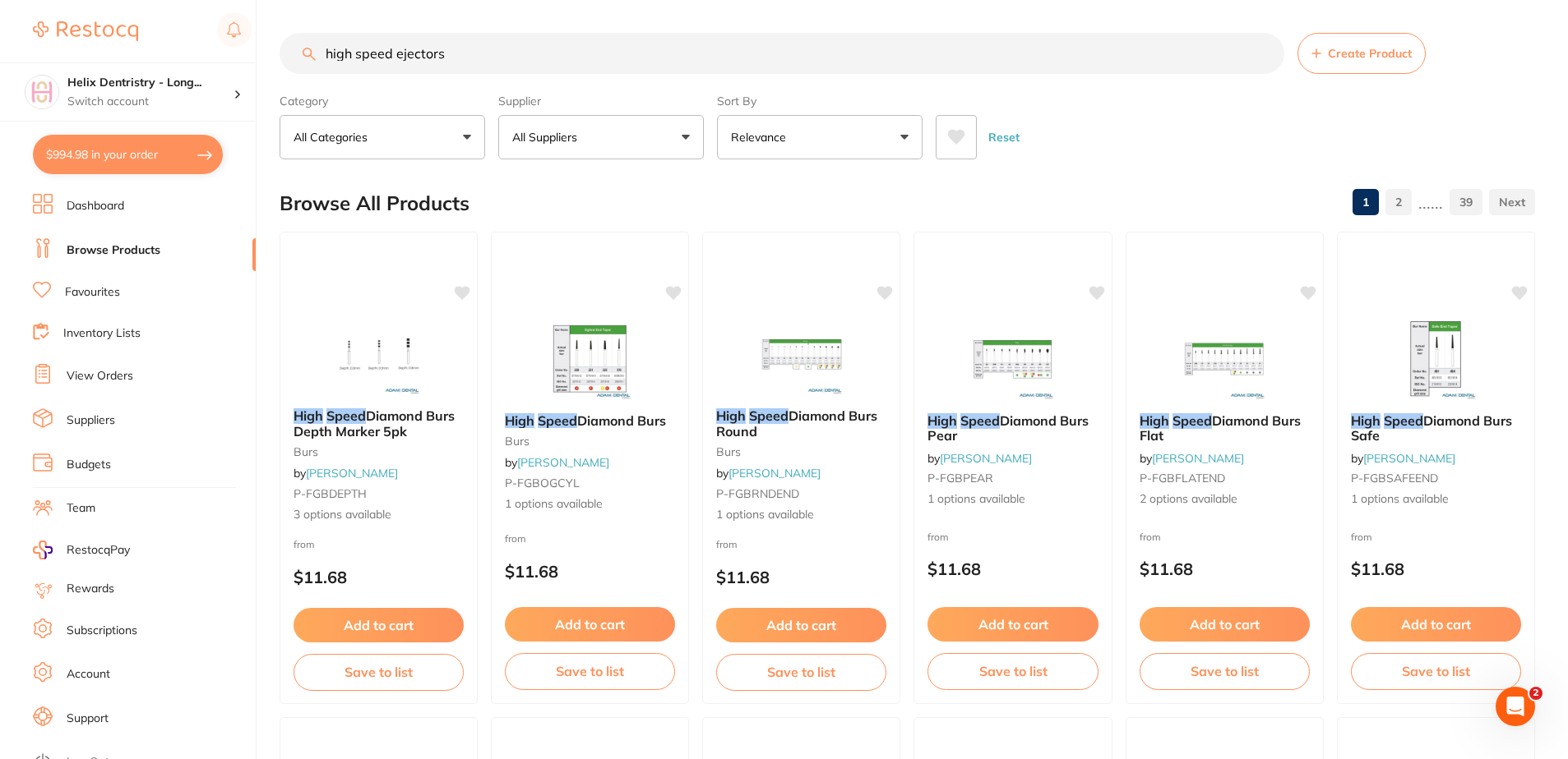
click at [397, 48] on input "high speed ejectors" at bounding box center [782, 54] width 1005 height 41
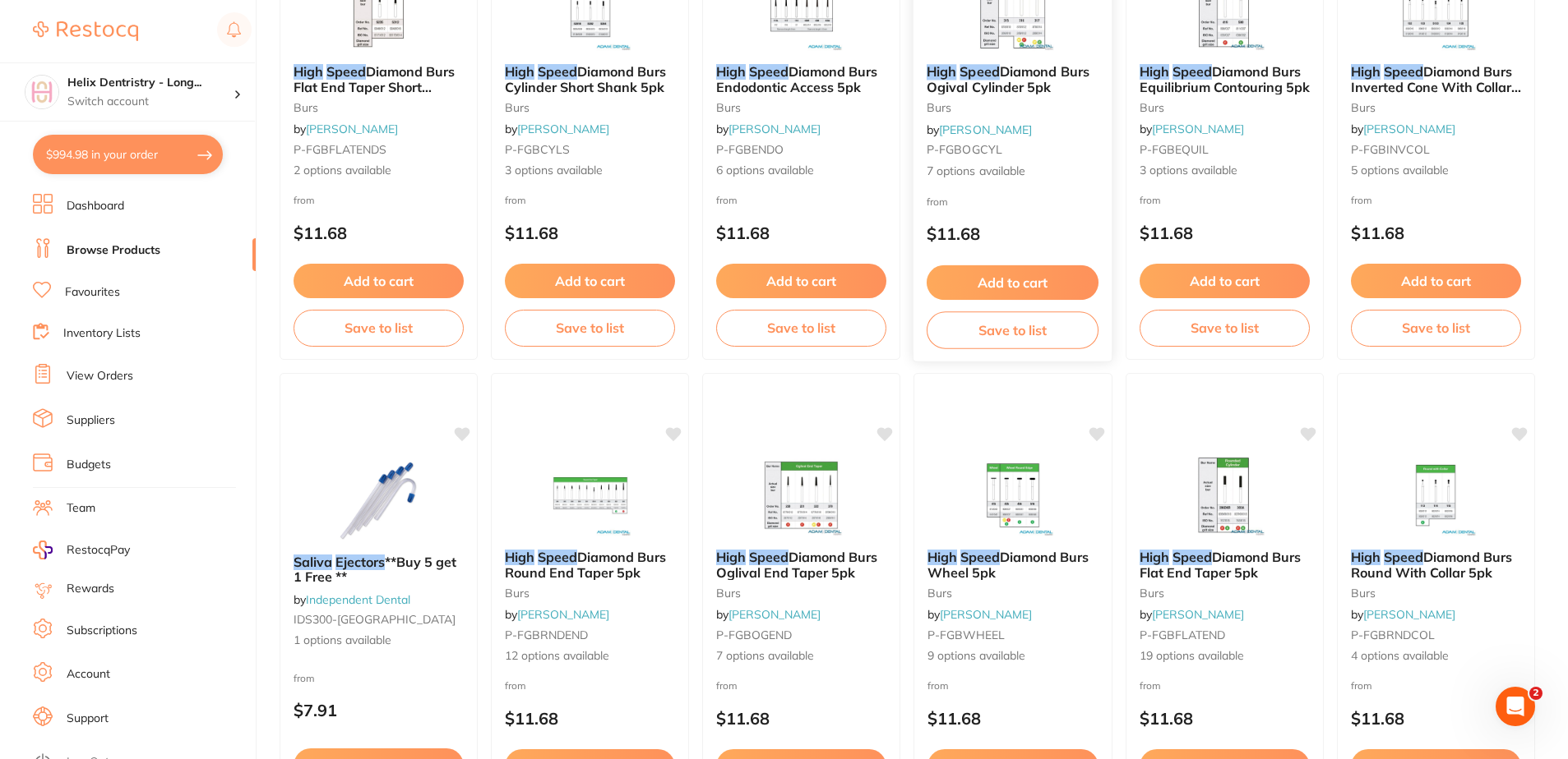
scroll to position [3914, 0]
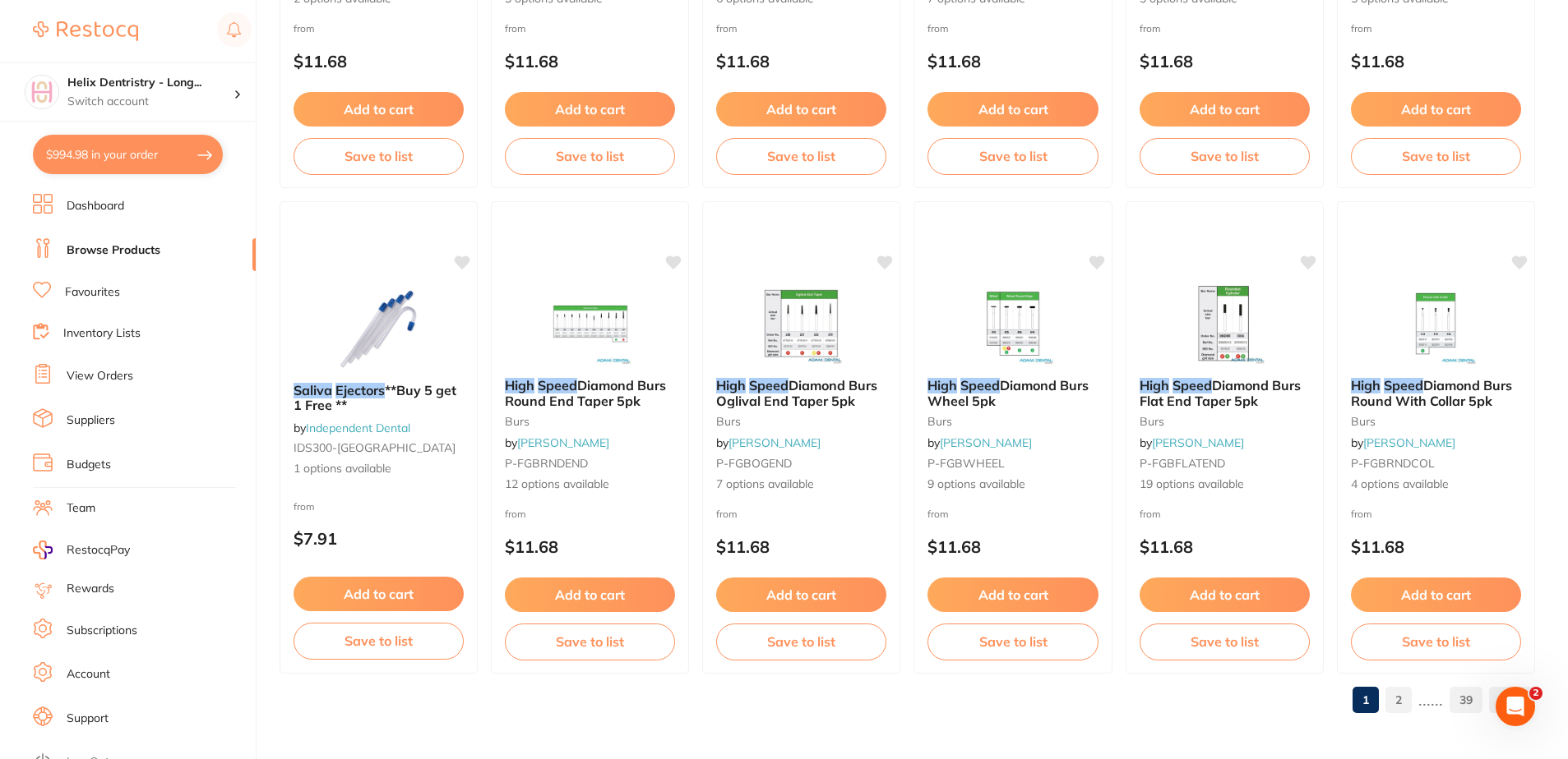
type input "high speed saliva ejectors"
click at [1399, 696] on link "2" at bounding box center [1399, 700] width 26 height 33
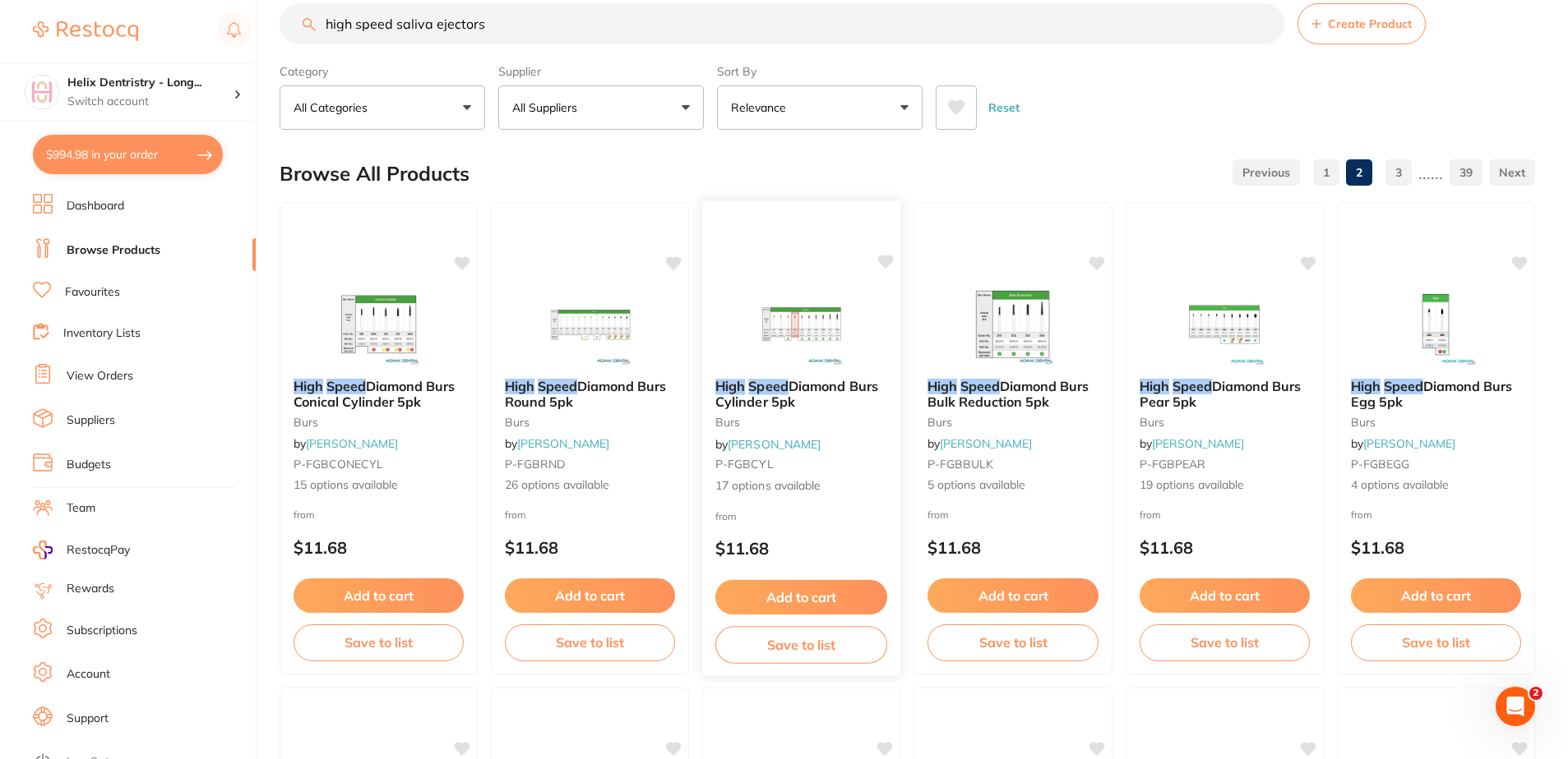
scroll to position [0, 0]
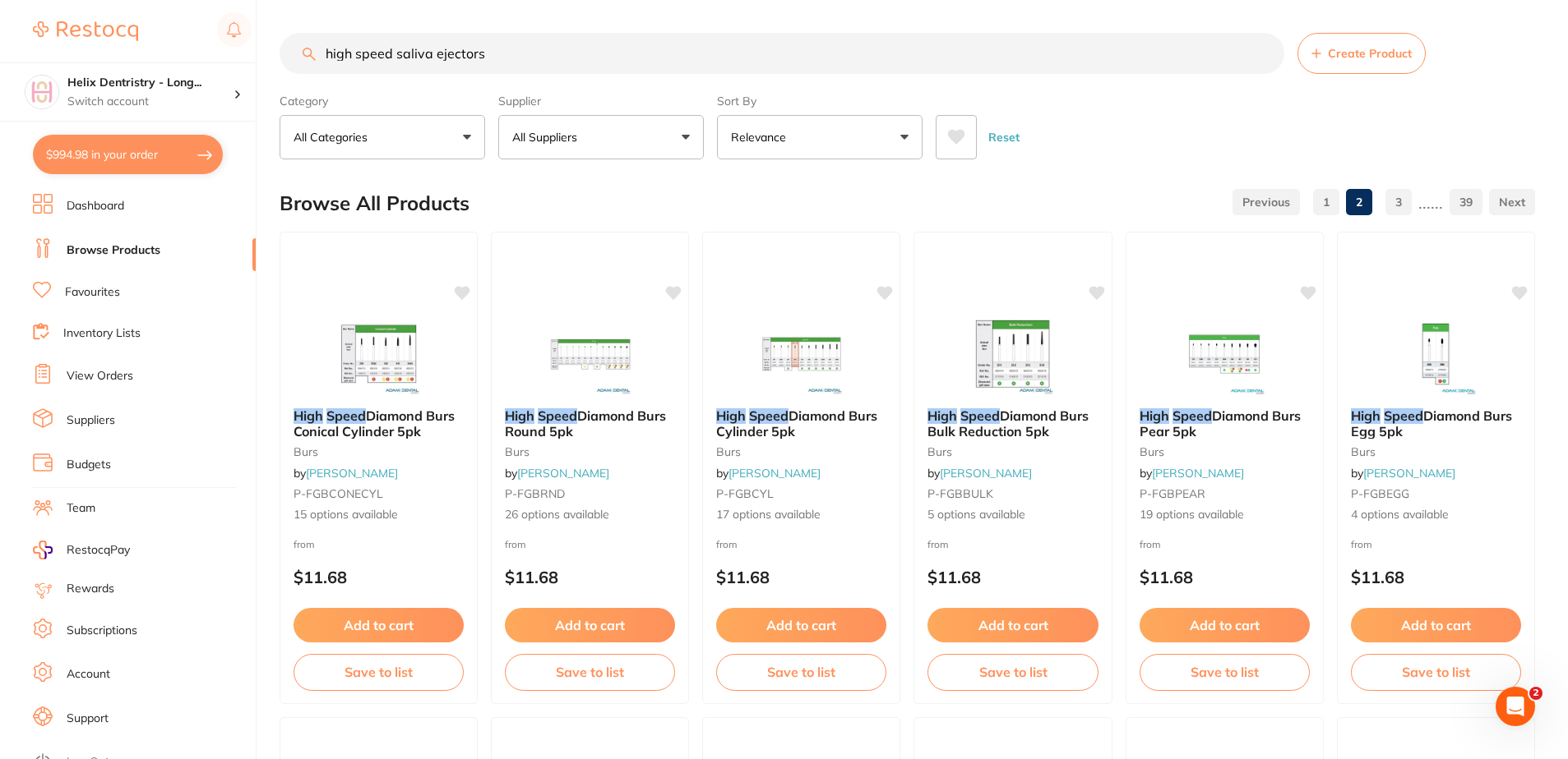
click at [515, 55] on input "high speed saliva ejectors" at bounding box center [782, 54] width 1005 height 41
click at [513, 55] on input "high speed saliva ejectors" at bounding box center [782, 54] width 1005 height 41
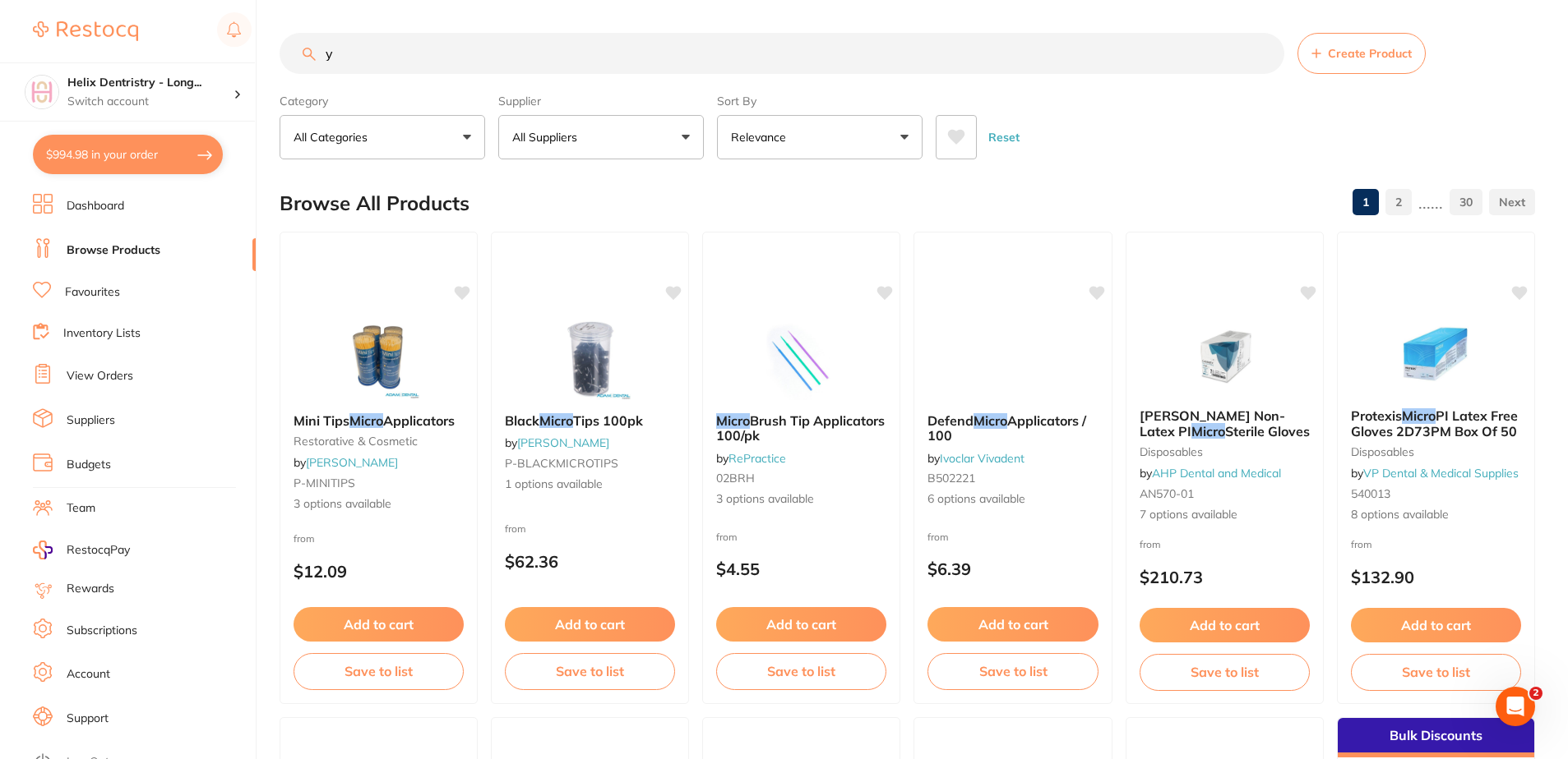
type input "y"
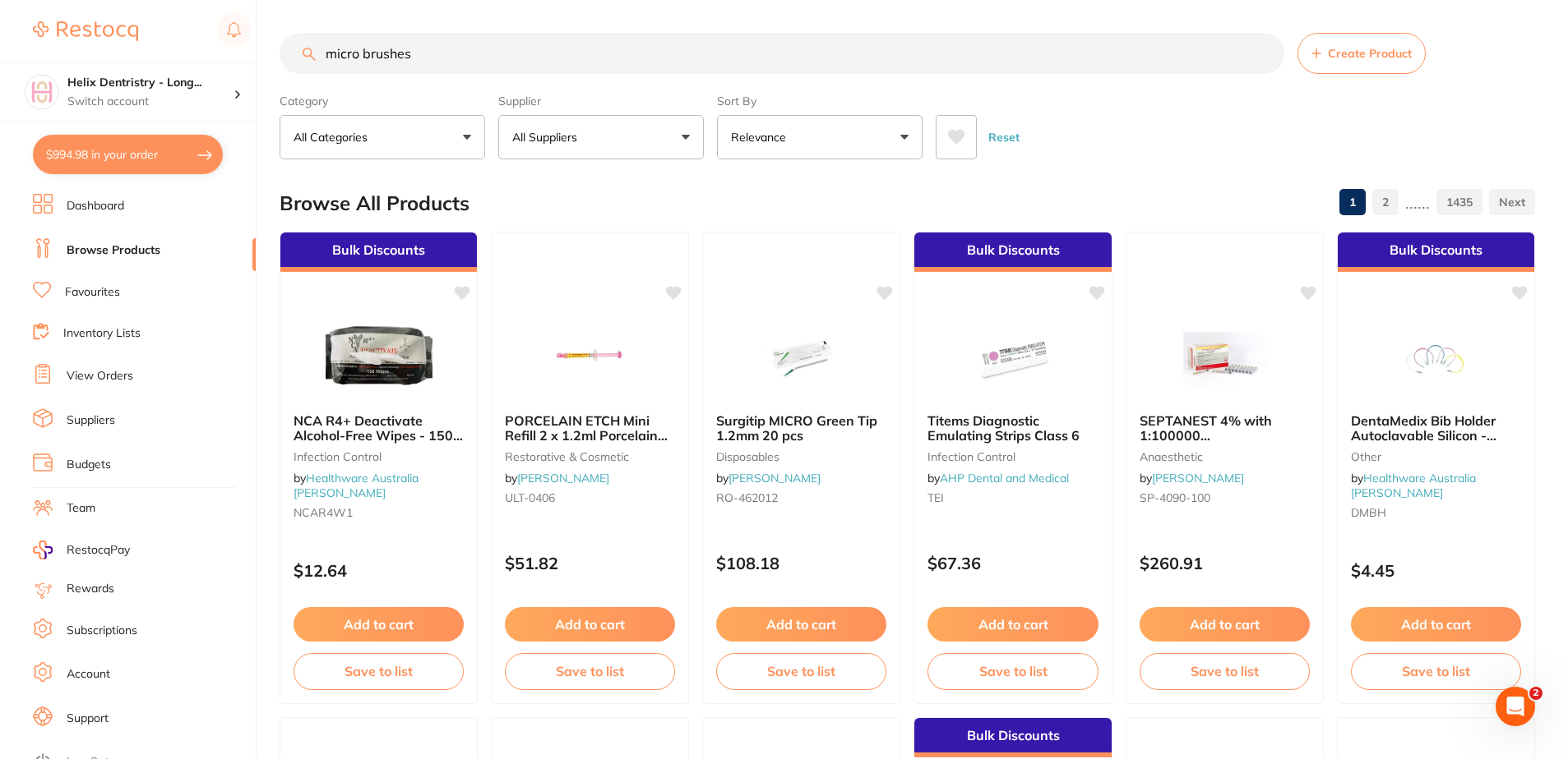
type input "micro brushes"
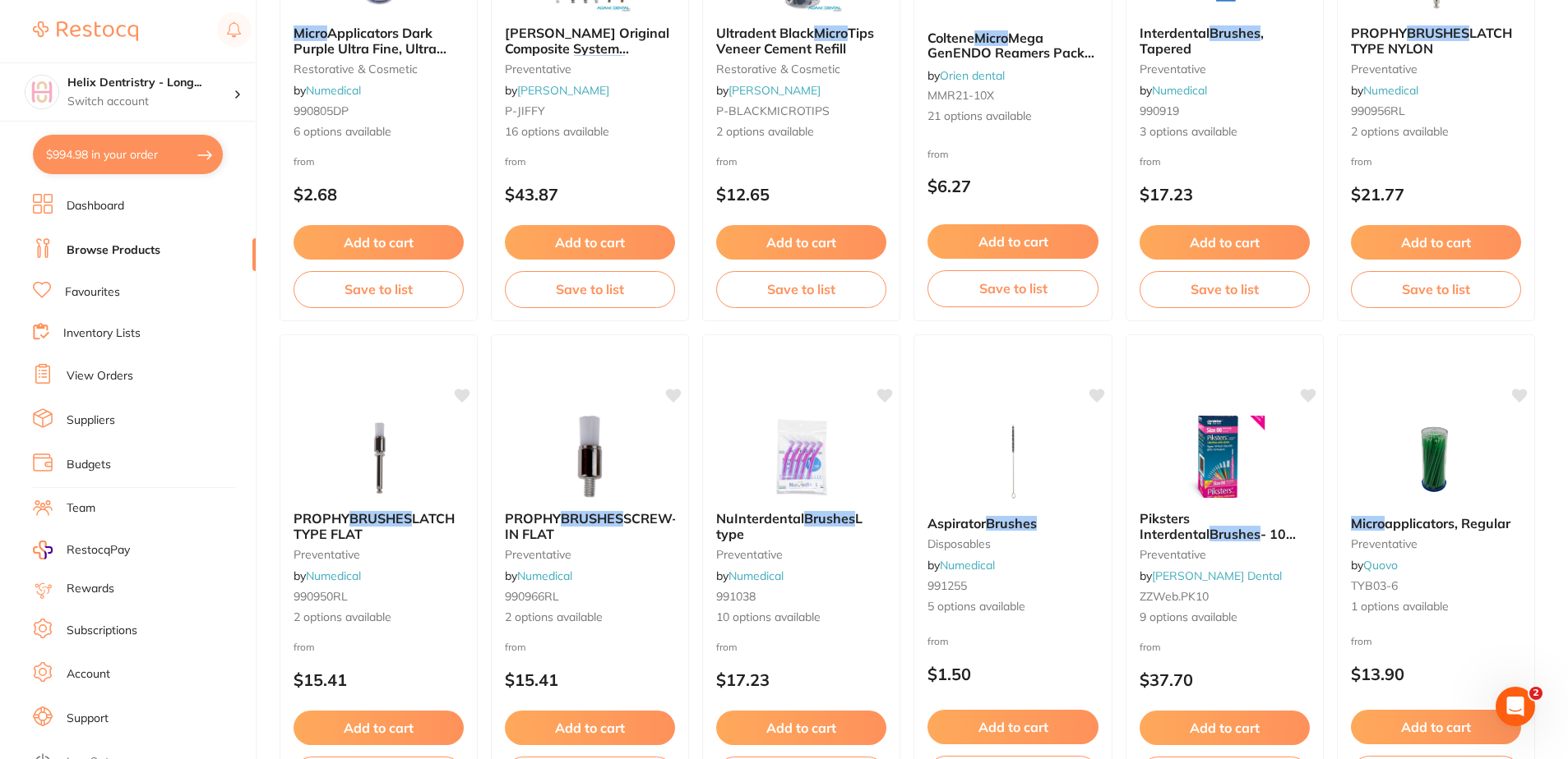
scroll to position [3422, 0]
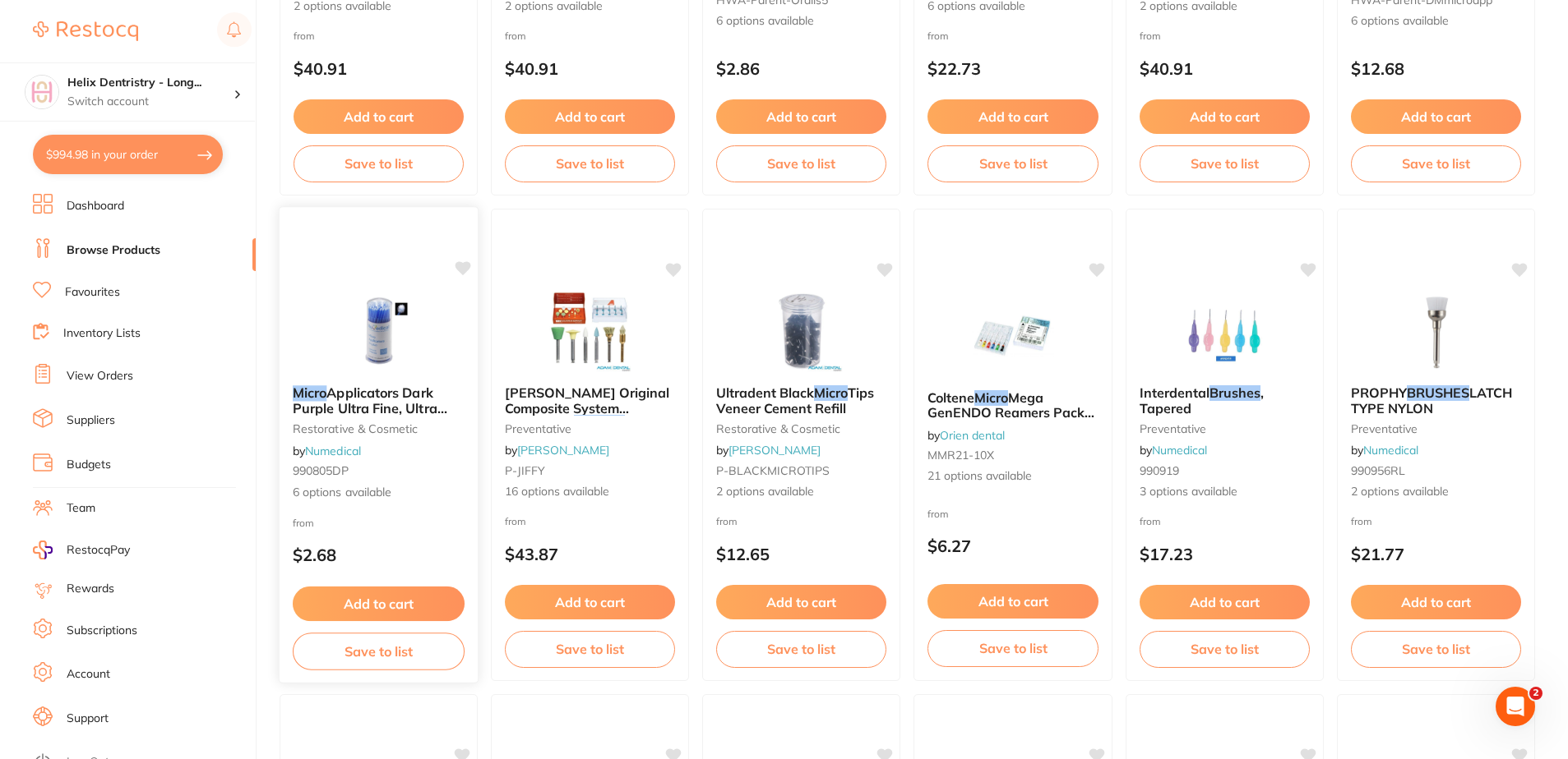
click at [376, 380] on div "Micro Applicators Dark Purple Ultra Fine, Ultra Fine, 100mm L restorative & cos…" at bounding box center [379, 443] width 199 height 143
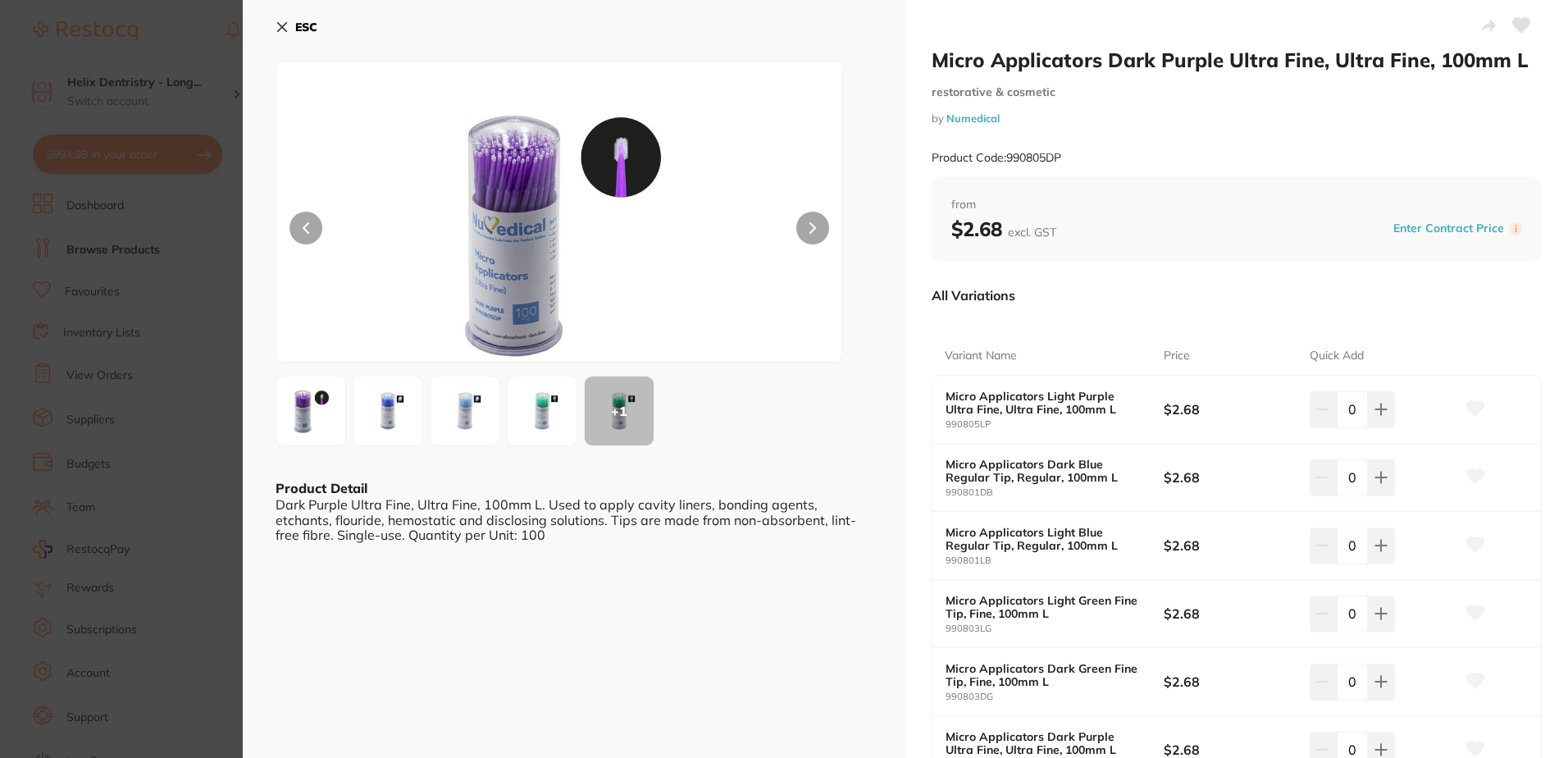
drag, startPoint x: 232, startPoint y: 359, endPoint x: 254, endPoint y: 357, distance: 22.1
click at [230, 359] on section "Micro Applicators Dark Purple Ultra Fine, Ultra Fine, 100mm L restorative & cos…" at bounding box center [784, 379] width 1568 height 758
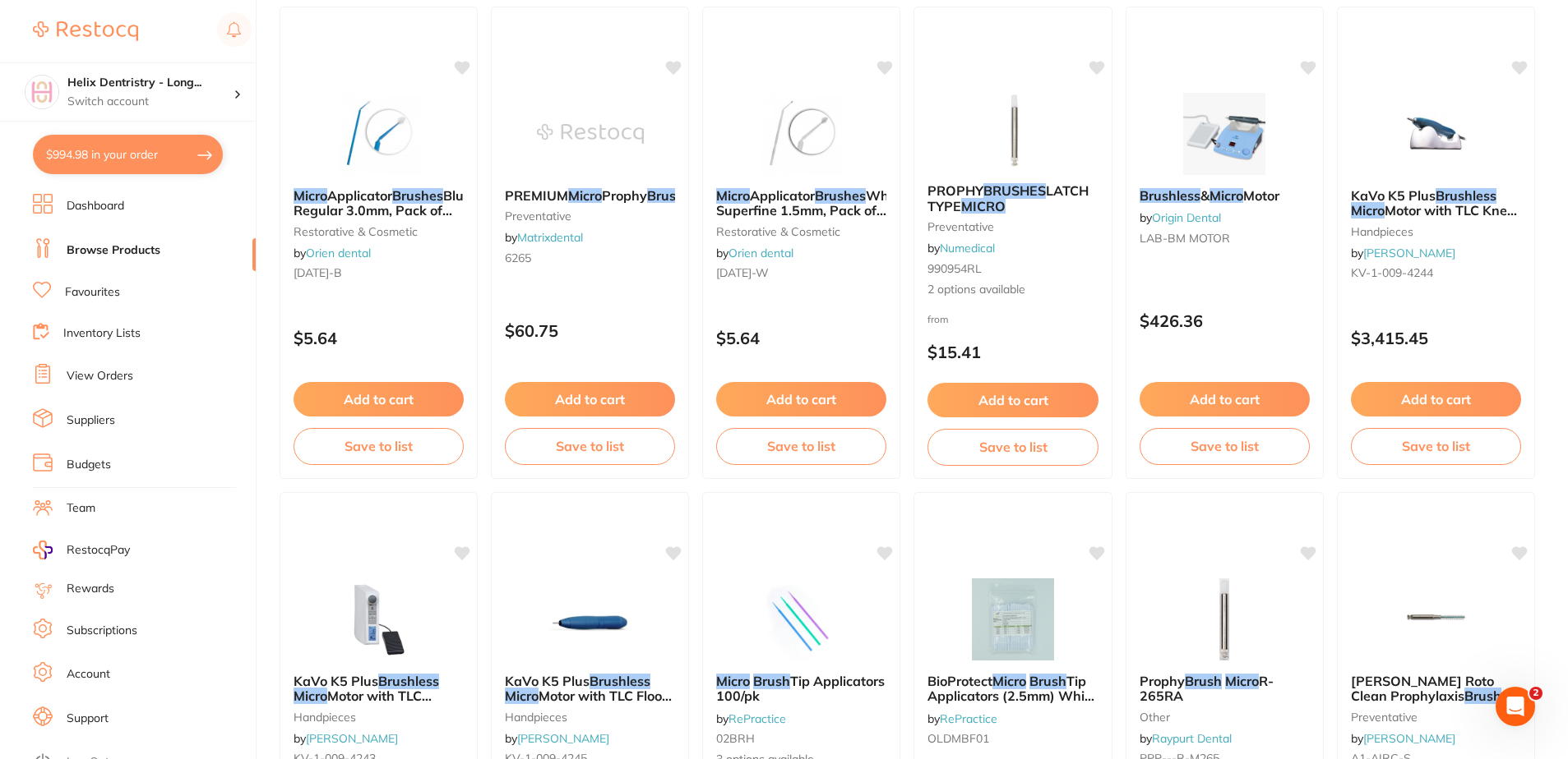
scroll to position [135, 0]
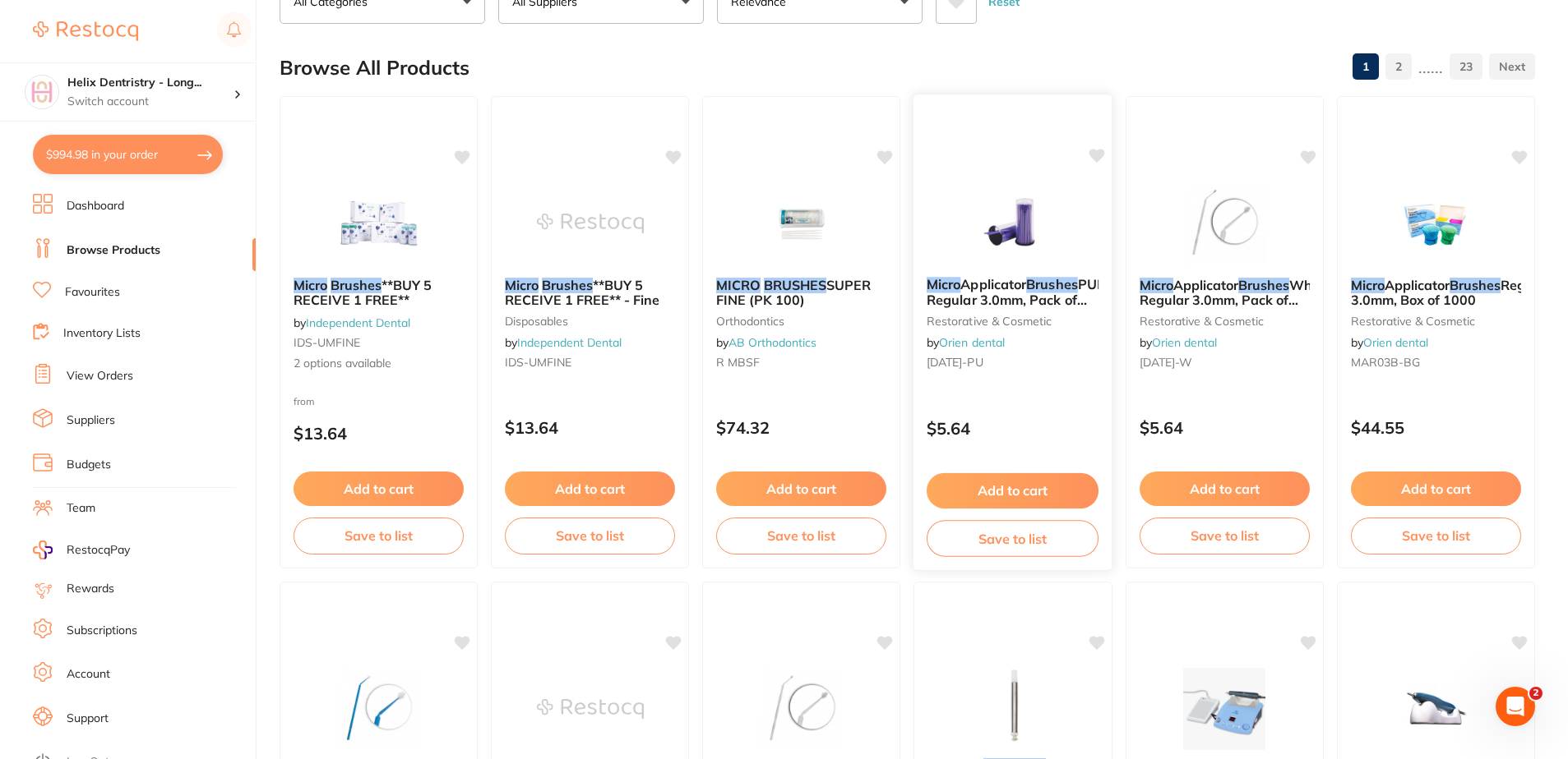
click at [1003, 310] on div "Micro Applicator Brushes PURPLE Regular 3.0mm, Pack of 100 restorative & cosmet…" at bounding box center [1012, 327] width 199 height 126
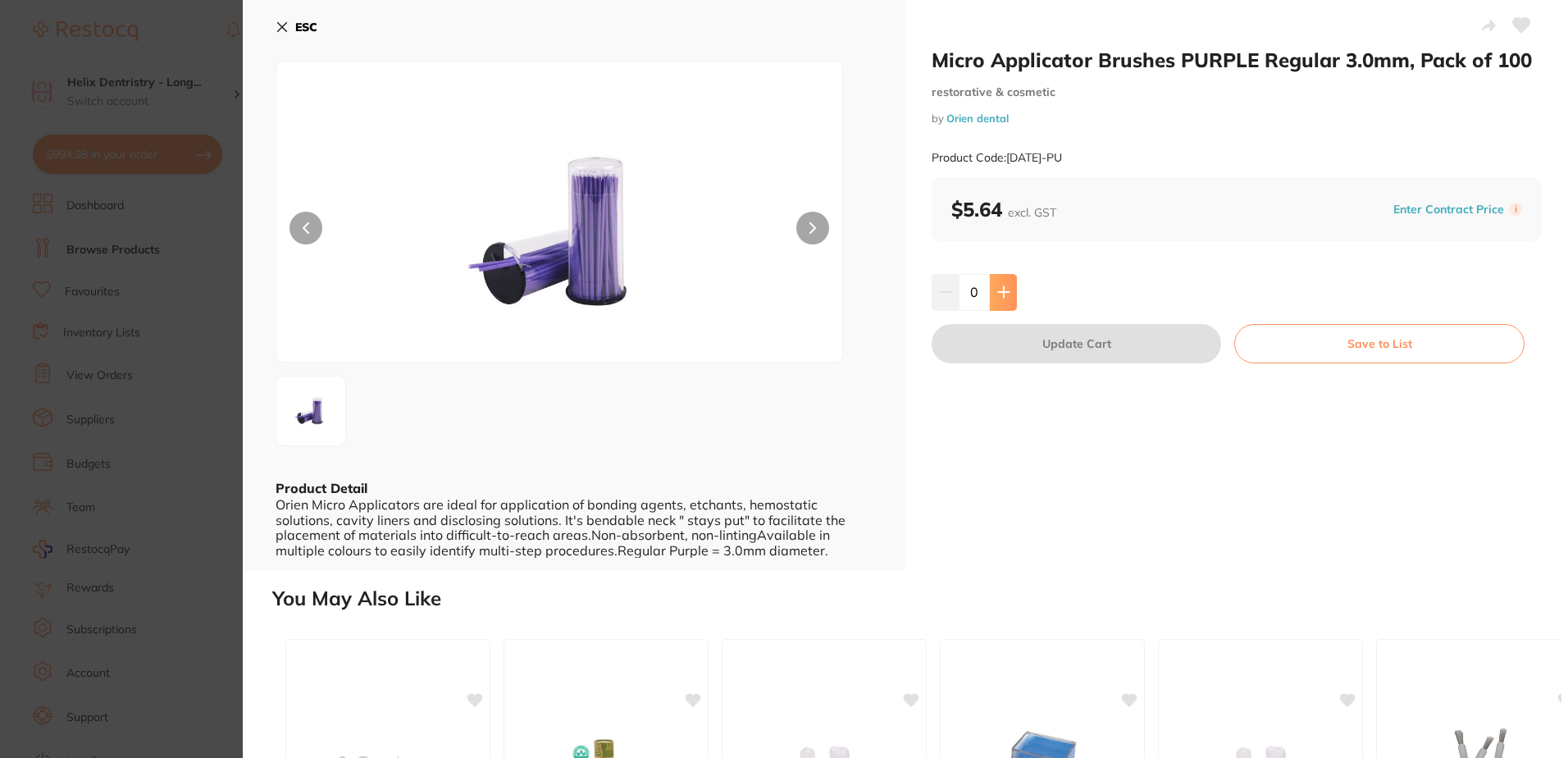
click at [1003, 291] on icon at bounding box center [1003, 293] width 11 height 11
type input "1"
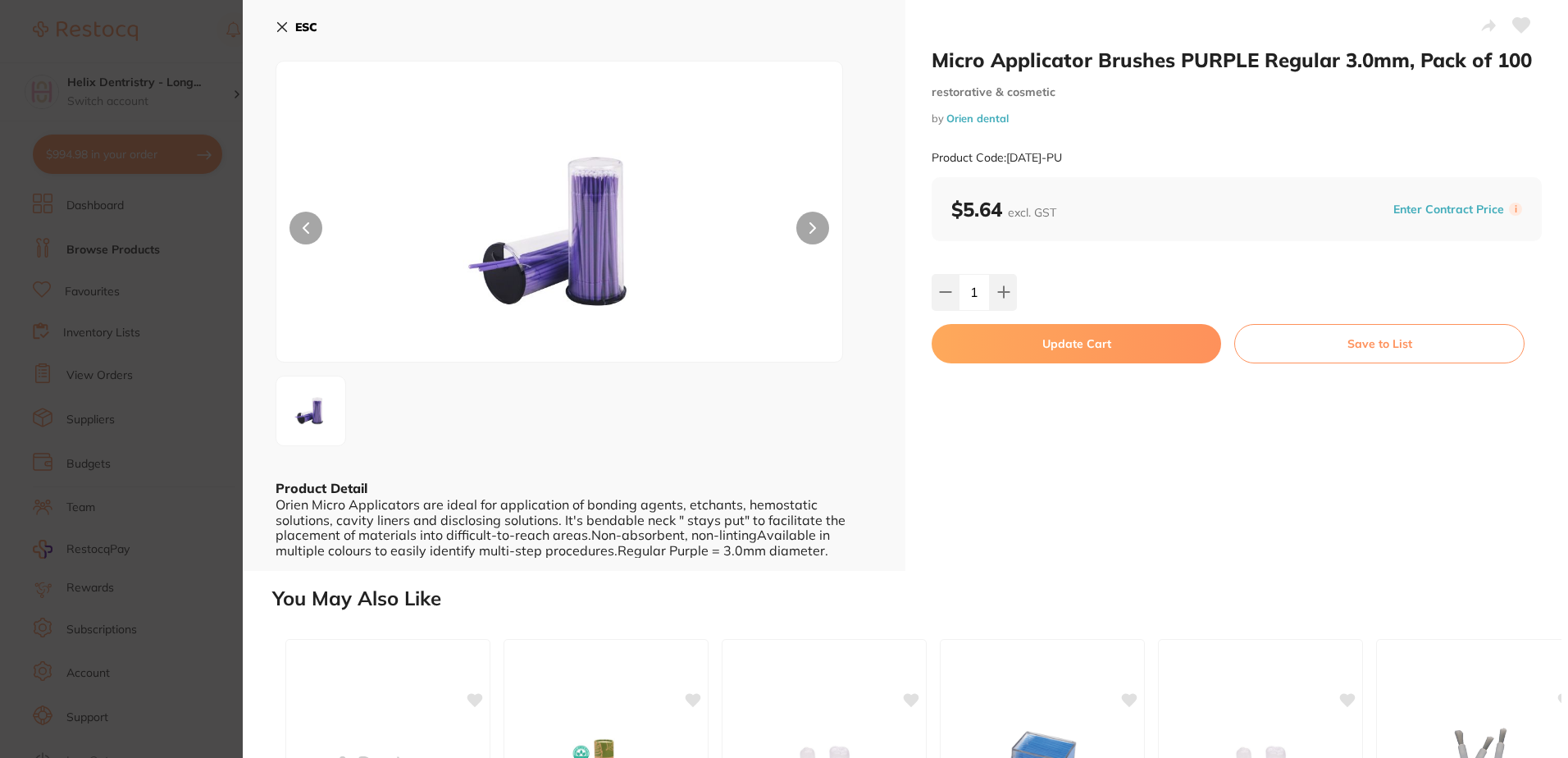
click at [1020, 339] on button "Update Cart" at bounding box center [1076, 344] width 289 height 40
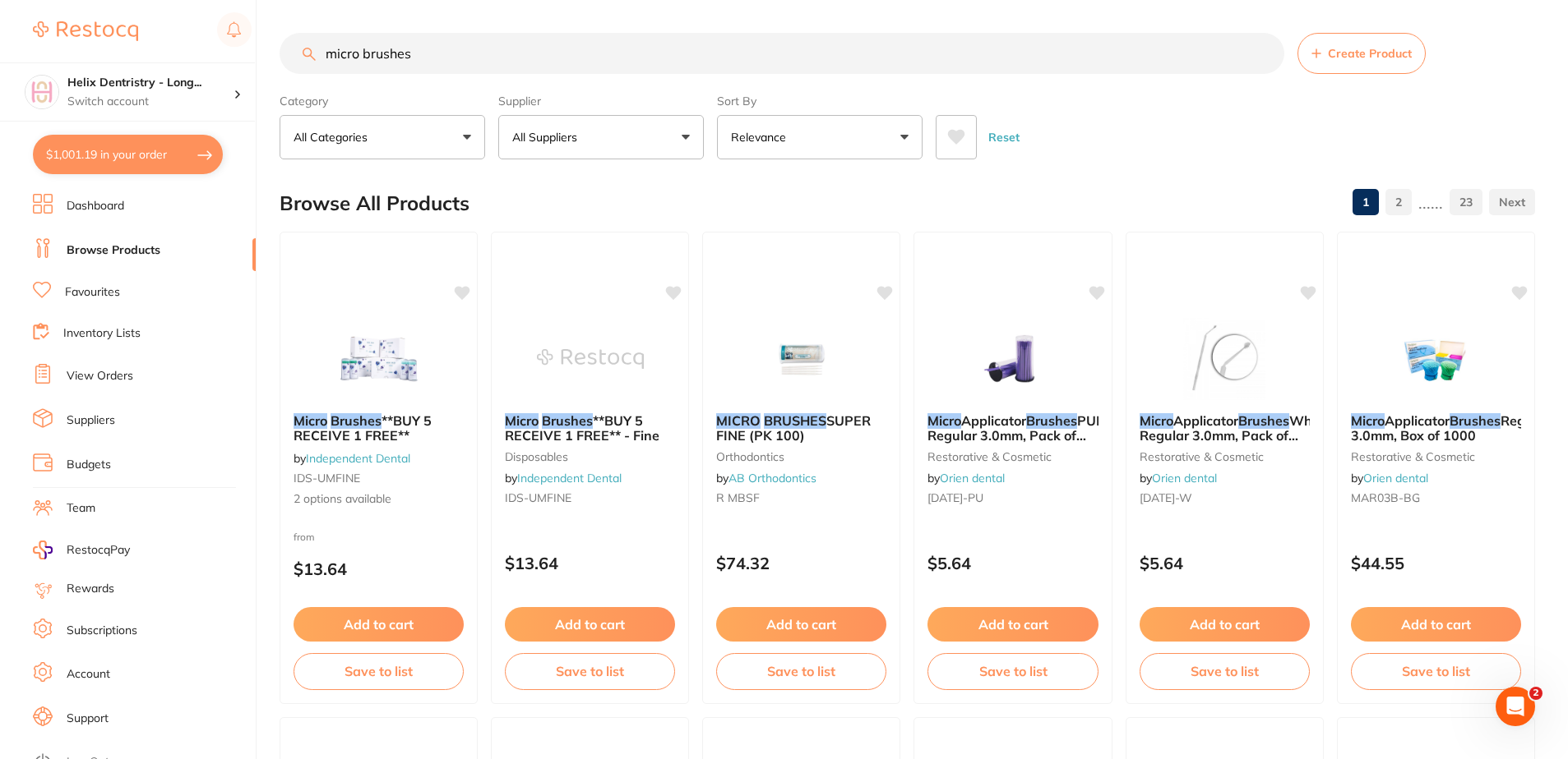
click at [591, 43] on input "micro brushes" at bounding box center [782, 54] width 1005 height 41
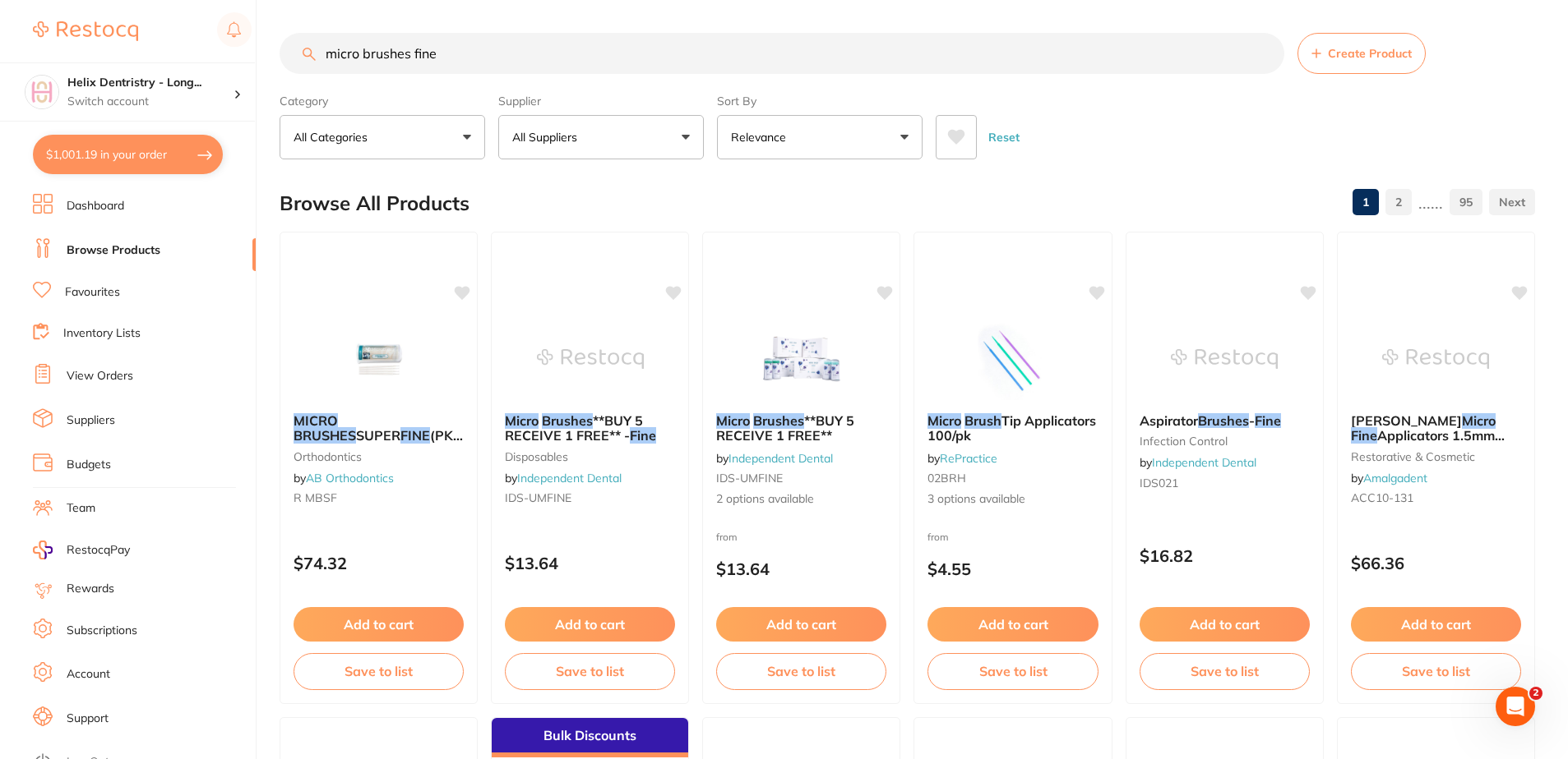
type input "micro brushes fine"
click at [632, 138] on button "All Suppliers" at bounding box center [601, 137] width 206 height 44
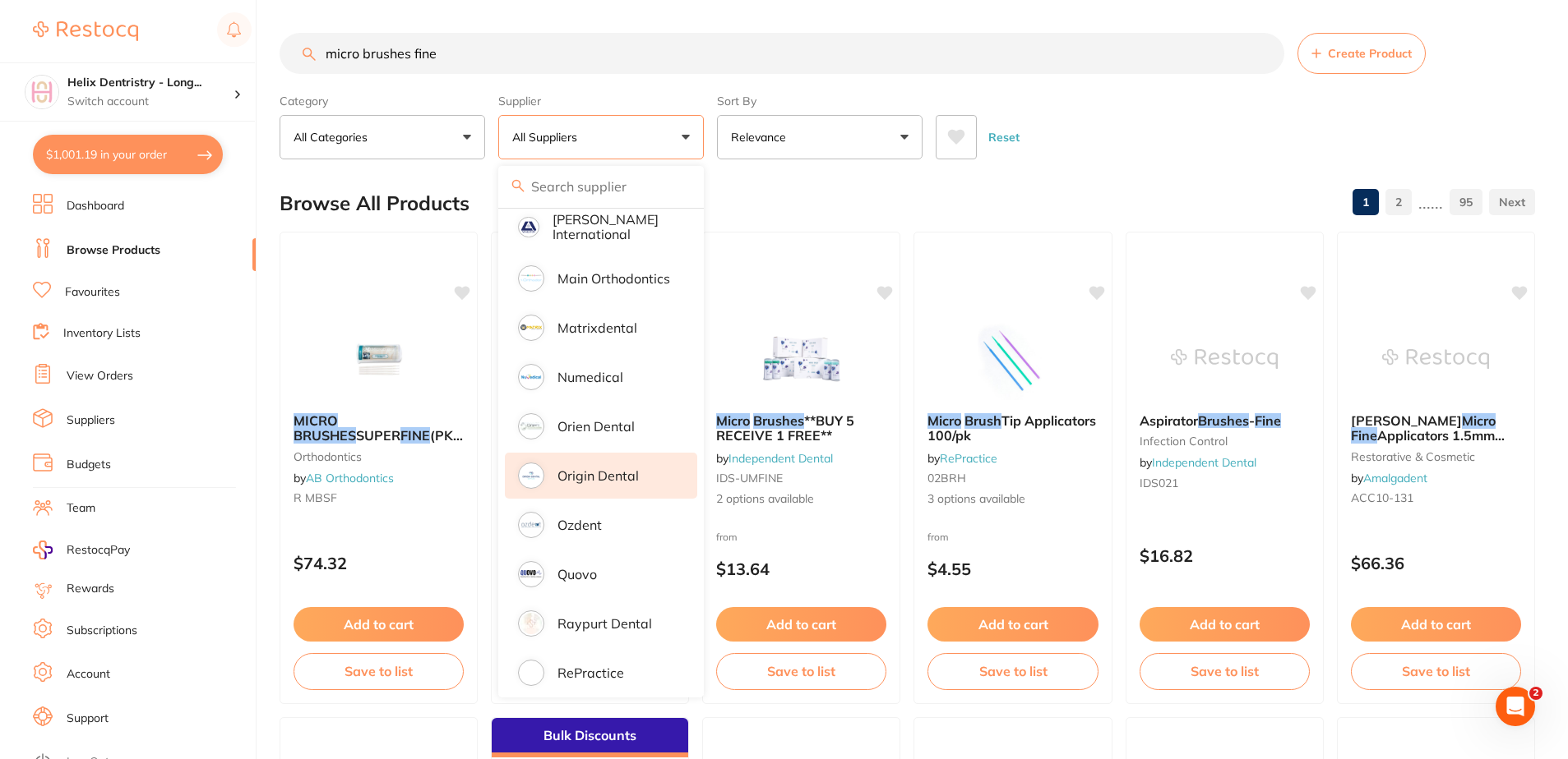
scroll to position [986, 0]
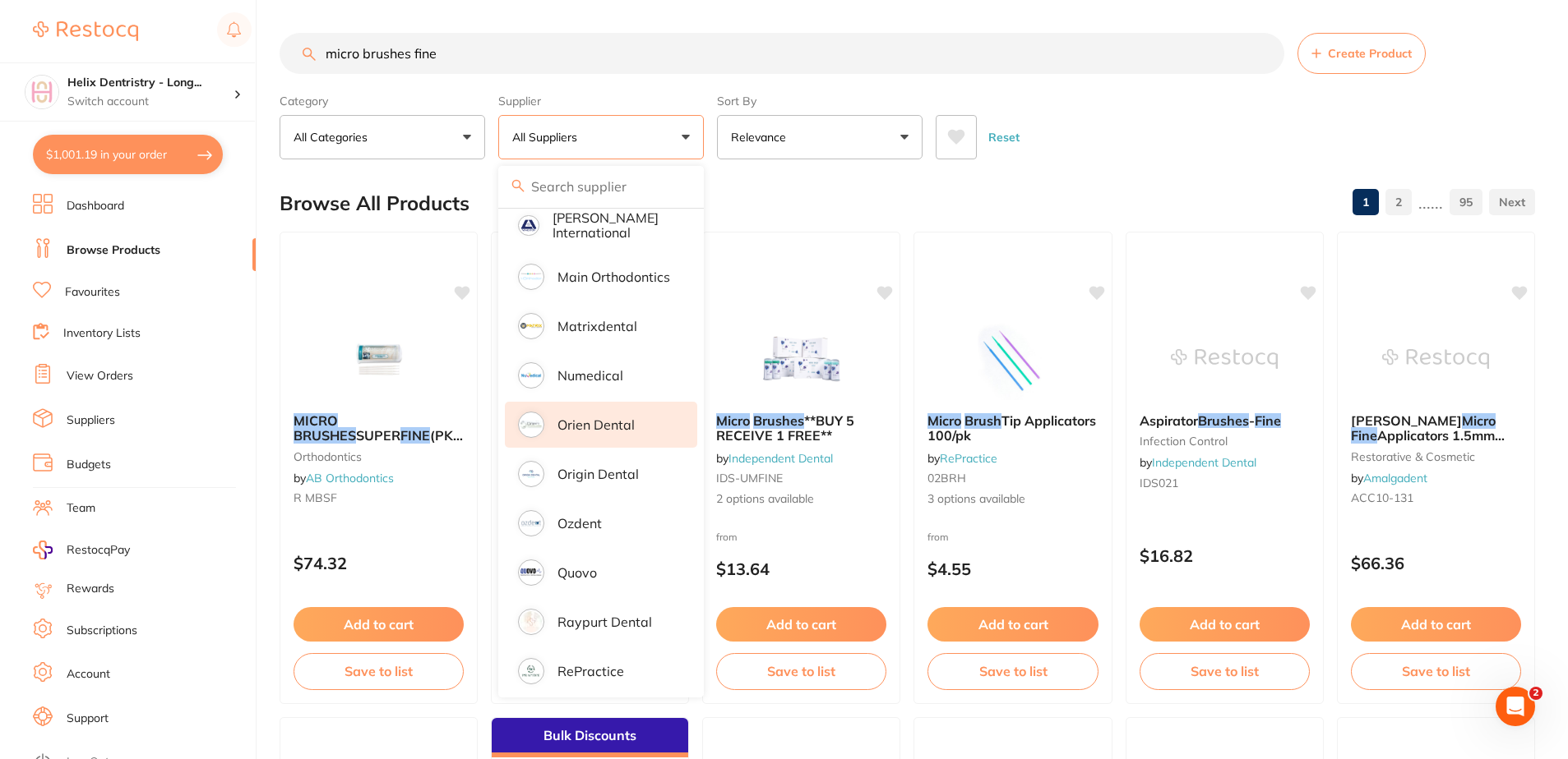
click at [590, 417] on p "Orien dental" at bounding box center [596, 425] width 77 height 15
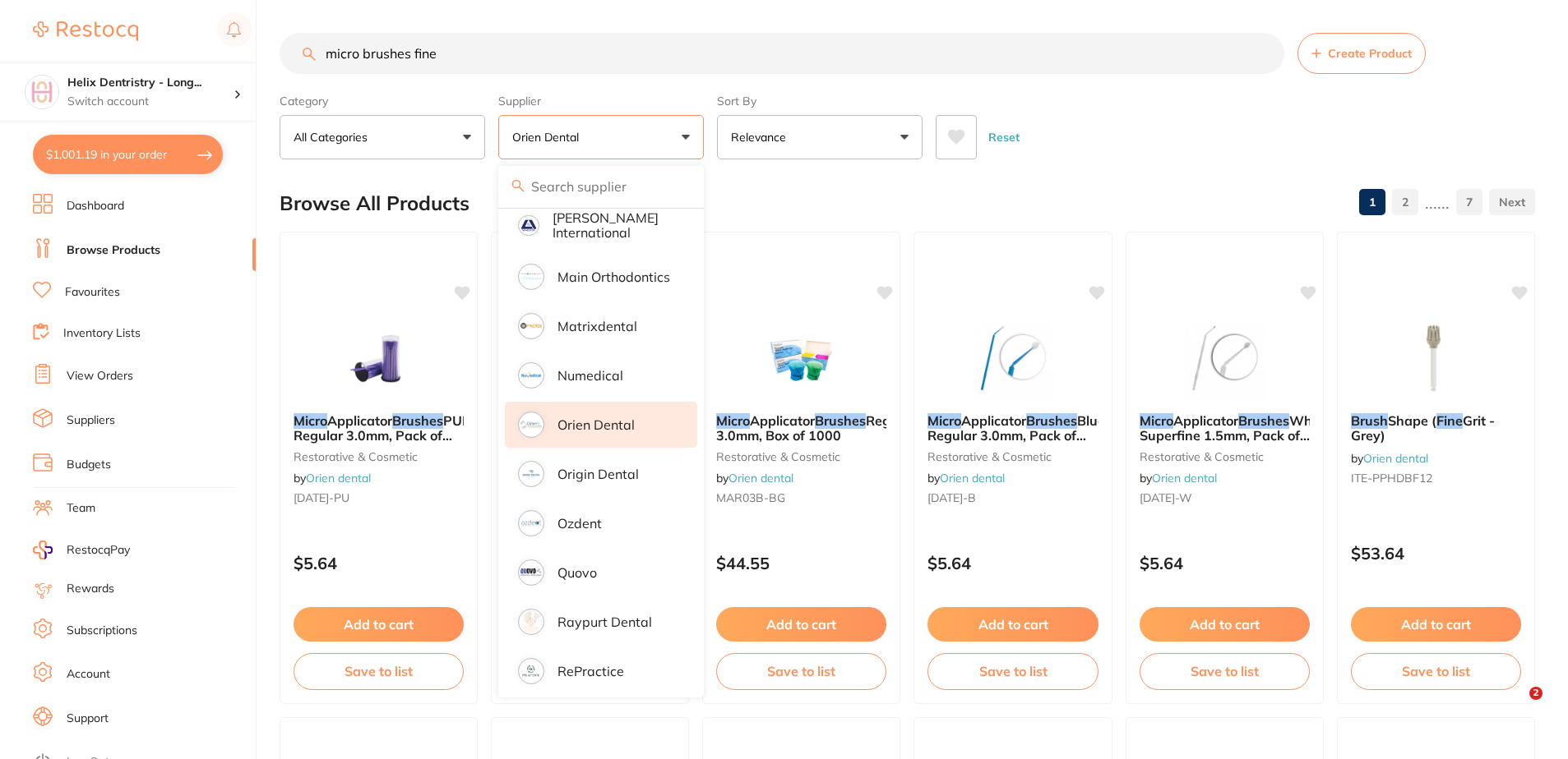
click at [814, 191] on div "Browse All Products 1 2 ...... 7" at bounding box center [907, 203] width 1255 height 55
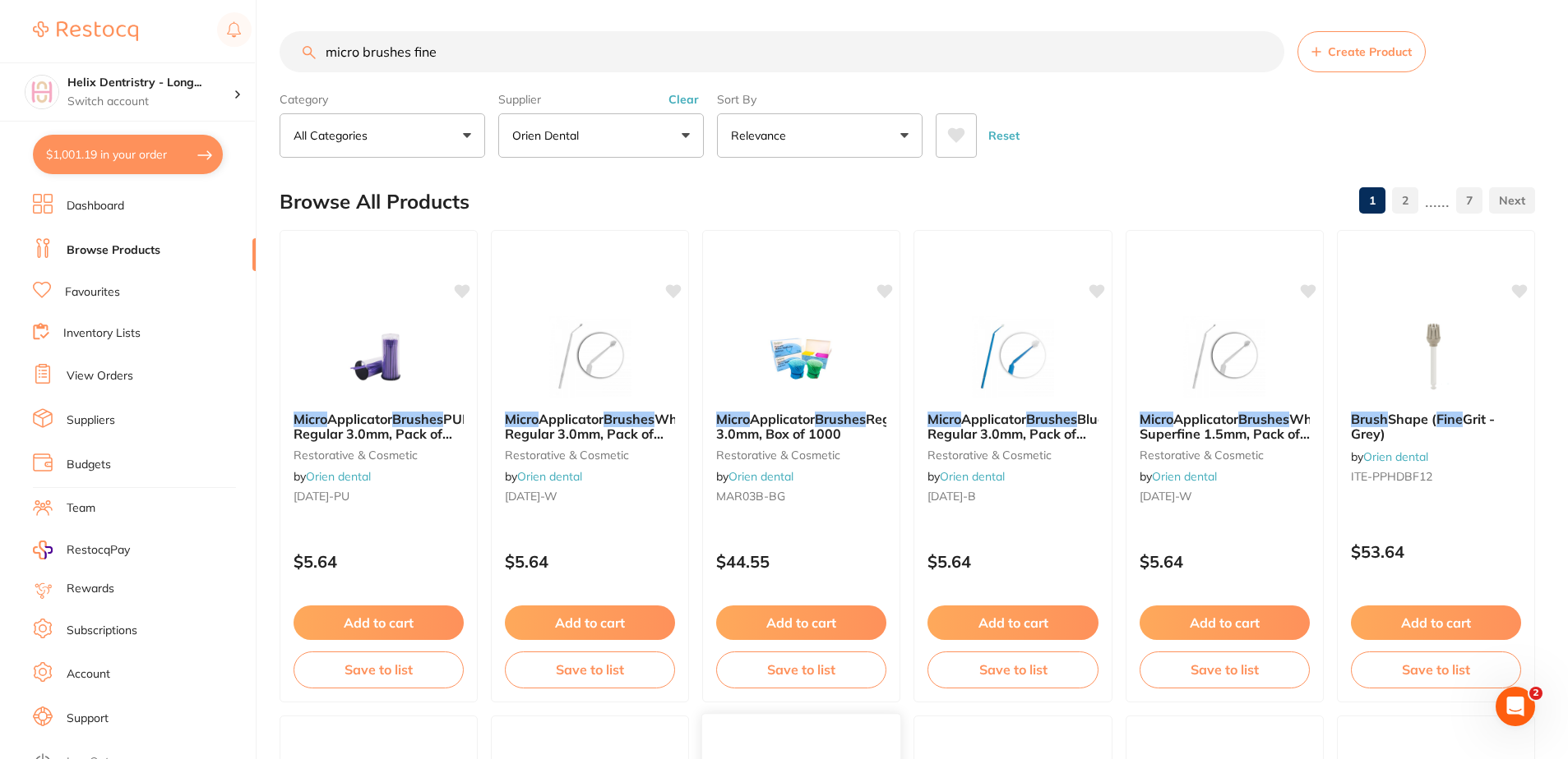
scroll to position [0, 0]
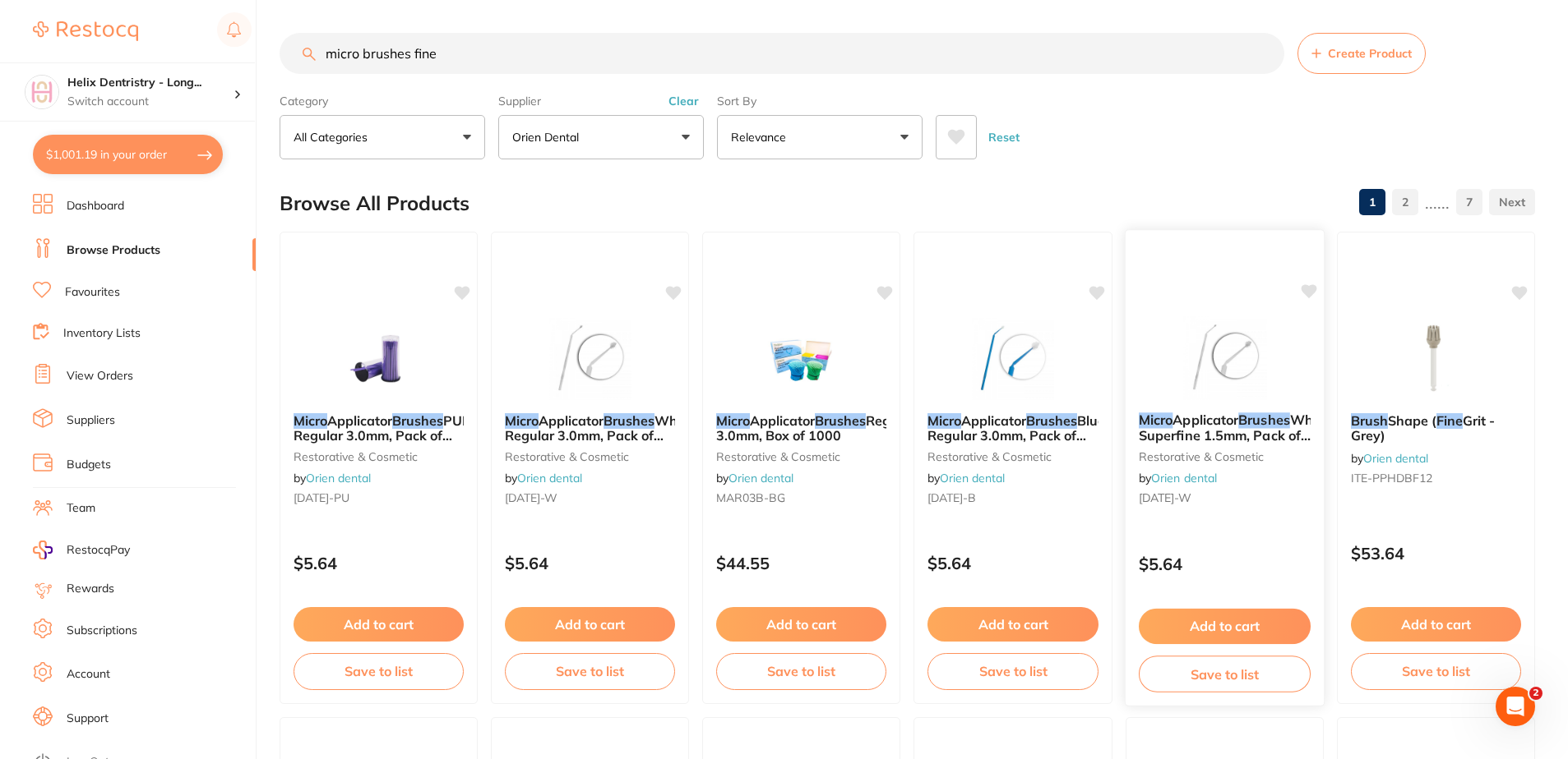
click at [1241, 623] on button "Add to cart" at bounding box center [1223, 627] width 171 height 35
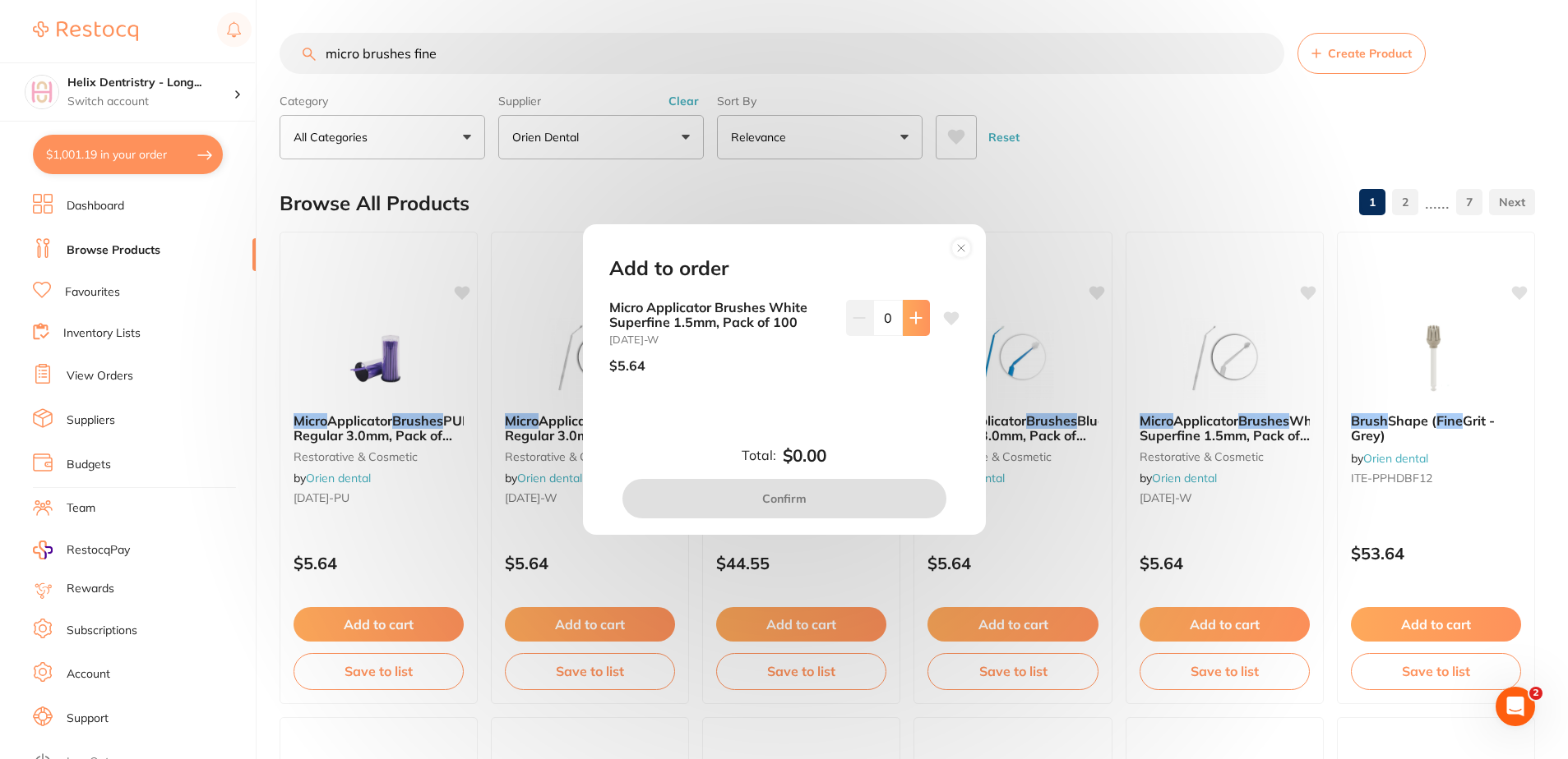
click at [918, 310] on button at bounding box center [916, 317] width 27 height 36
type input "1"
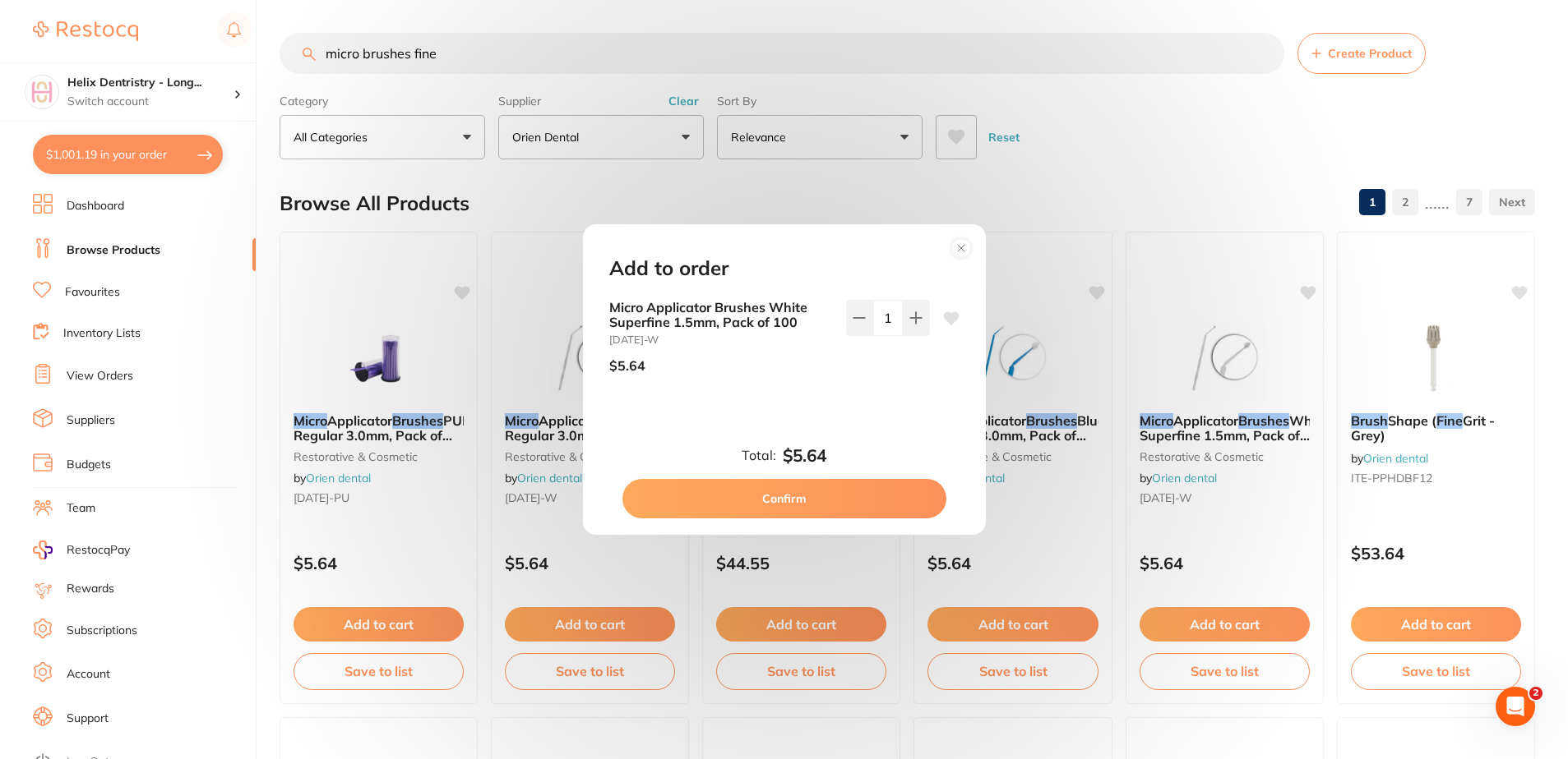
click at [854, 499] on button "Confirm" at bounding box center [784, 498] width 324 height 40
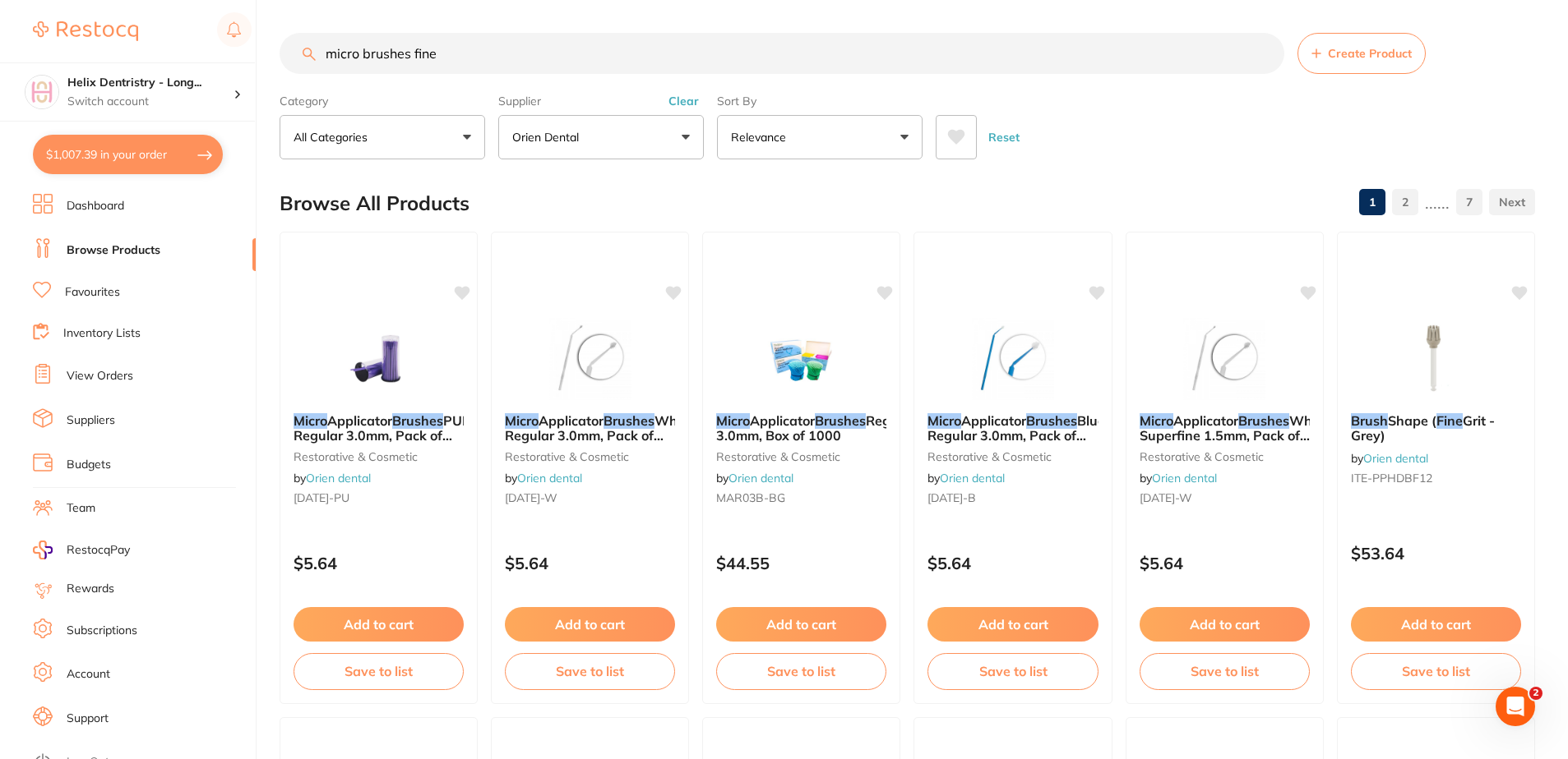
click at [483, 64] on input "micro brushes fine" at bounding box center [782, 54] width 1005 height 41
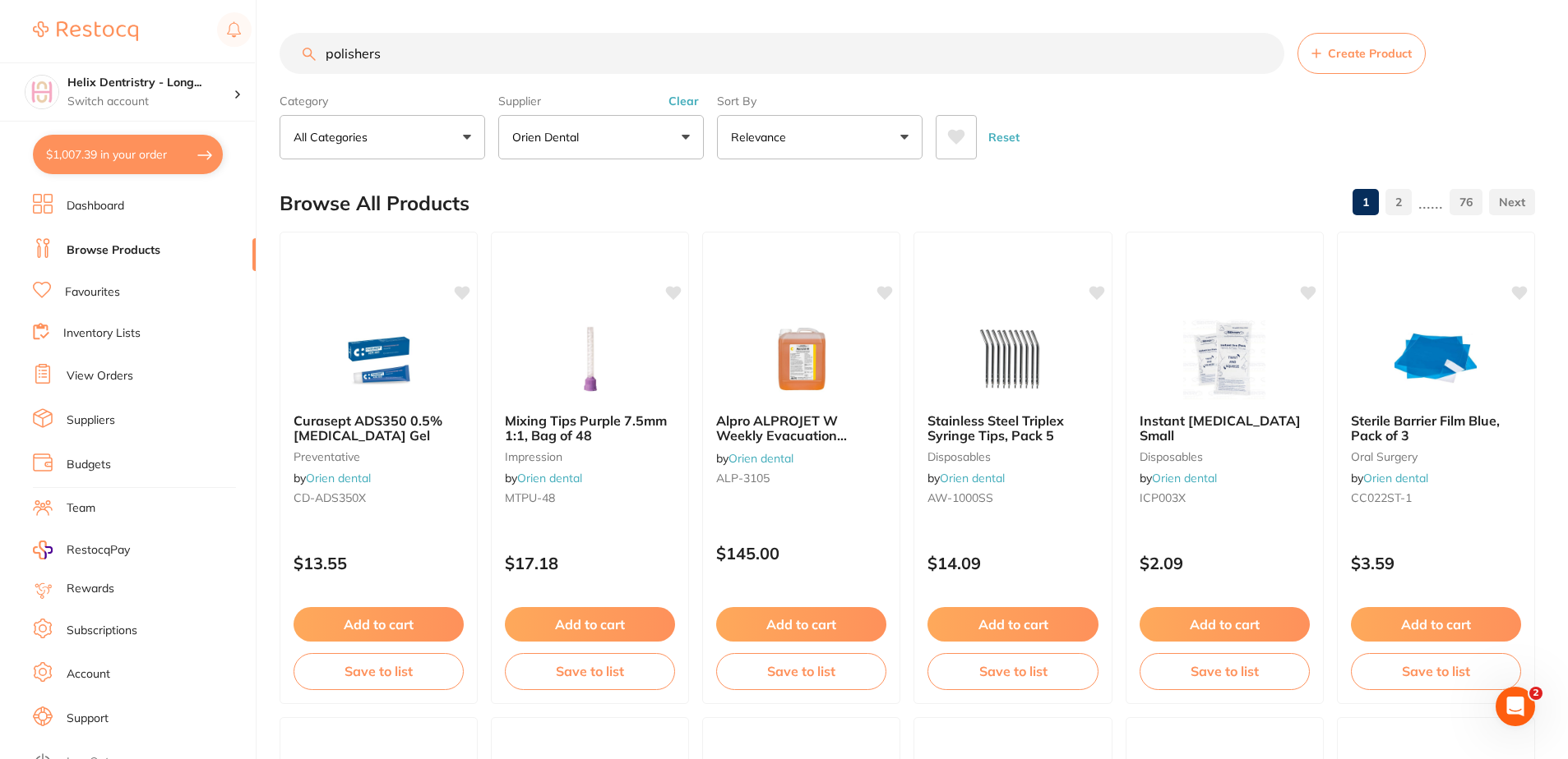
type input "polishers"
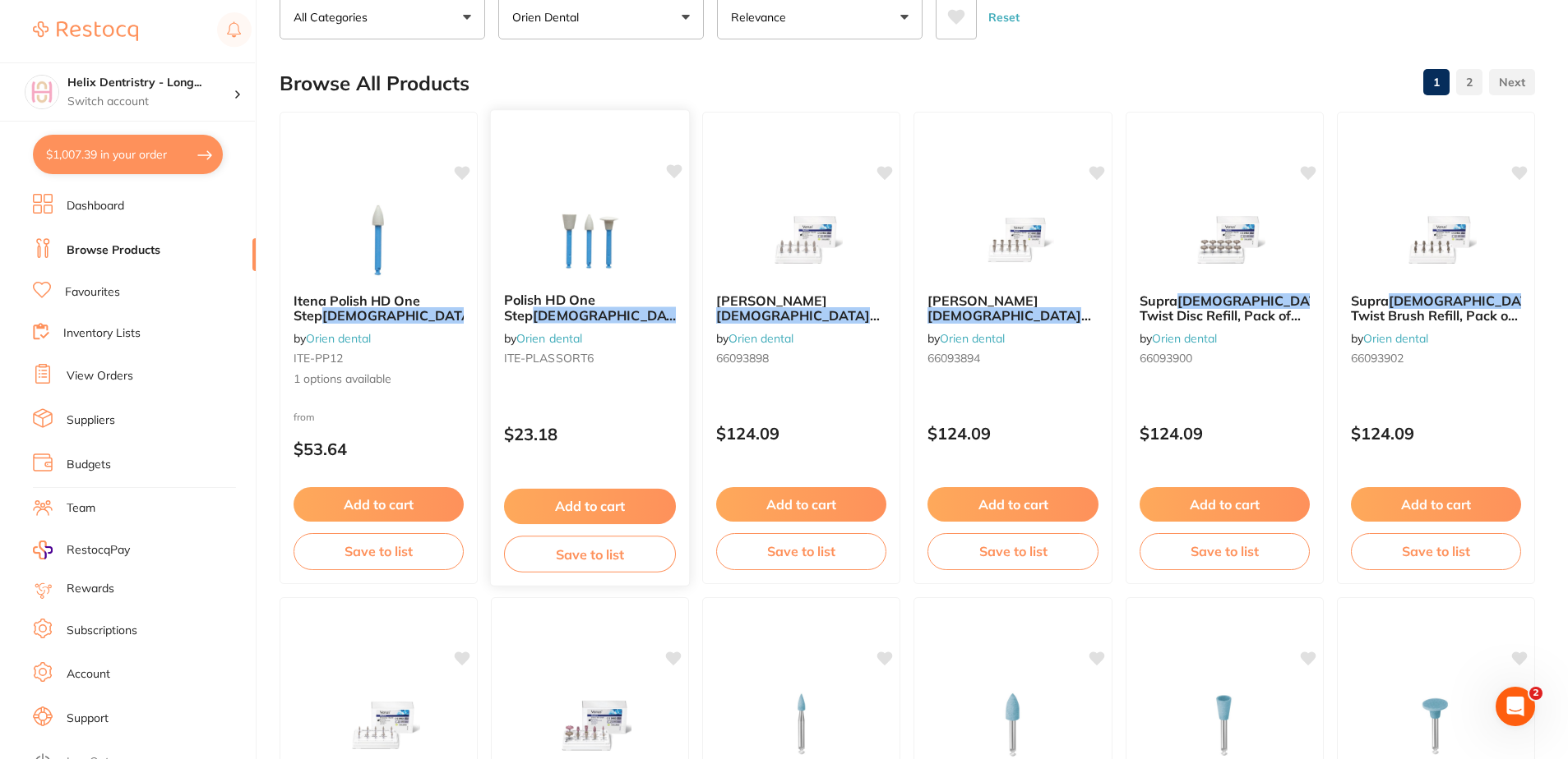
scroll to position [246, 0]
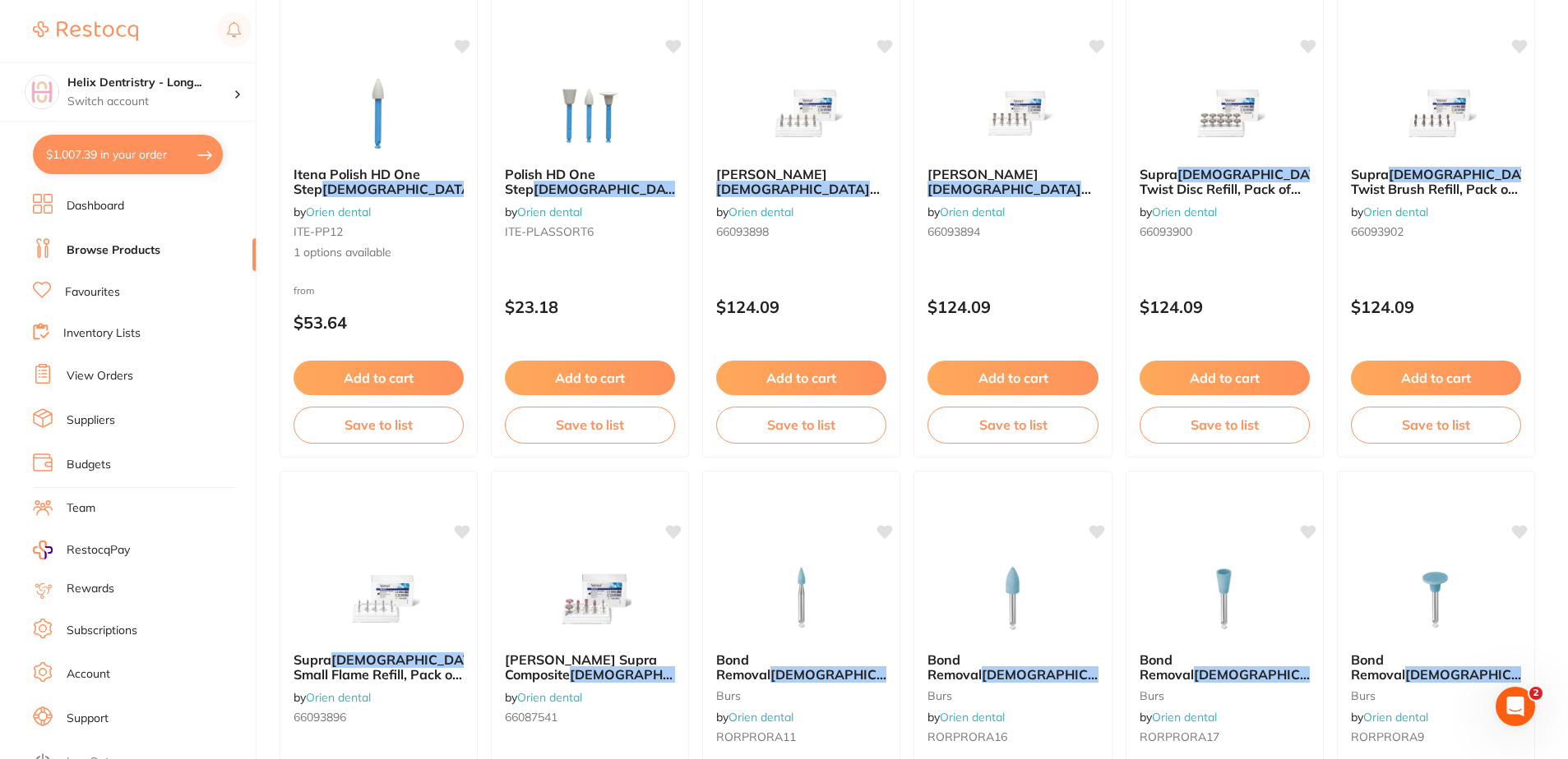
click at [595, 175] on span "Polish HD One Step" at bounding box center [550, 181] width 91 height 31
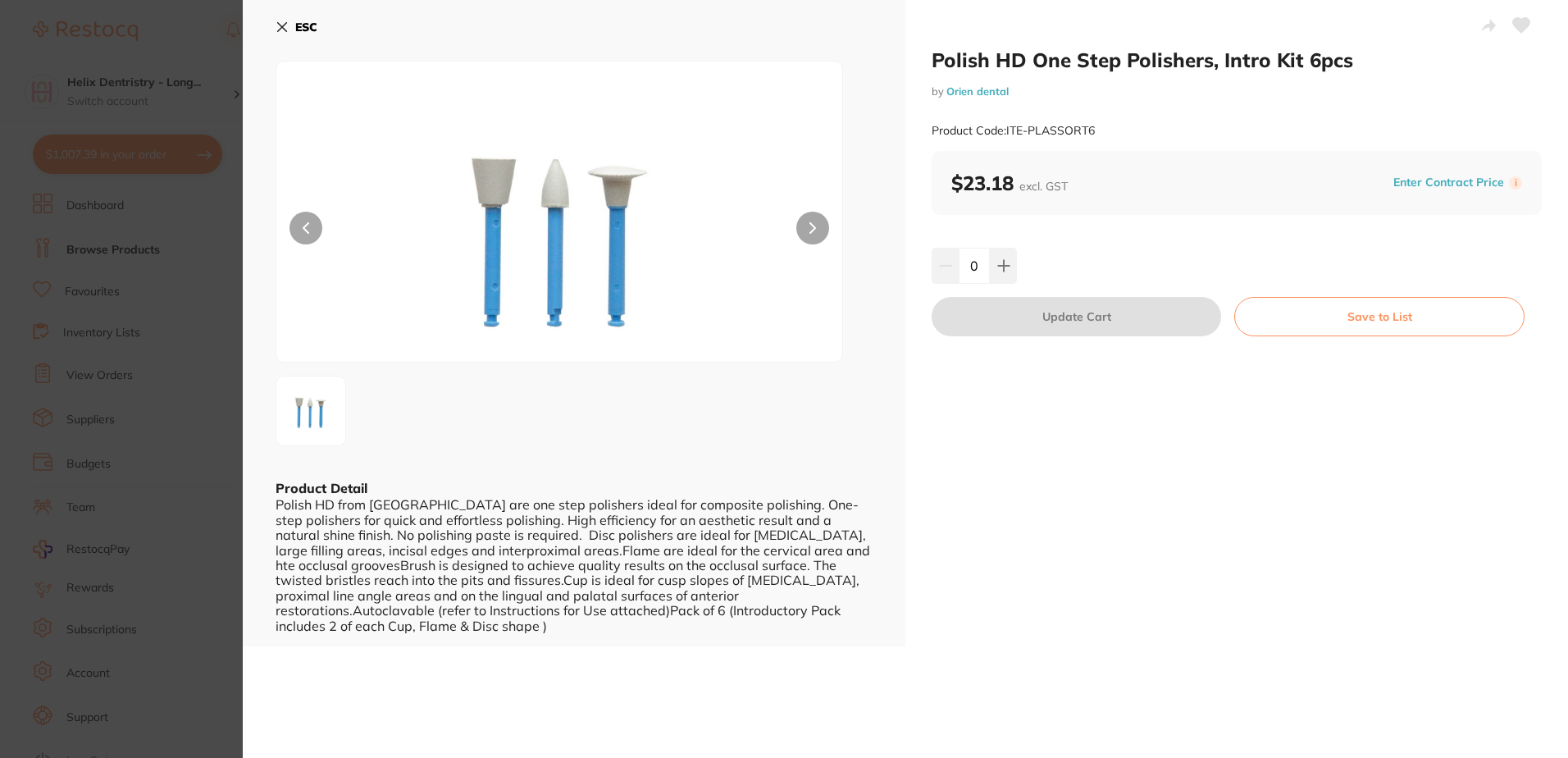
click at [162, 256] on section "Polish HD One Step Polishers, Intro Kit 6pcs by Orien dental Product Code: ITE-…" at bounding box center [784, 379] width 1568 height 758
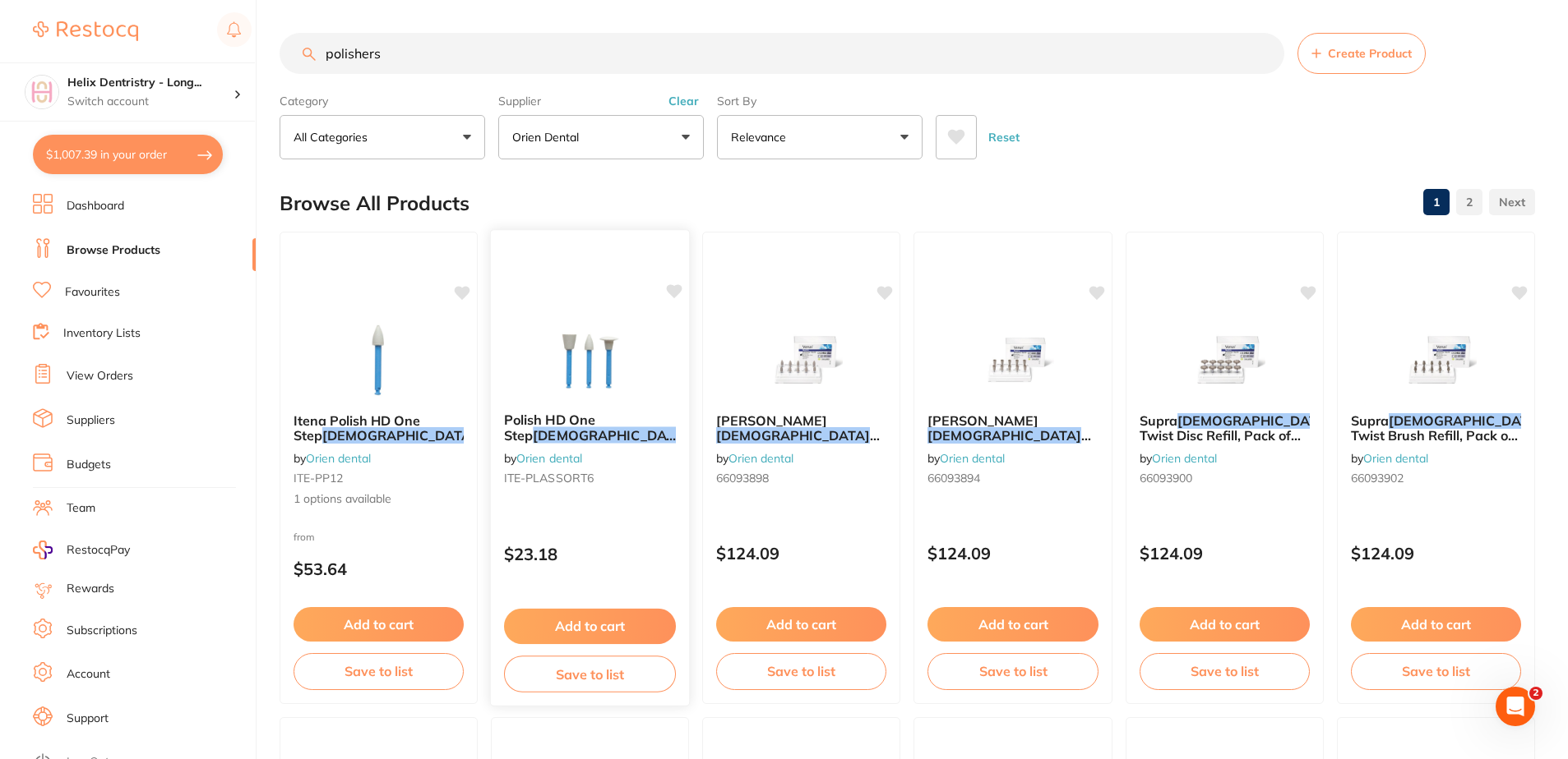
click at [623, 430] on span ", Intro Kit 6pcs" at bounding box center [597, 443] width 187 height 32
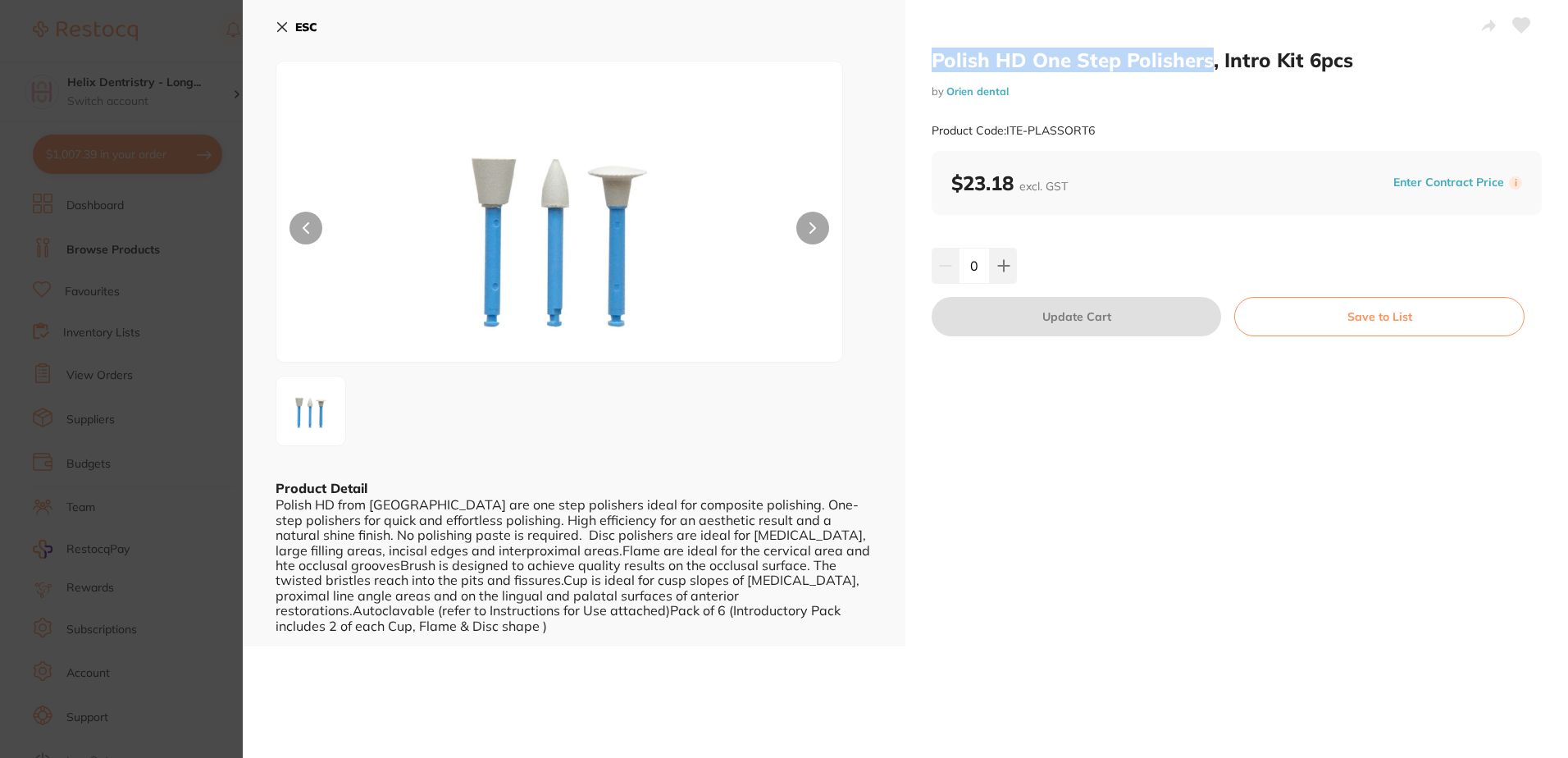
drag, startPoint x: 932, startPoint y: 57, endPoint x: 1209, endPoint y: 69, distance: 277.3
click at [1209, 69] on h2 "Polish HD One Step Polishers, Intro Kit 6pcs" at bounding box center [1236, 59] width 610 height 25
drag, startPoint x: 1209, startPoint y: 69, endPoint x: 1181, endPoint y: 68, distance: 28.0
copy h2 "Polish HD One Step Polishers"
click at [208, 256] on section "Polish HD One Step Polishers, Intro Kit 6pcs by Orien dental Product Code: ITE-…" at bounding box center [784, 379] width 1568 height 758
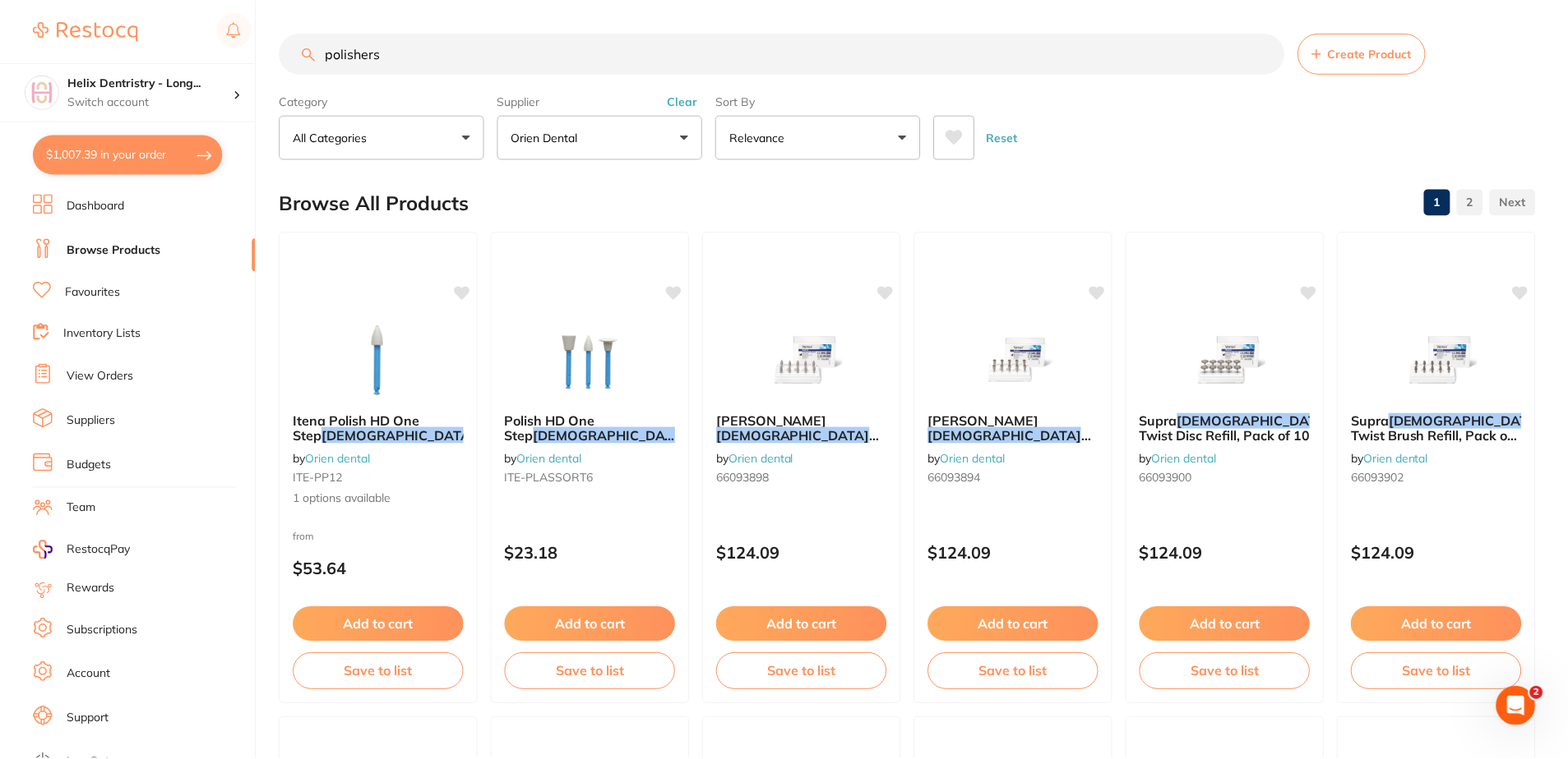
scroll to position [2, 0]
click at [441, 58] on input "polishers" at bounding box center [782, 52] width 1005 height 41
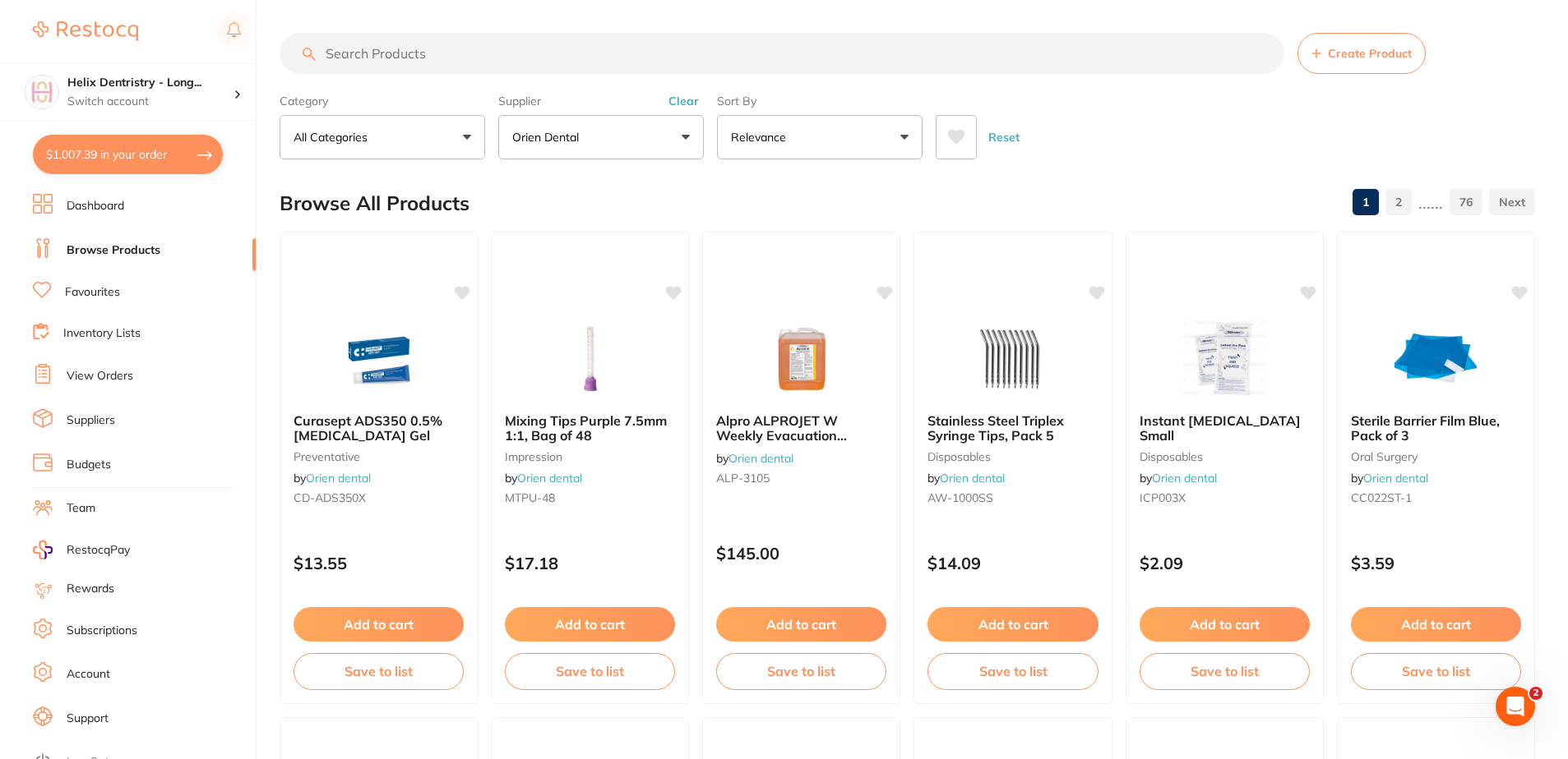
scroll to position [0, 0]
paste input "Polish HD One Step Polishers"
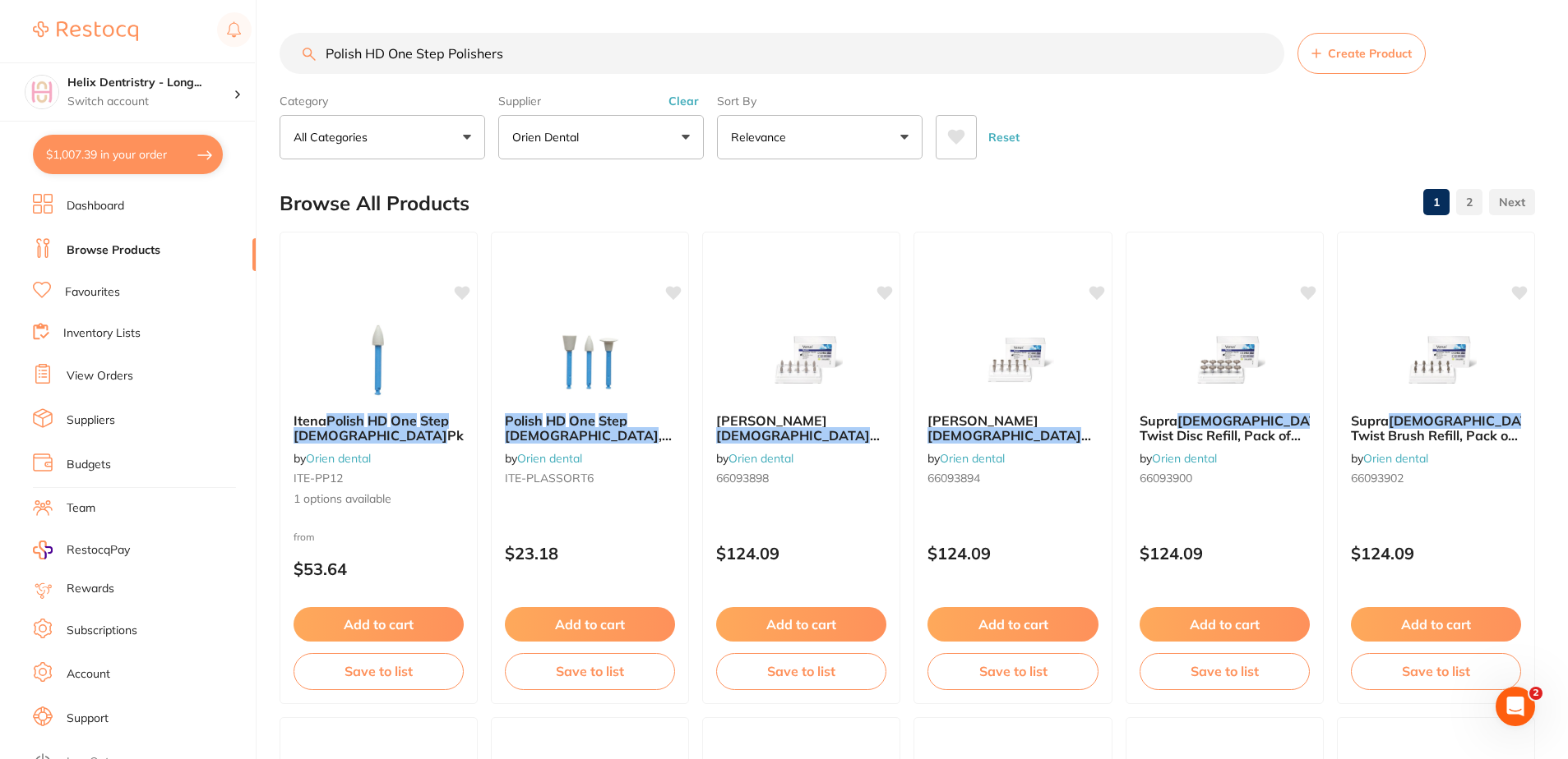
click at [538, 57] on input "Polish HD One Step Polishers" at bounding box center [782, 54] width 1005 height 41
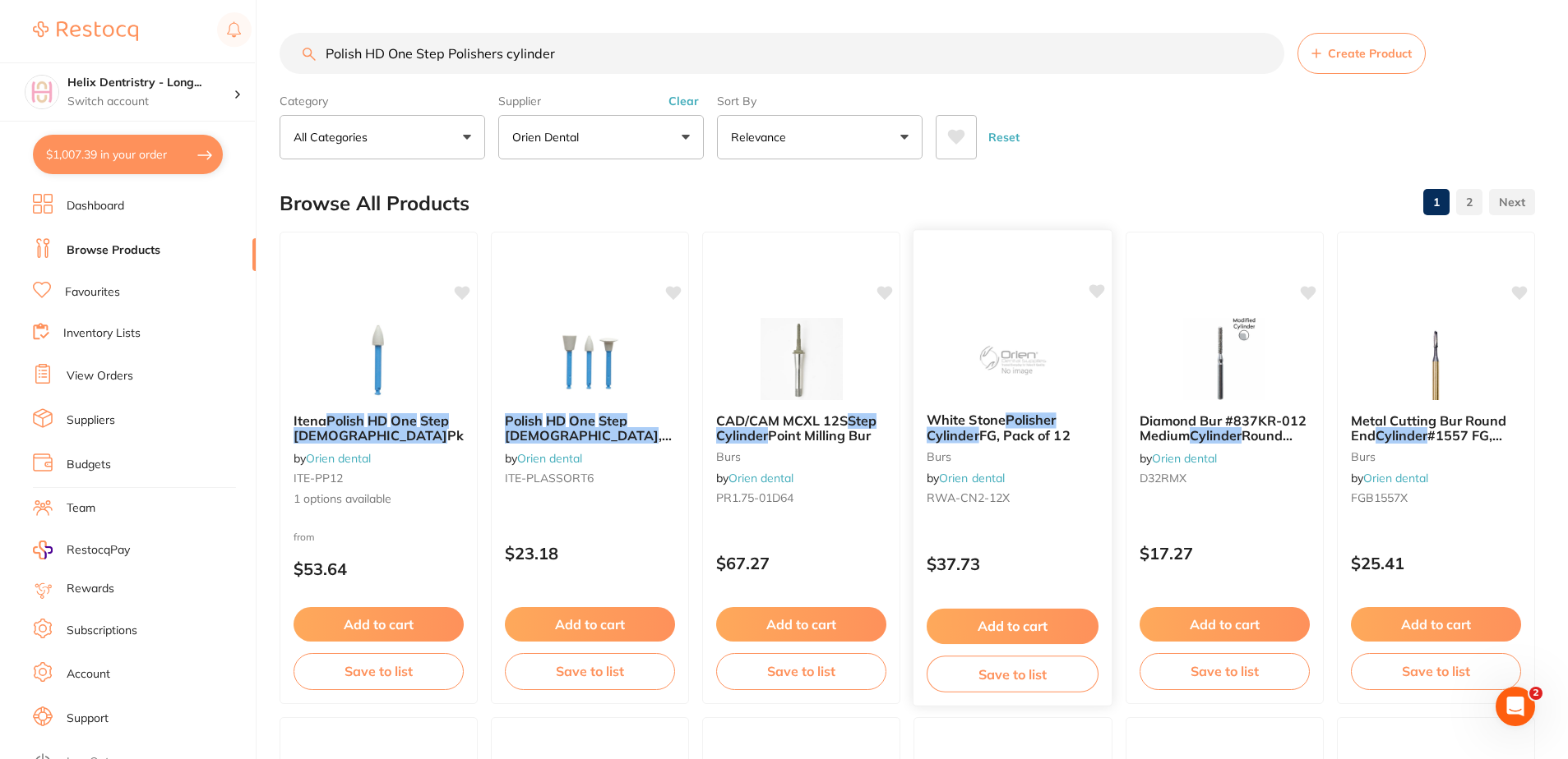
click at [999, 348] on img at bounding box center [1012, 358] width 107 height 83
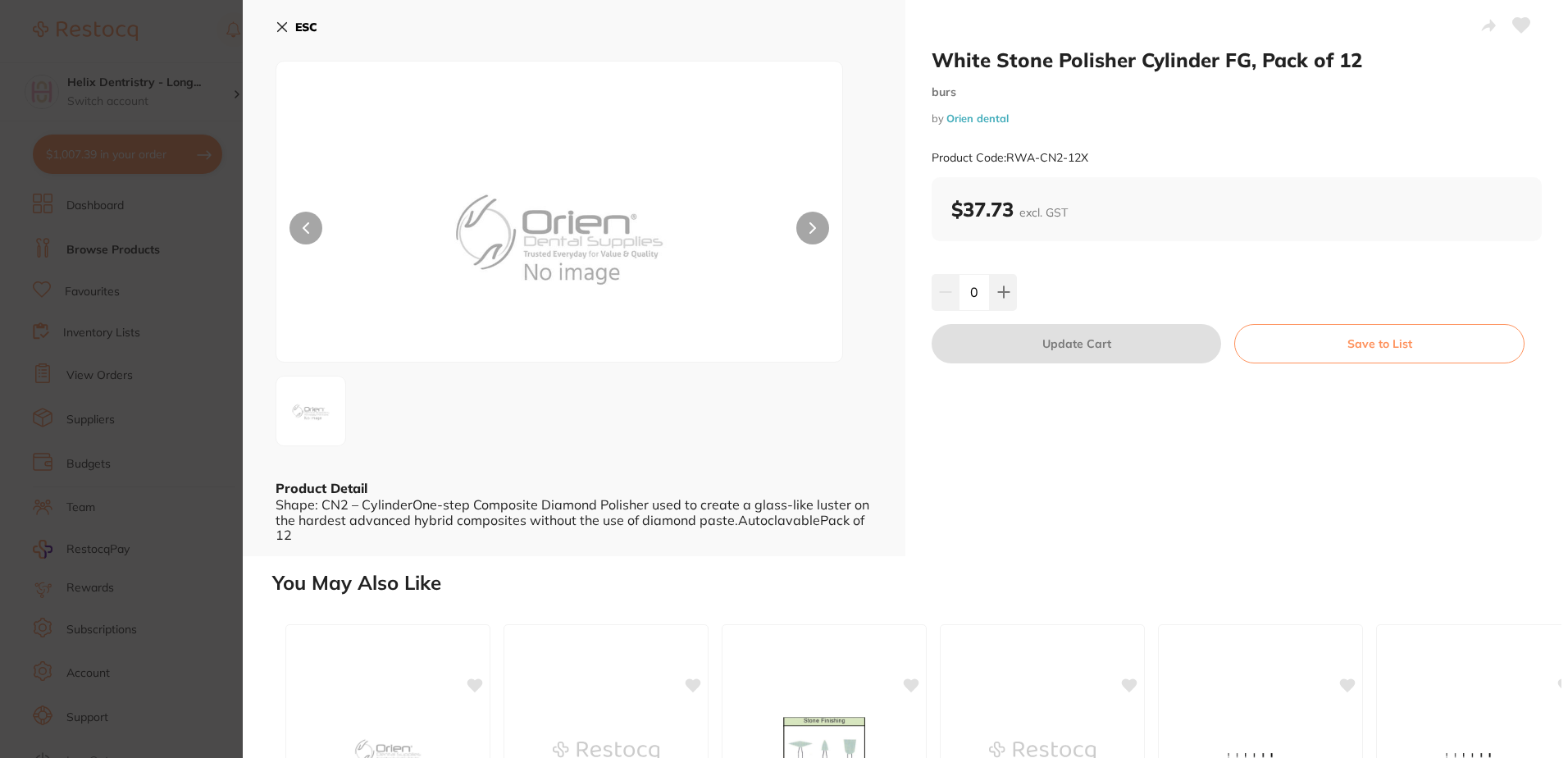
click at [214, 189] on section "White Stone Polisher Cylinder FG, Pack of 12 burs by Orien dental Product Code:…" at bounding box center [784, 379] width 1568 height 758
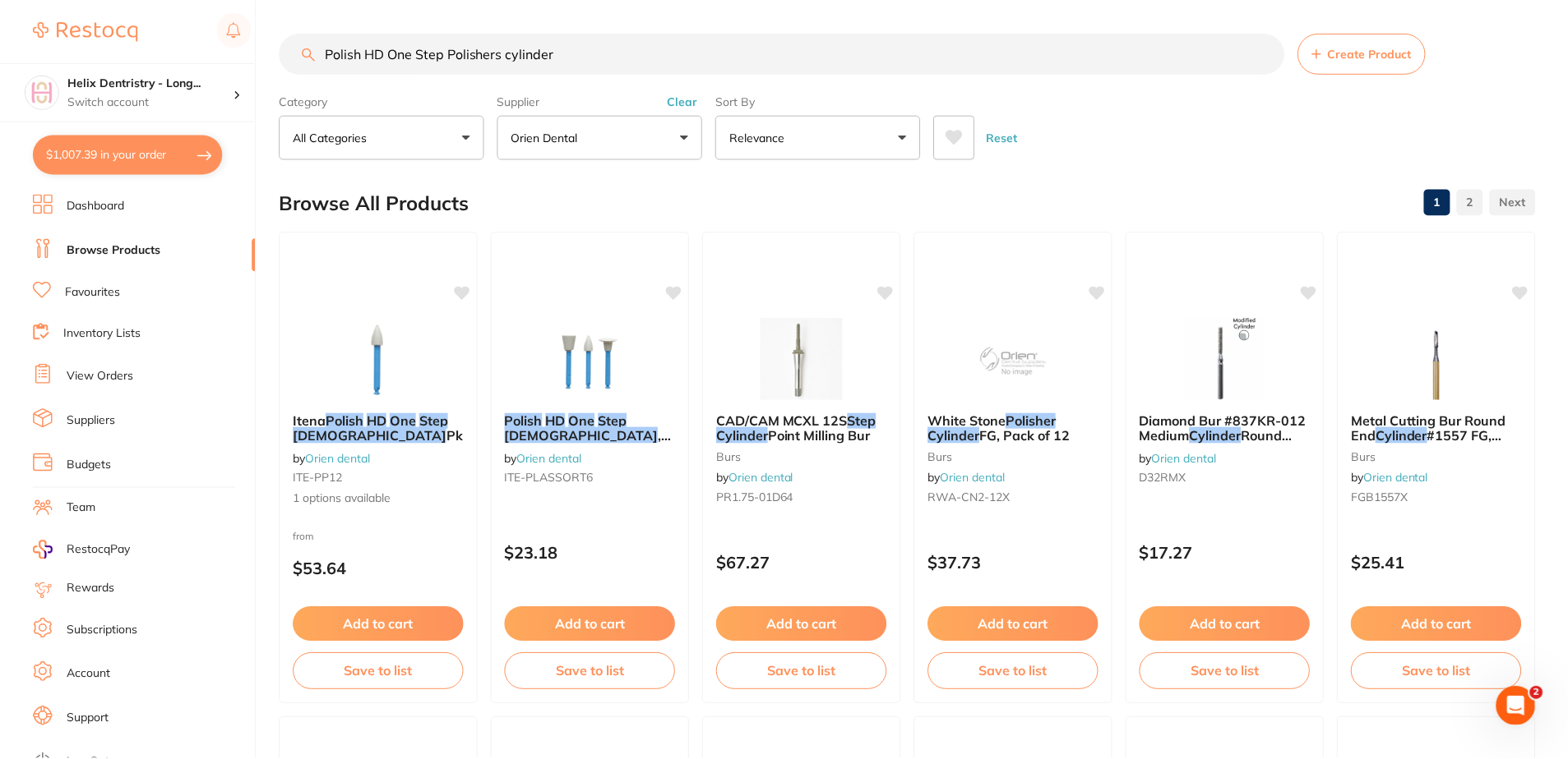
scroll to position [3, 0]
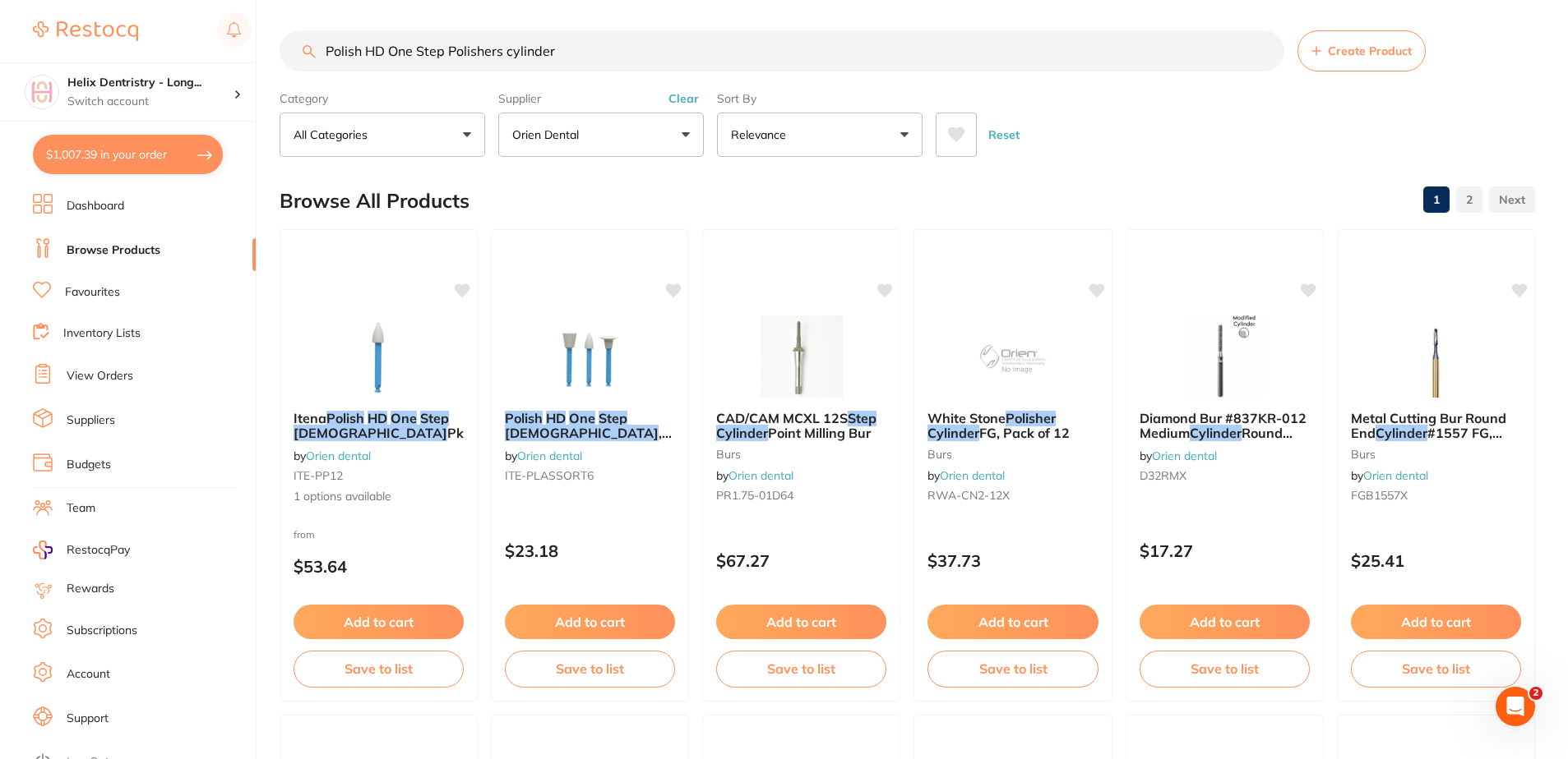
click at [325, 55] on input "Polish HD One Step Polishers cylinder" at bounding box center [782, 51] width 1005 height 41
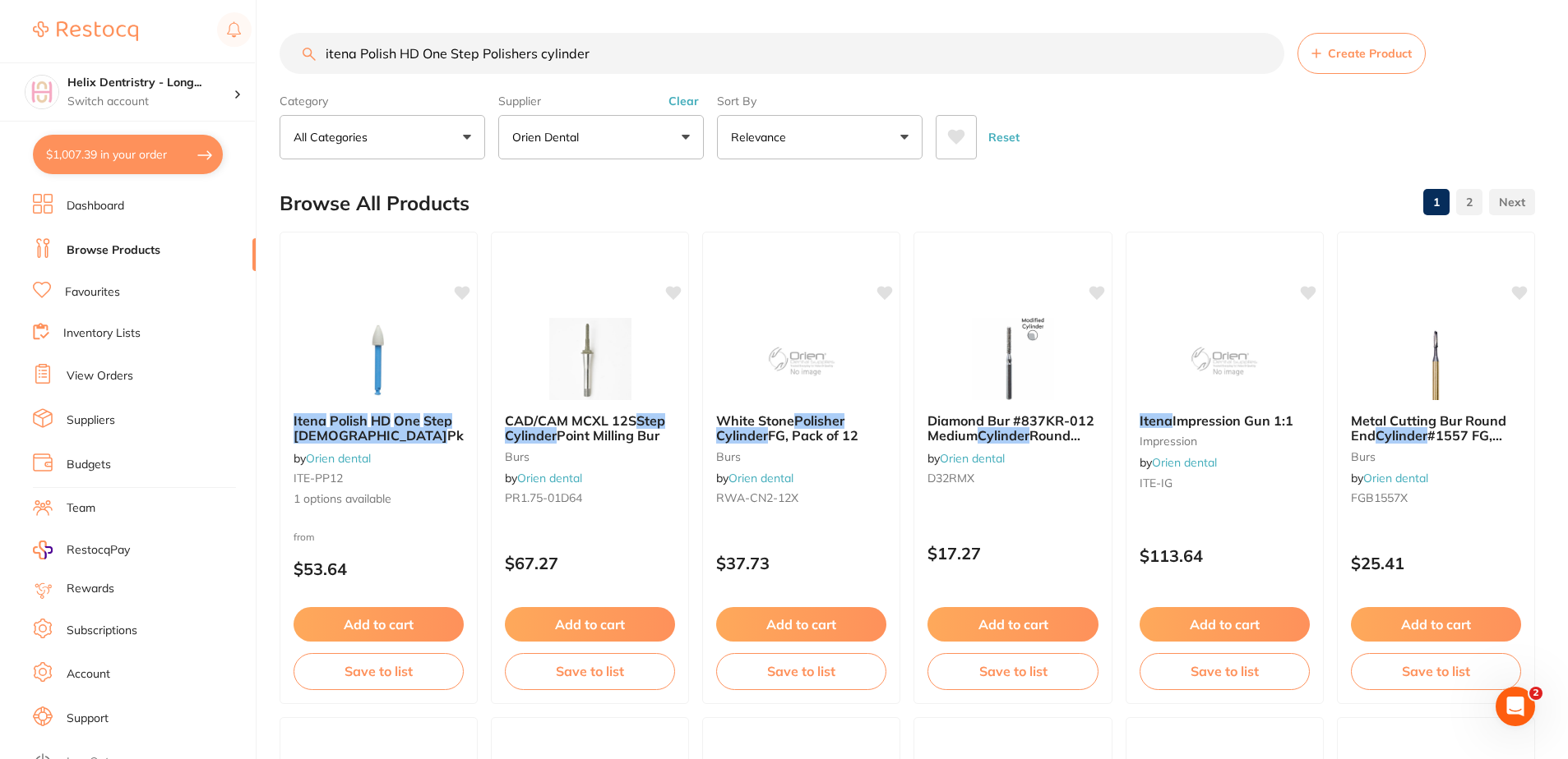
scroll to position [0, 0]
drag, startPoint x: 478, startPoint y: 54, endPoint x: 352, endPoint y: 48, distance: 126.1
click at [353, 49] on input "itena Polish HD One Step Polishers cylinder" at bounding box center [782, 54] width 1005 height 41
drag, startPoint x: 351, startPoint y: 47, endPoint x: 362, endPoint y: 46, distance: 11.0
click at [359, 46] on input "itena Polish HD One Step Polishers cylinder" at bounding box center [782, 54] width 1005 height 41
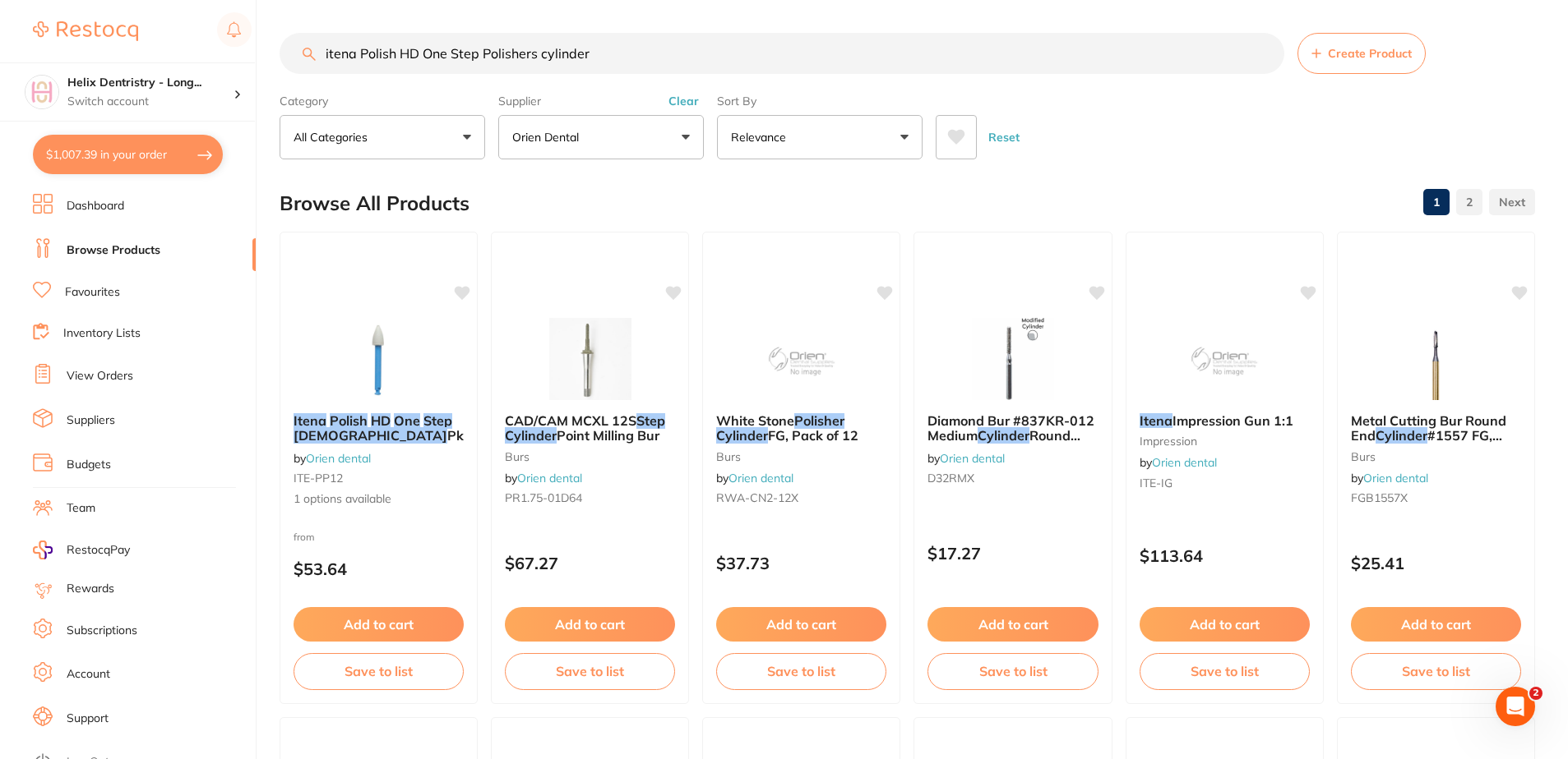
click at [358, 49] on input "itena Polish HD One Step Polishers cylinder" at bounding box center [782, 54] width 1005 height 41
drag, startPoint x: 360, startPoint y: 48, endPoint x: 470, endPoint y: 60, distance: 110.7
click at [470, 60] on input "itena Polish HD One Step Polishers cylinder" at bounding box center [782, 54] width 1005 height 41
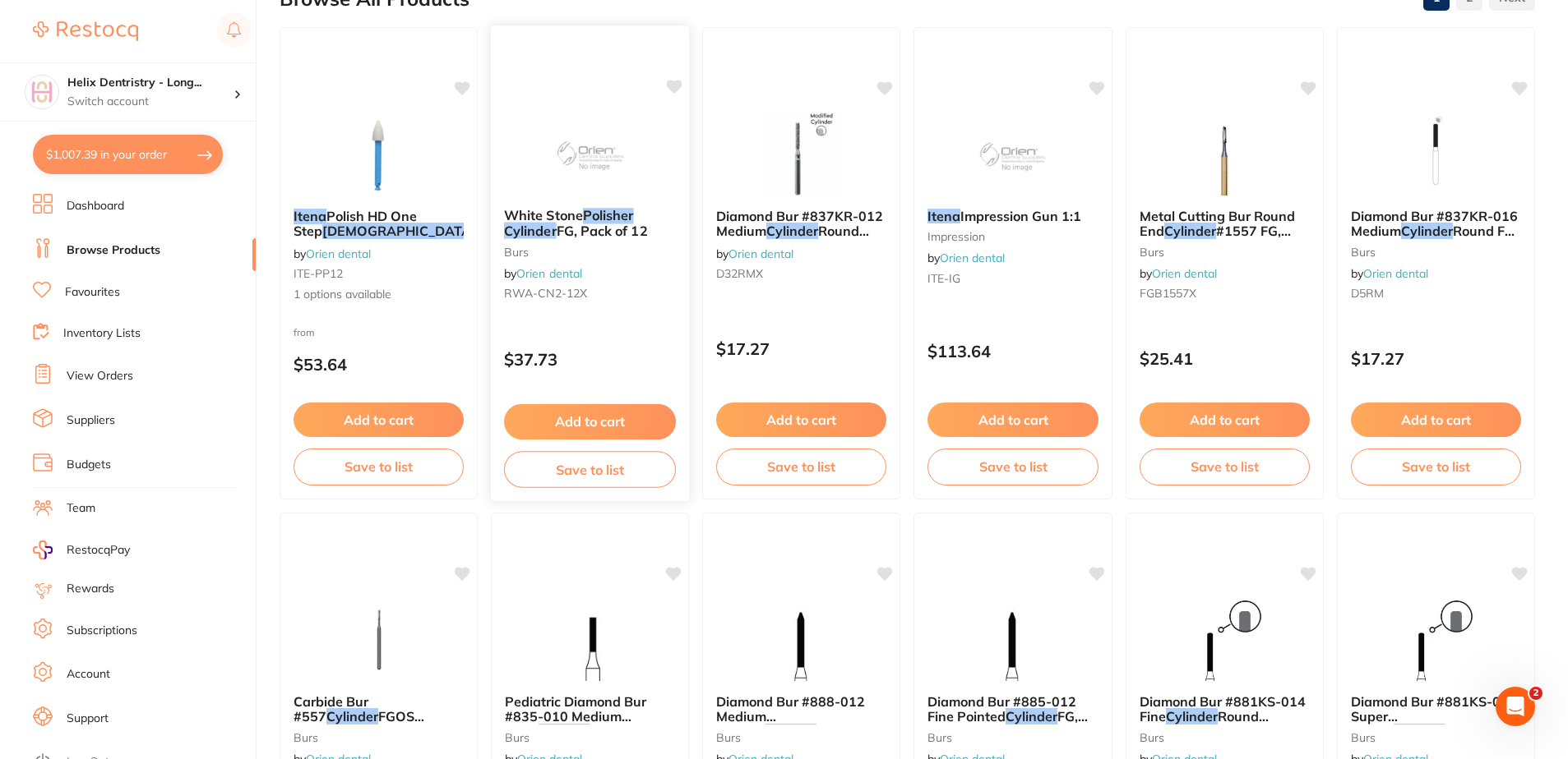
scroll to position [82, 0]
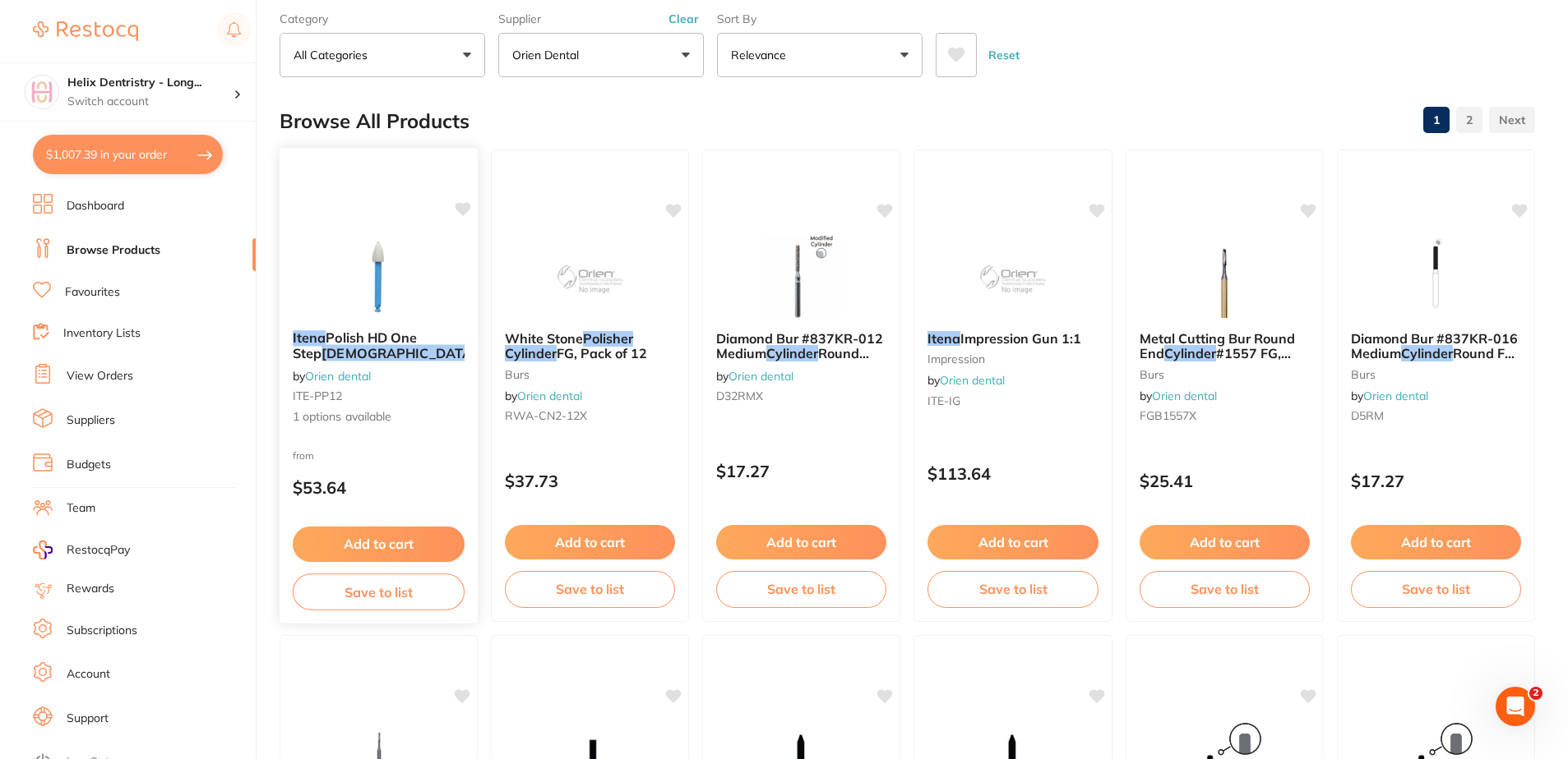
type input "itena Polishers cylinder"
click at [406, 344] on span "Polish HD One Step" at bounding box center [355, 345] width 125 height 32
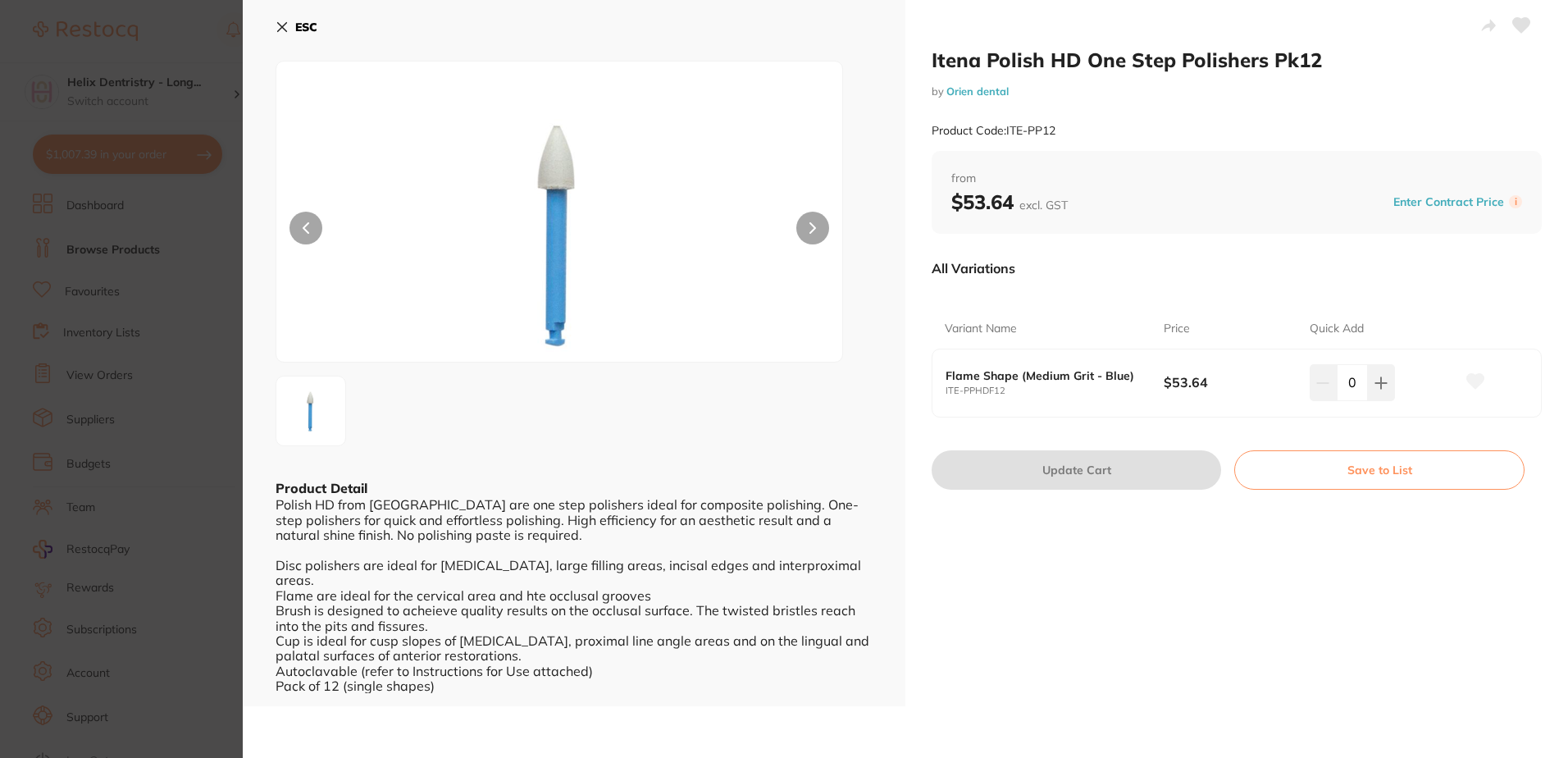
scroll to position [1, 0]
click at [189, 315] on section "Itena Polish HD One Step Polishers Pk12 by Orien dental Product Code: ITE-PP12 …" at bounding box center [784, 379] width 1568 height 758
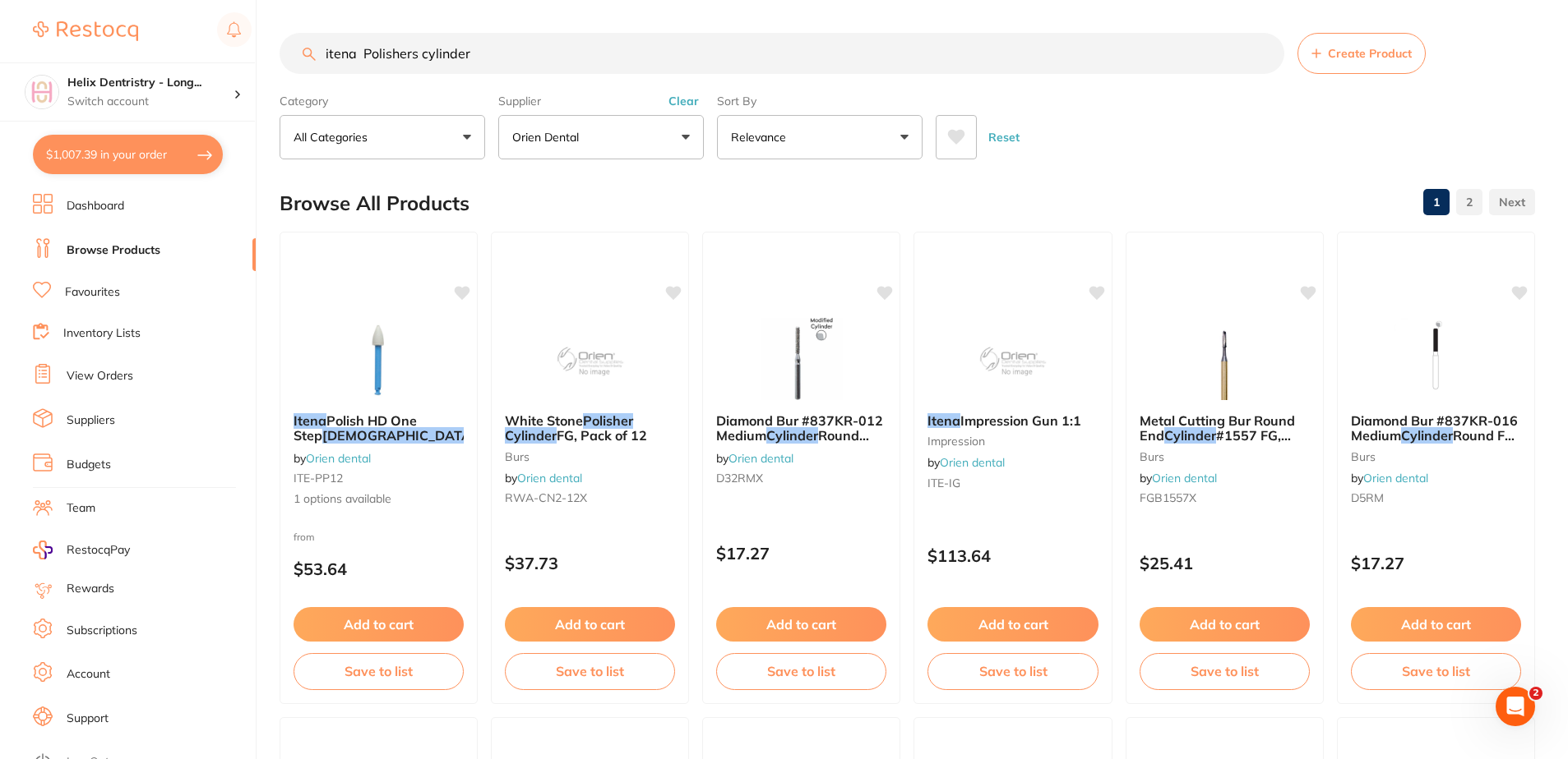
click at [517, 50] on input "itena Polishers cylinder" at bounding box center [782, 54] width 1005 height 41
click at [520, 47] on input "itena Polishers cylinder" at bounding box center [782, 54] width 1005 height 41
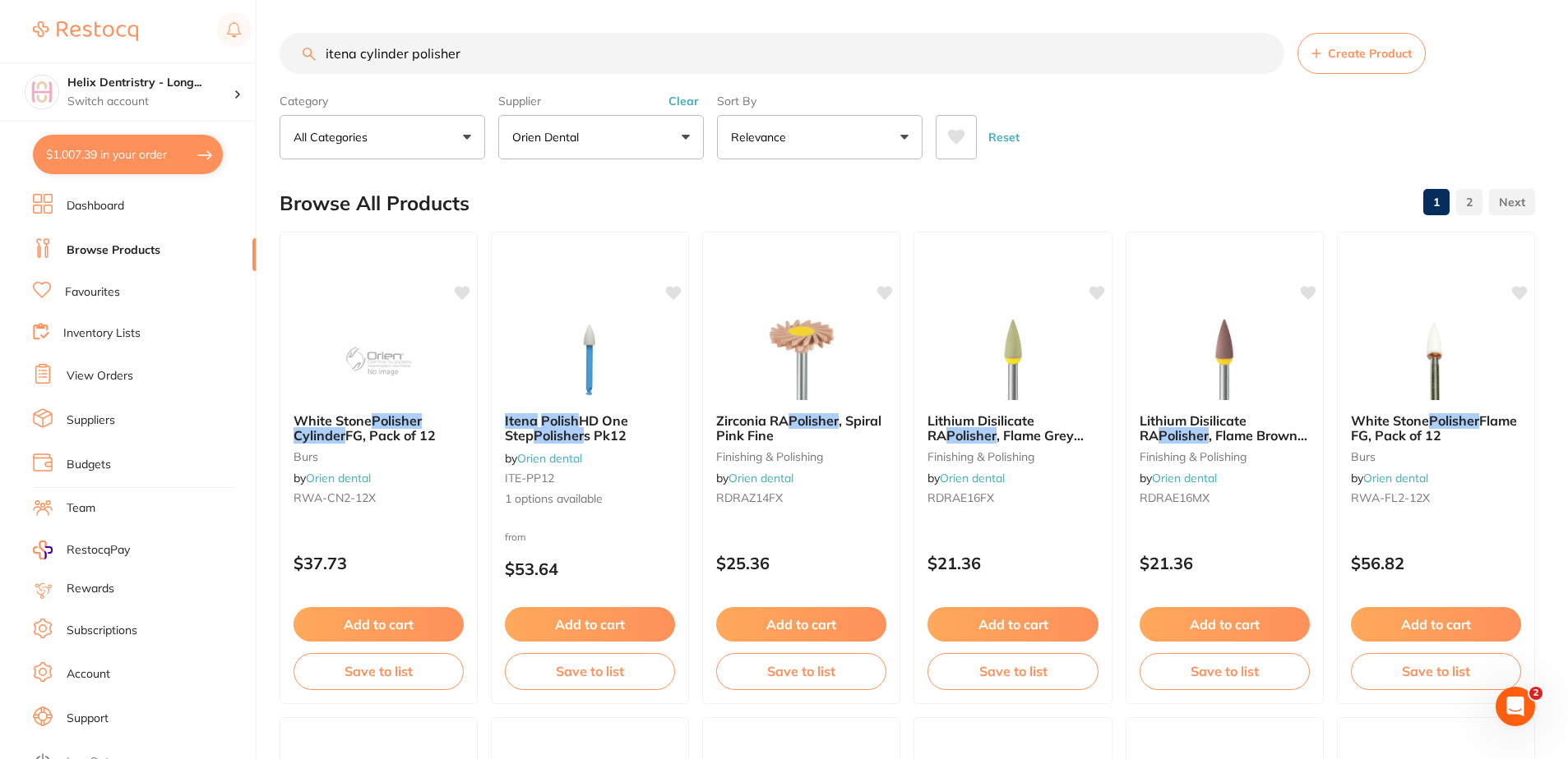
click at [669, 135] on button "Orien dental" at bounding box center [601, 137] width 206 height 44
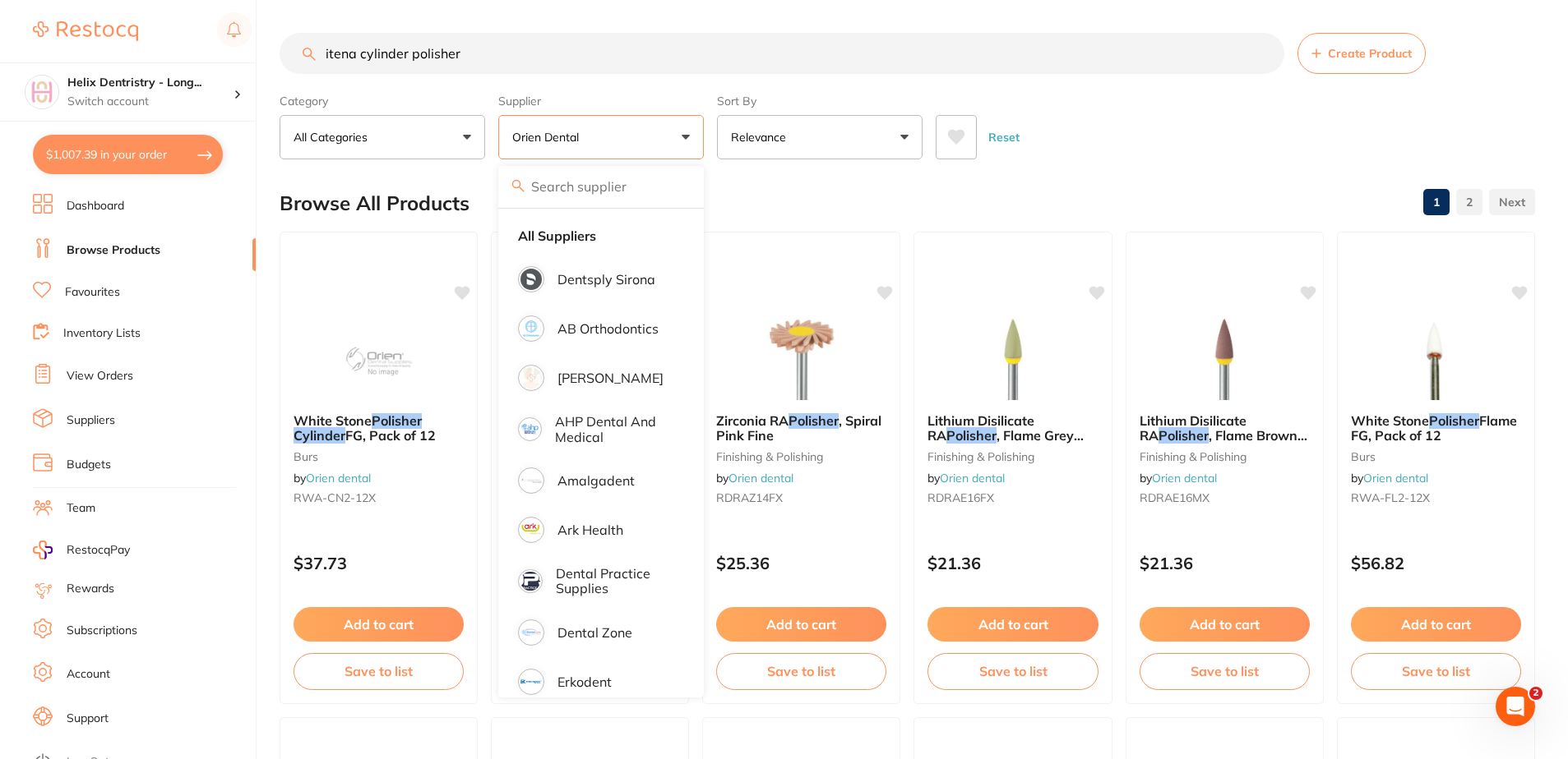
click at [671, 130] on button "Orien dental" at bounding box center [601, 137] width 206 height 44
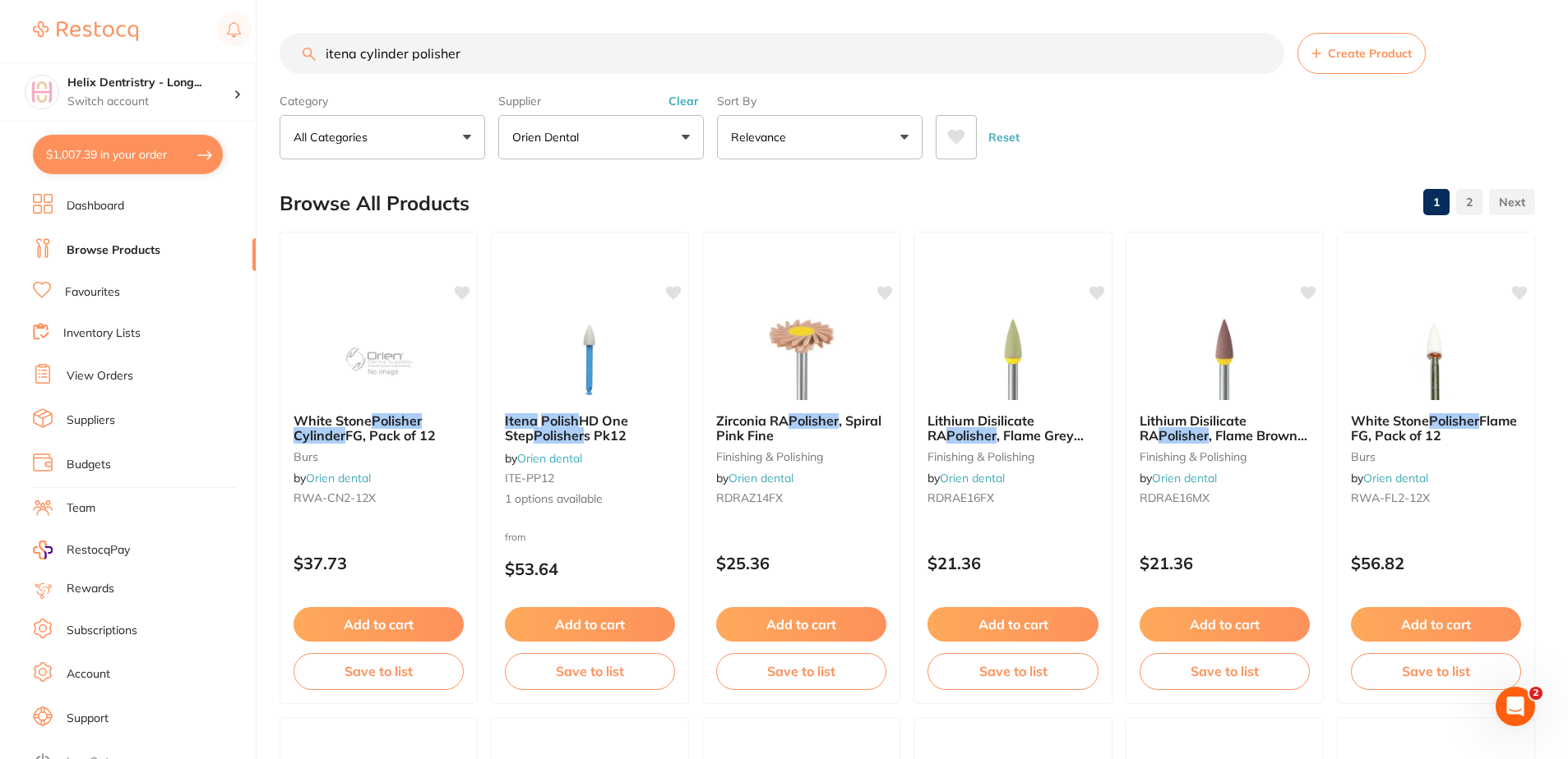
click at [684, 98] on button "Clear" at bounding box center [683, 101] width 40 height 15
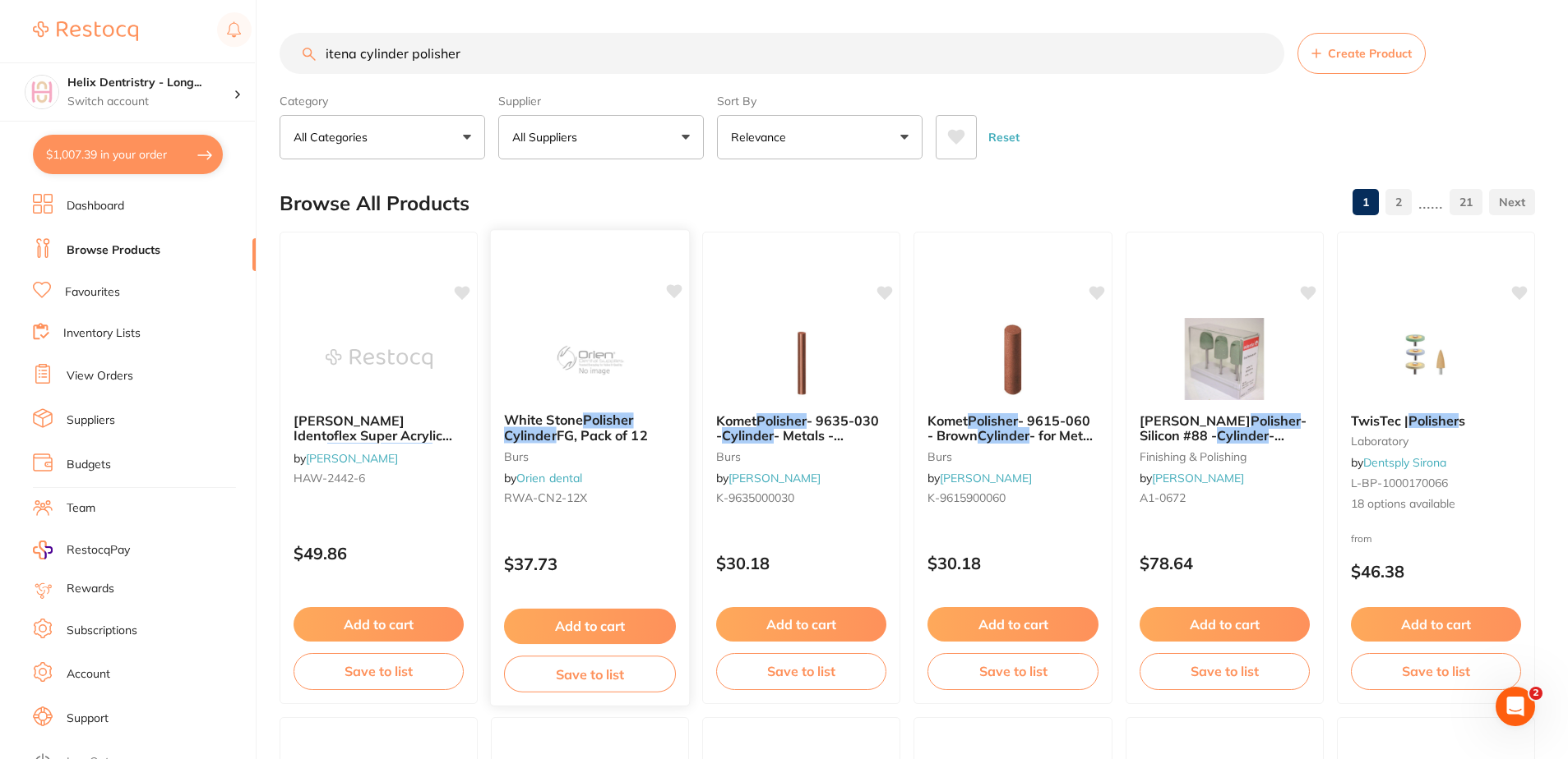
click at [546, 456] on small "burs" at bounding box center [589, 455] width 171 height 13
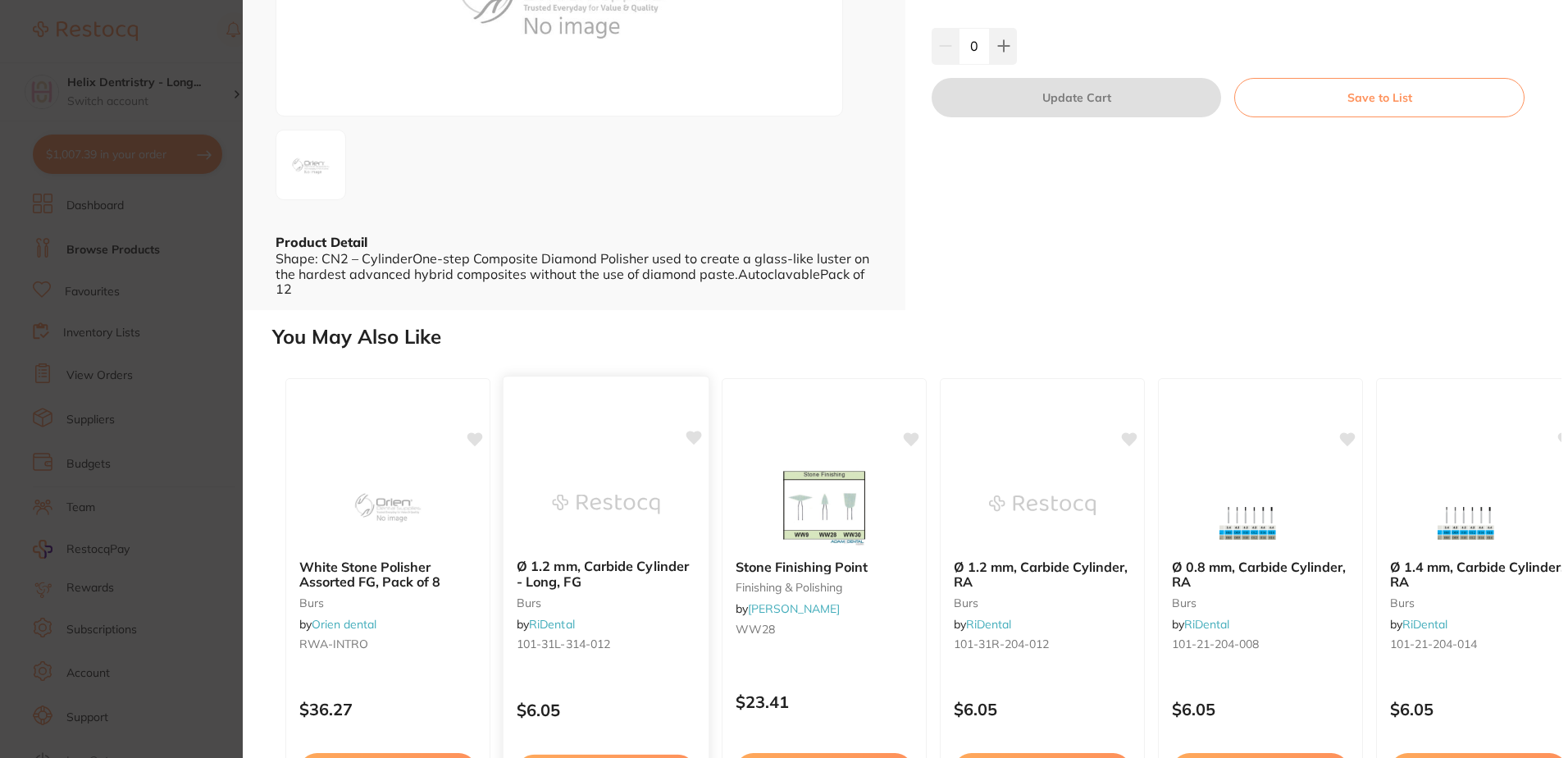
scroll to position [328, 0]
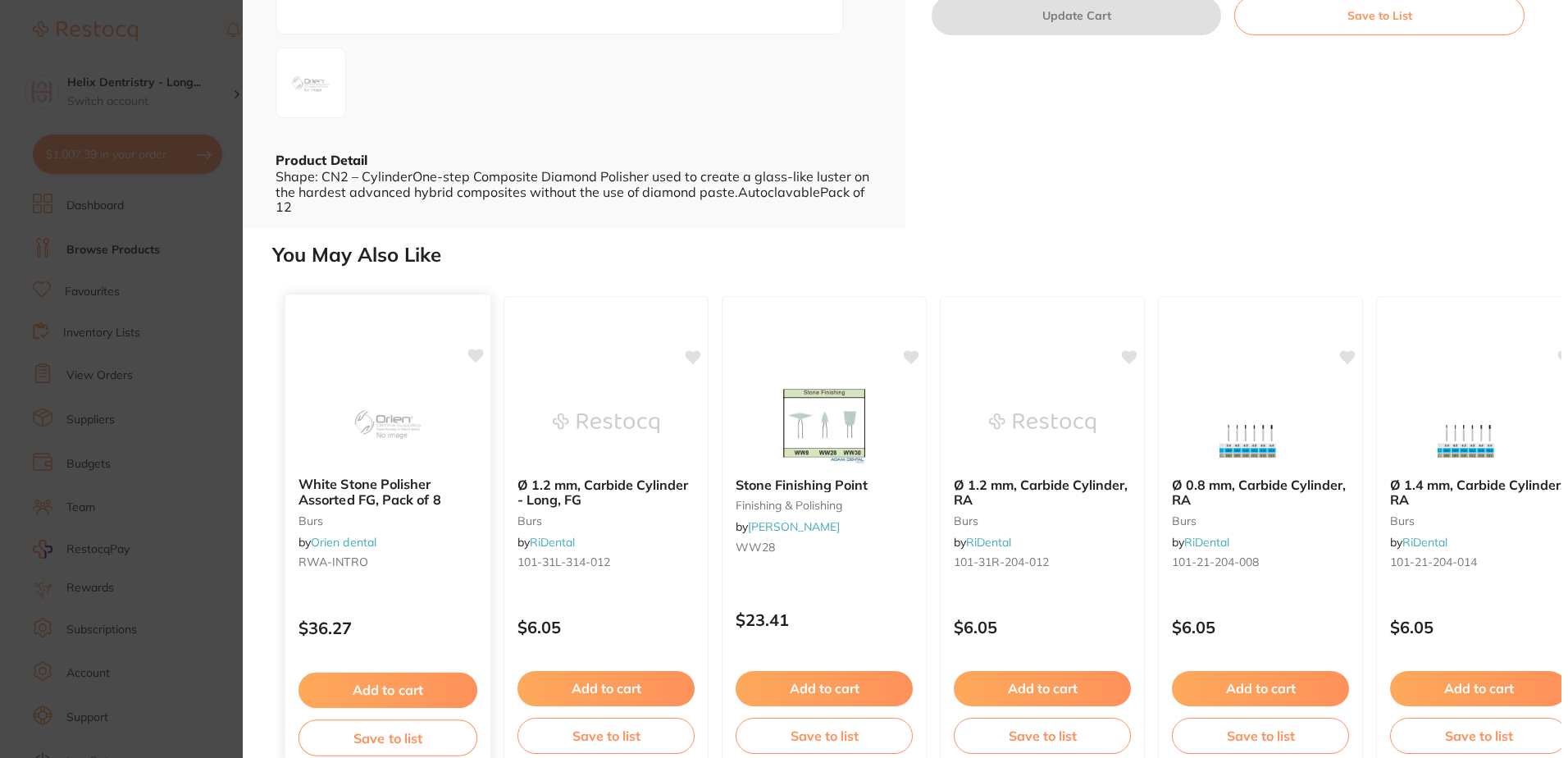
click at [382, 476] on div "White Stone Polisher Assorted FG, Pack of 8 burs by Orien dental RWA-INTRO" at bounding box center [388, 526] width 205 height 126
click at [78, 397] on section "White Stone Polisher Assorted FG, Pack of 8 burs by Orien dental Product Code: …" at bounding box center [784, 379] width 1568 height 758
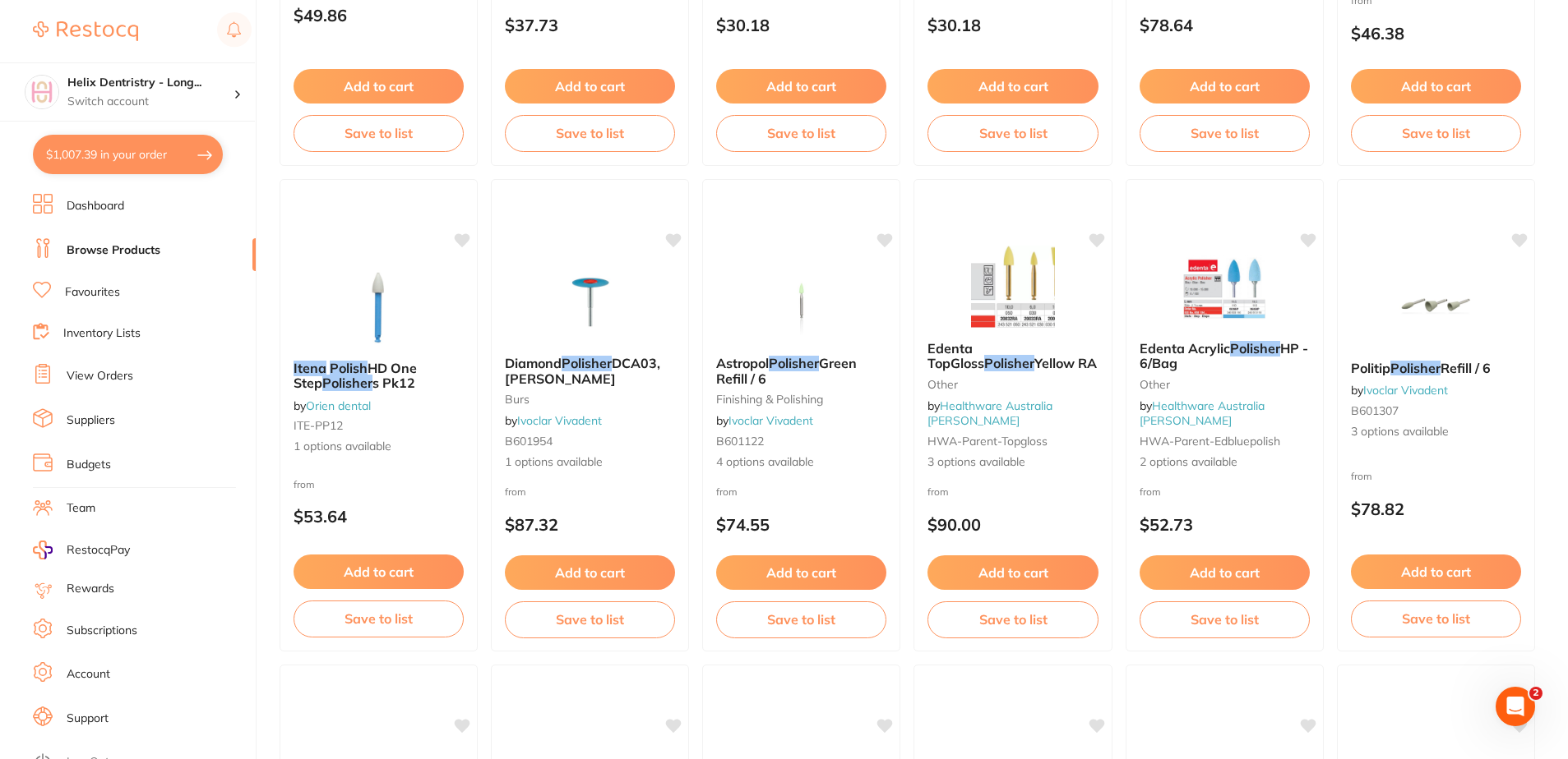
scroll to position [493, 0]
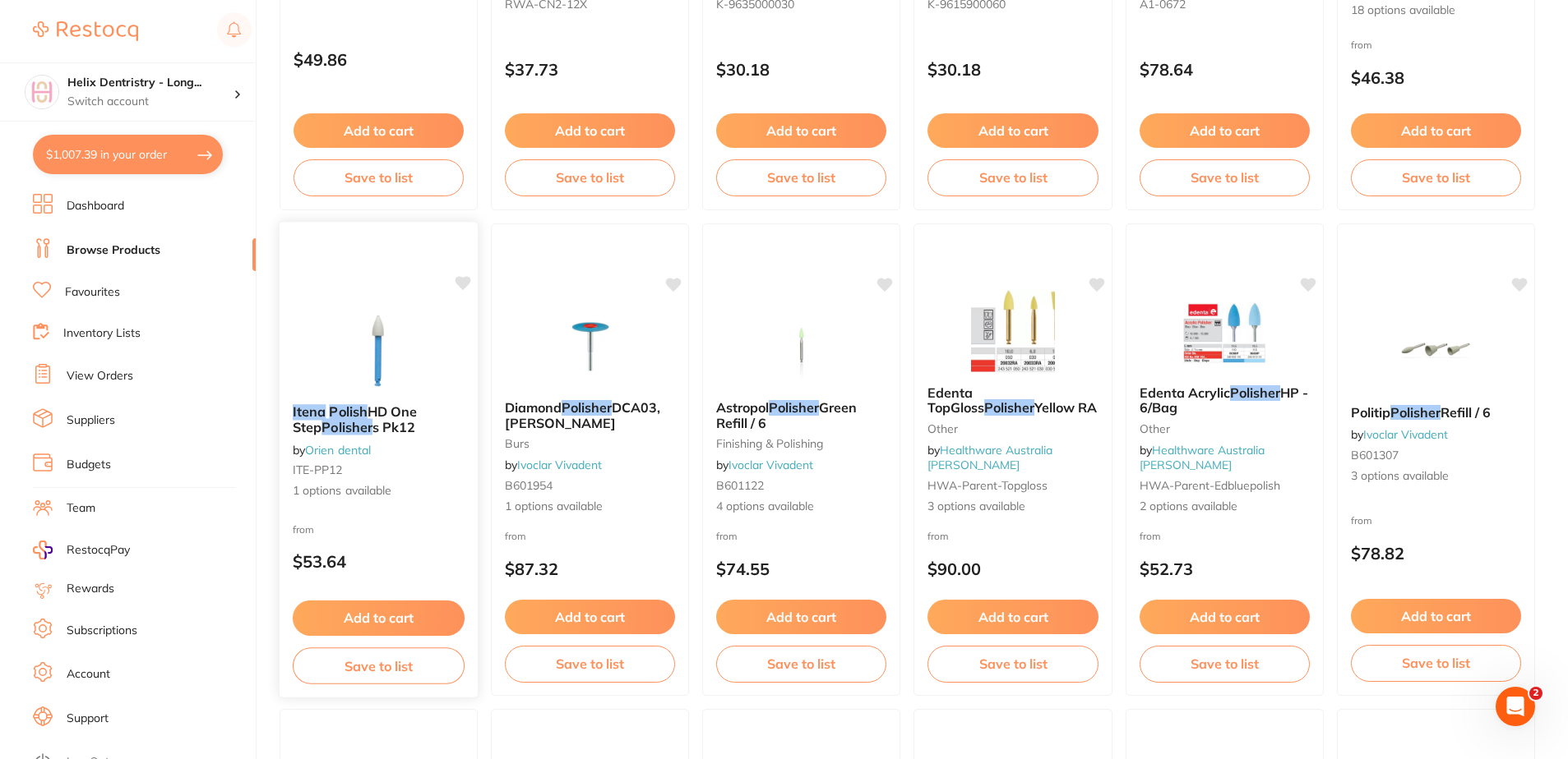
click at [385, 424] on span "s Pk12" at bounding box center [394, 428] width 44 height 17
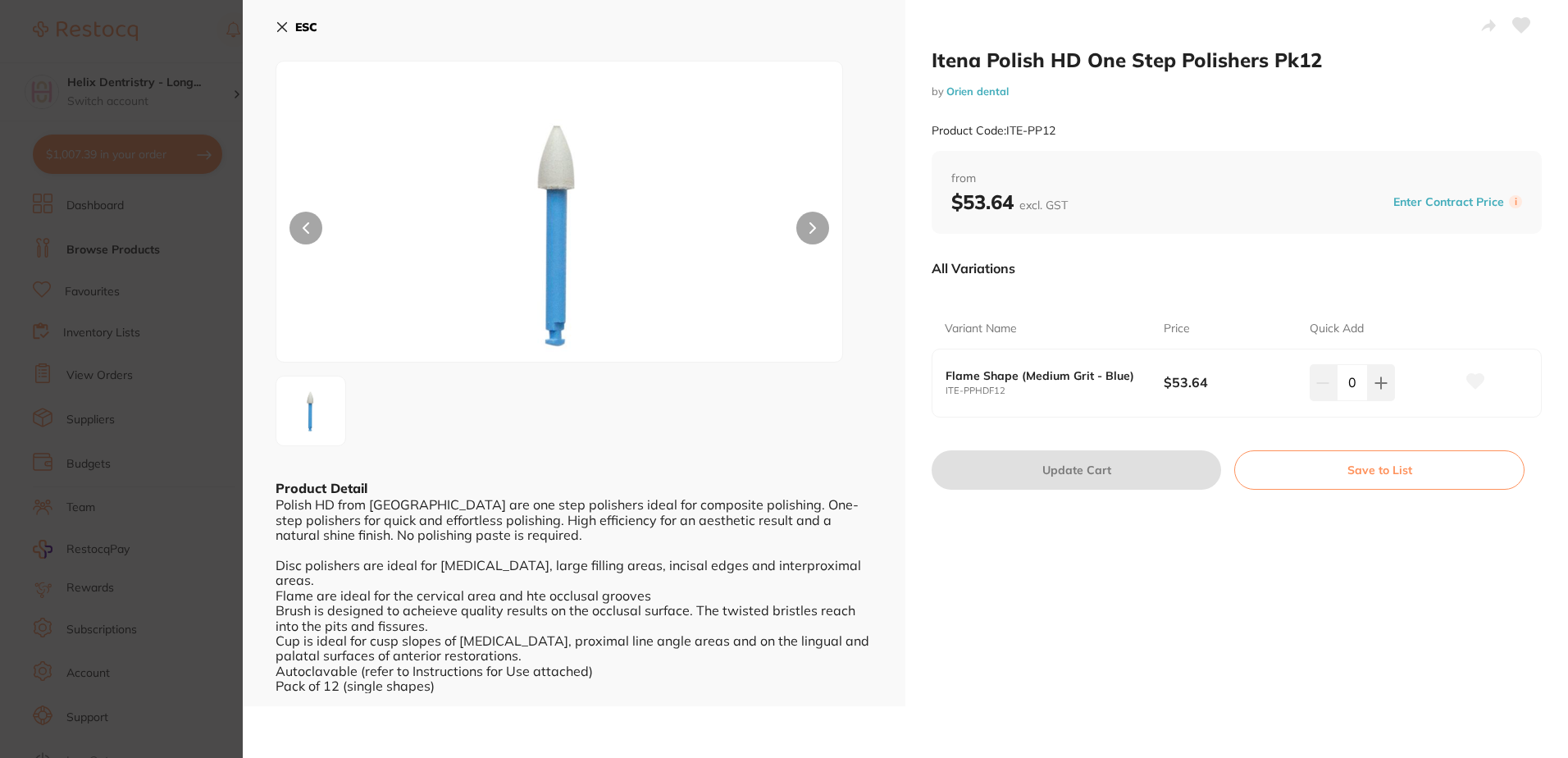
click at [166, 495] on section "Itena Polish HD One Step Polishers Pk12 by Orien dental Product Code: ITE-PP12 …" at bounding box center [784, 379] width 1568 height 758
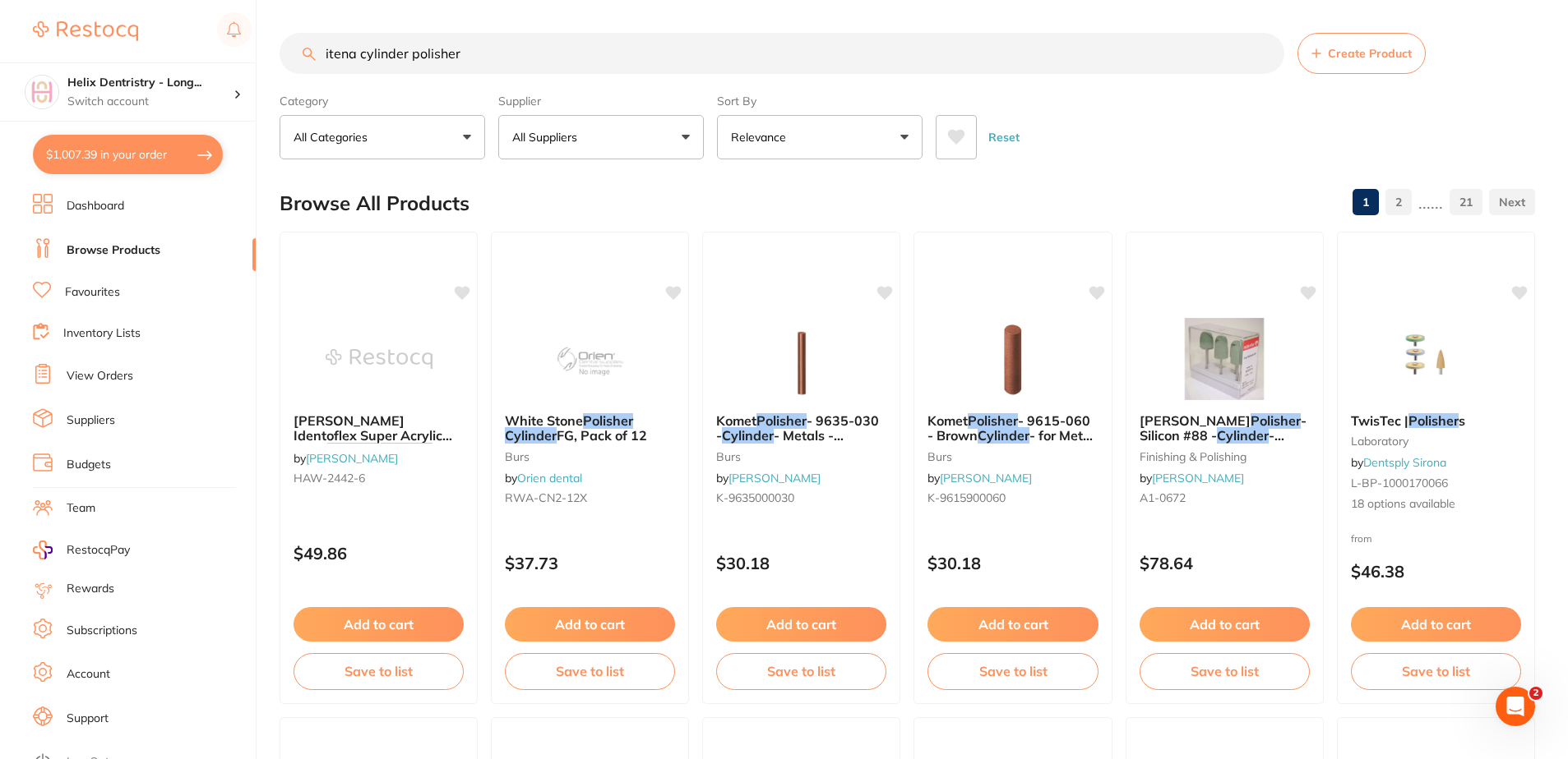
click at [479, 64] on input "itena cylinder polisher" at bounding box center [782, 54] width 1005 height 41
click at [360, 48] on input "itena cylinder polisher" at bounding box center [782, 54] width 1005 height 41
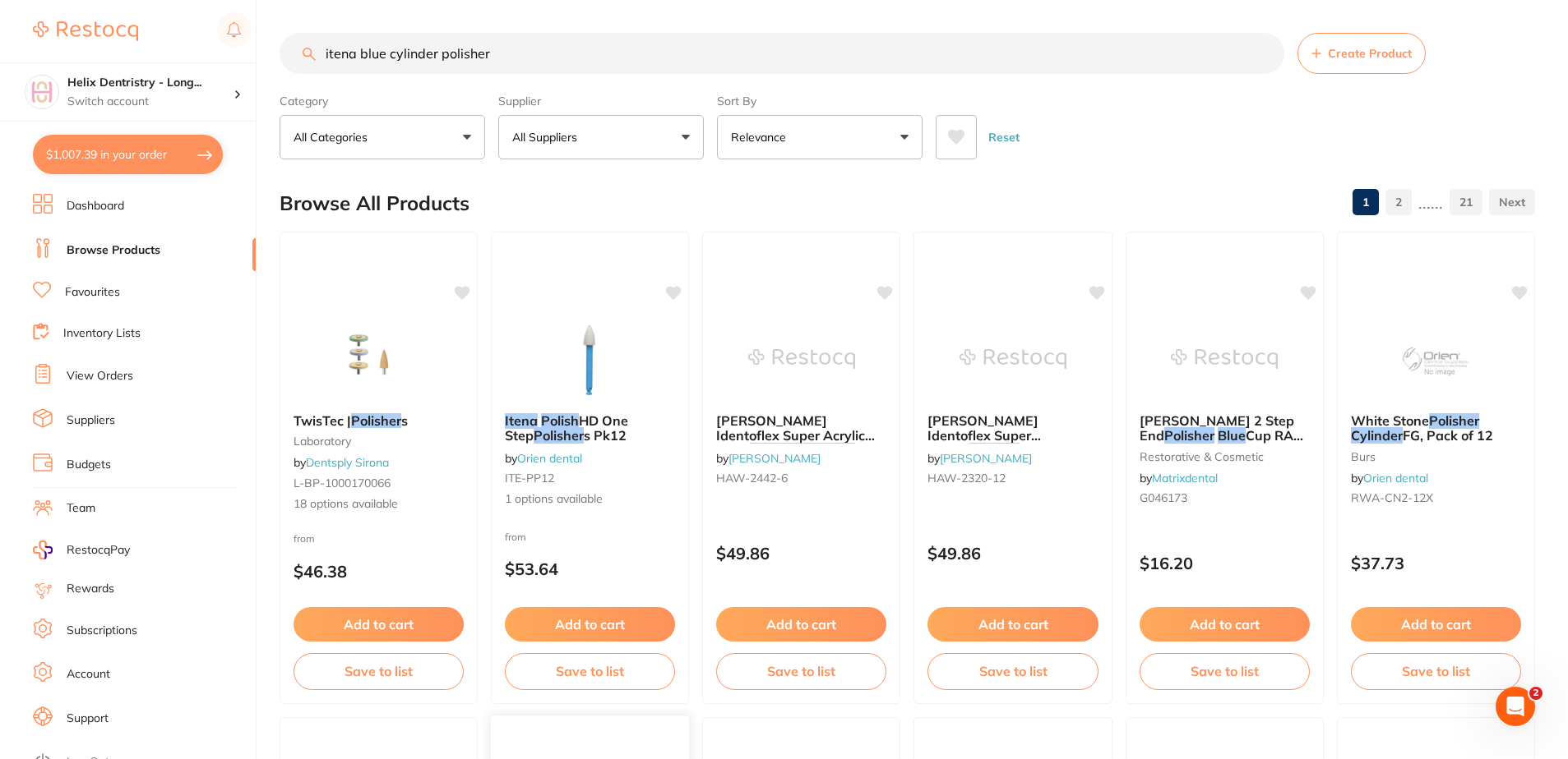
type input "itena blue cylinder polisher"
